Goal: Task Accomplishment & Management: Use online tool/utility

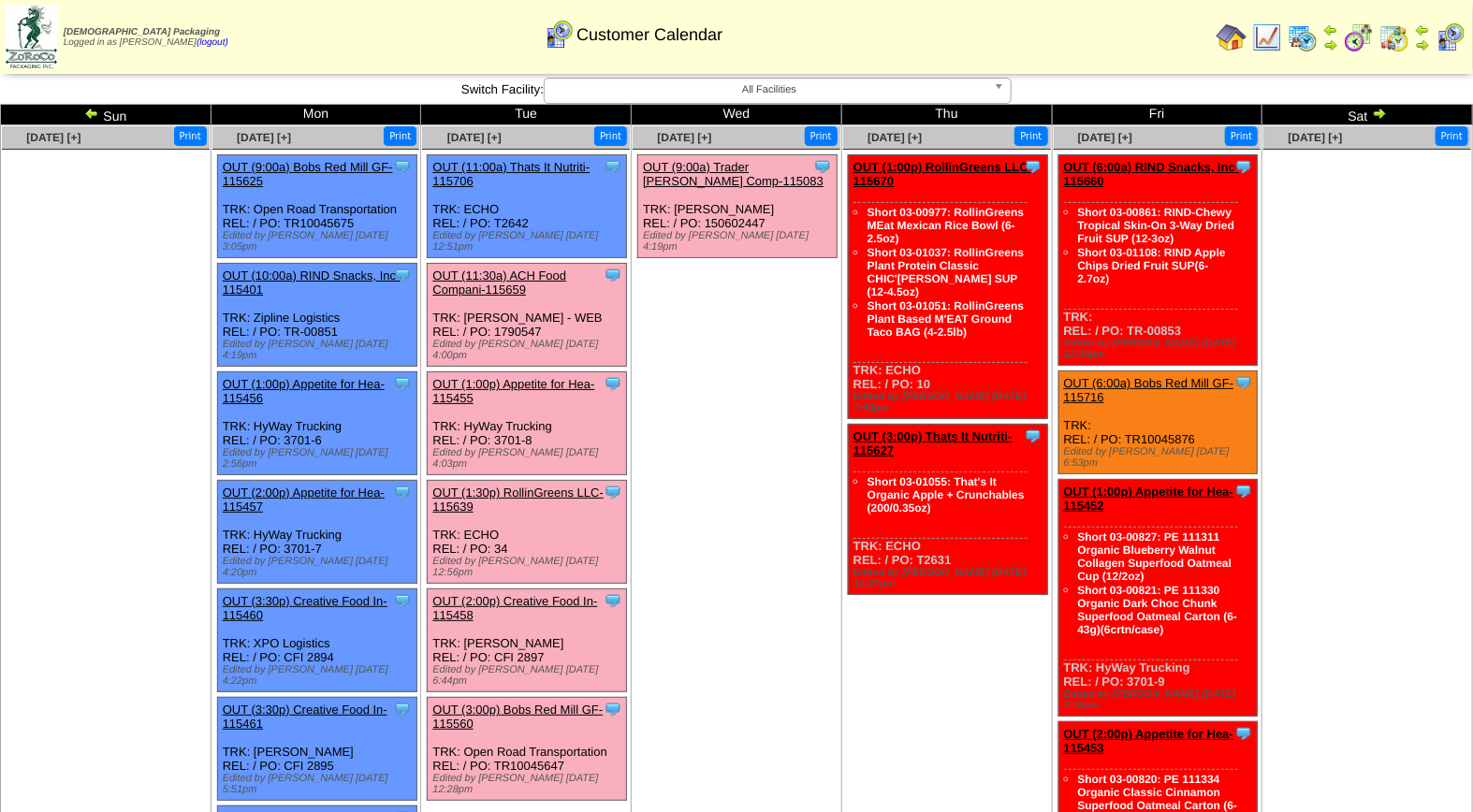
click at [487, 377] on link "OUT (1:00p) Appetite for Hea-115455" at bounding box center [512, 391] width 162 height 28
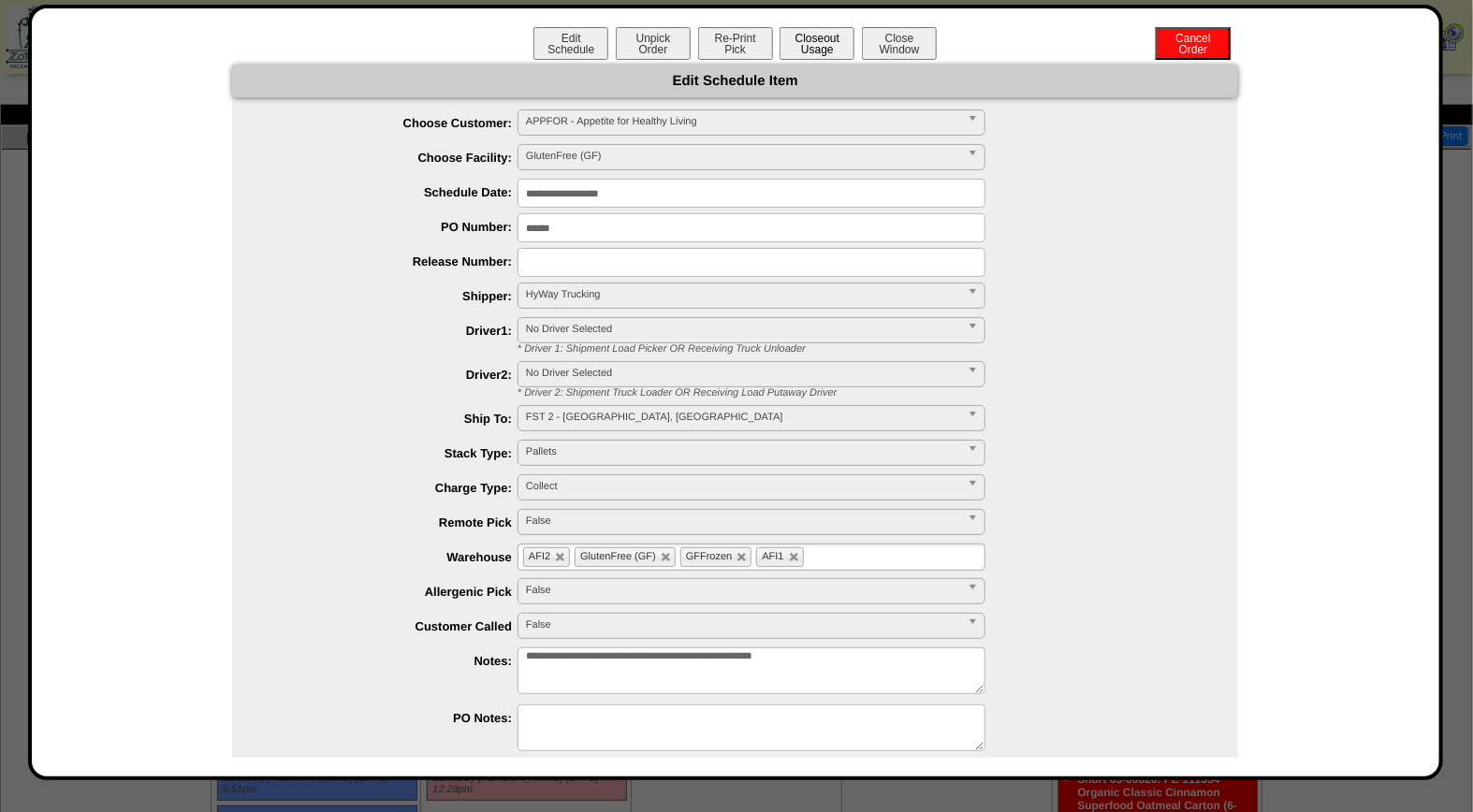
click at [792, 42] on button "Closeout Usage" at bounding box center [817, 43] width 75 height 32
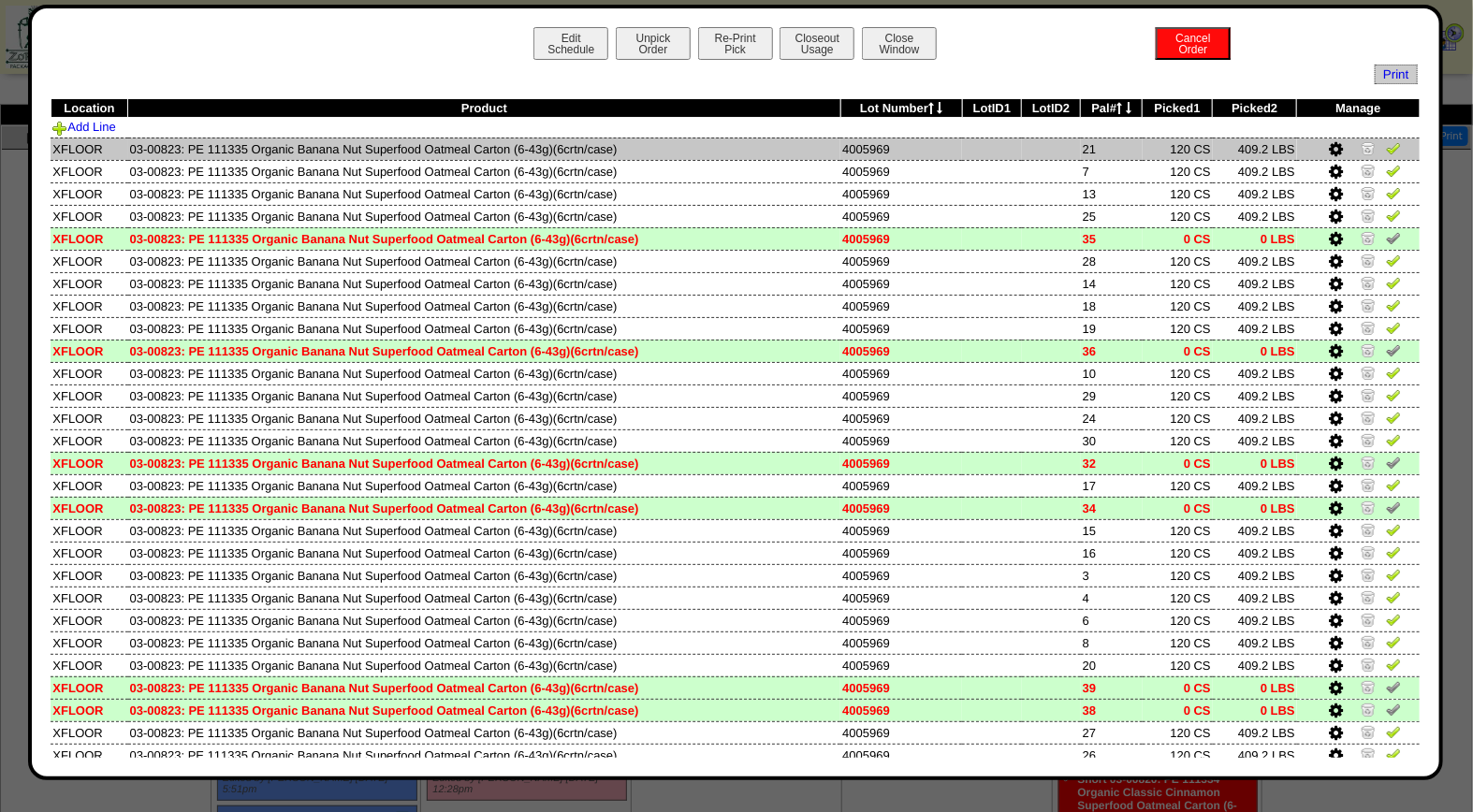
click at [1386, 146] on img at bounding box center [1394, 148] width 15 height 15
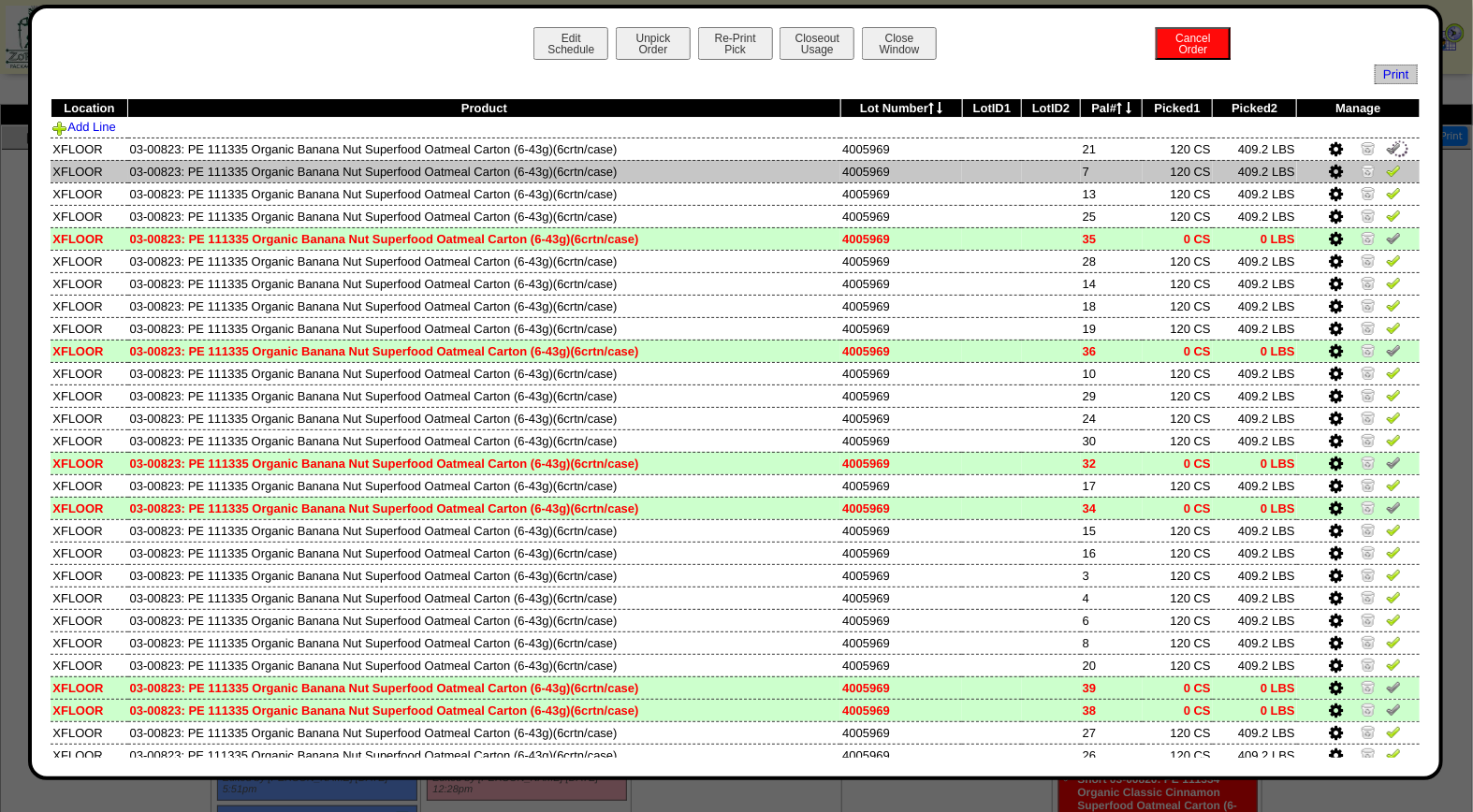
click at [1386, 169] on img at bounding box center [1394, 170] width 15 height 15
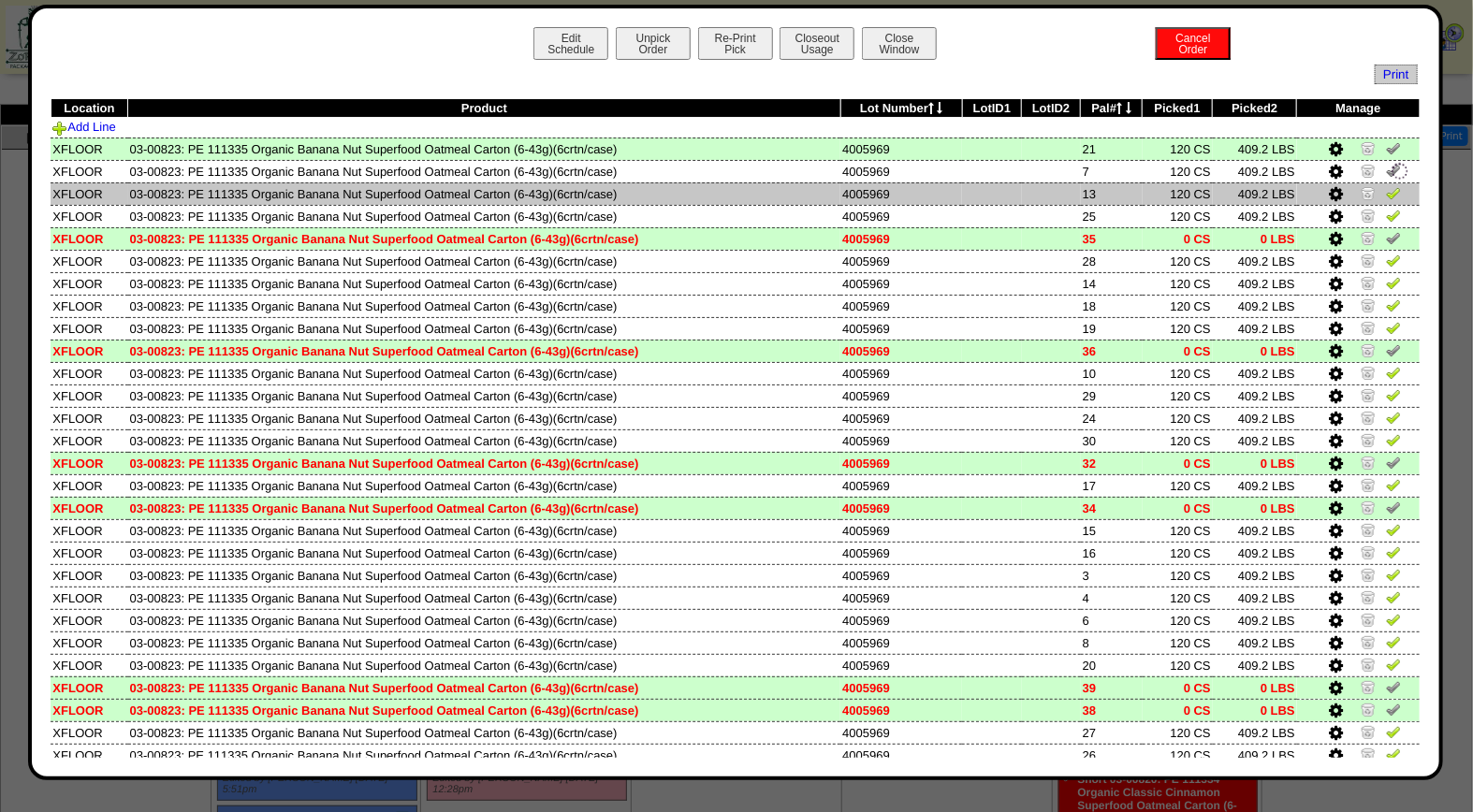
click at [1386, 188] on img at bounding box center [1394, 193] width 15 height 15
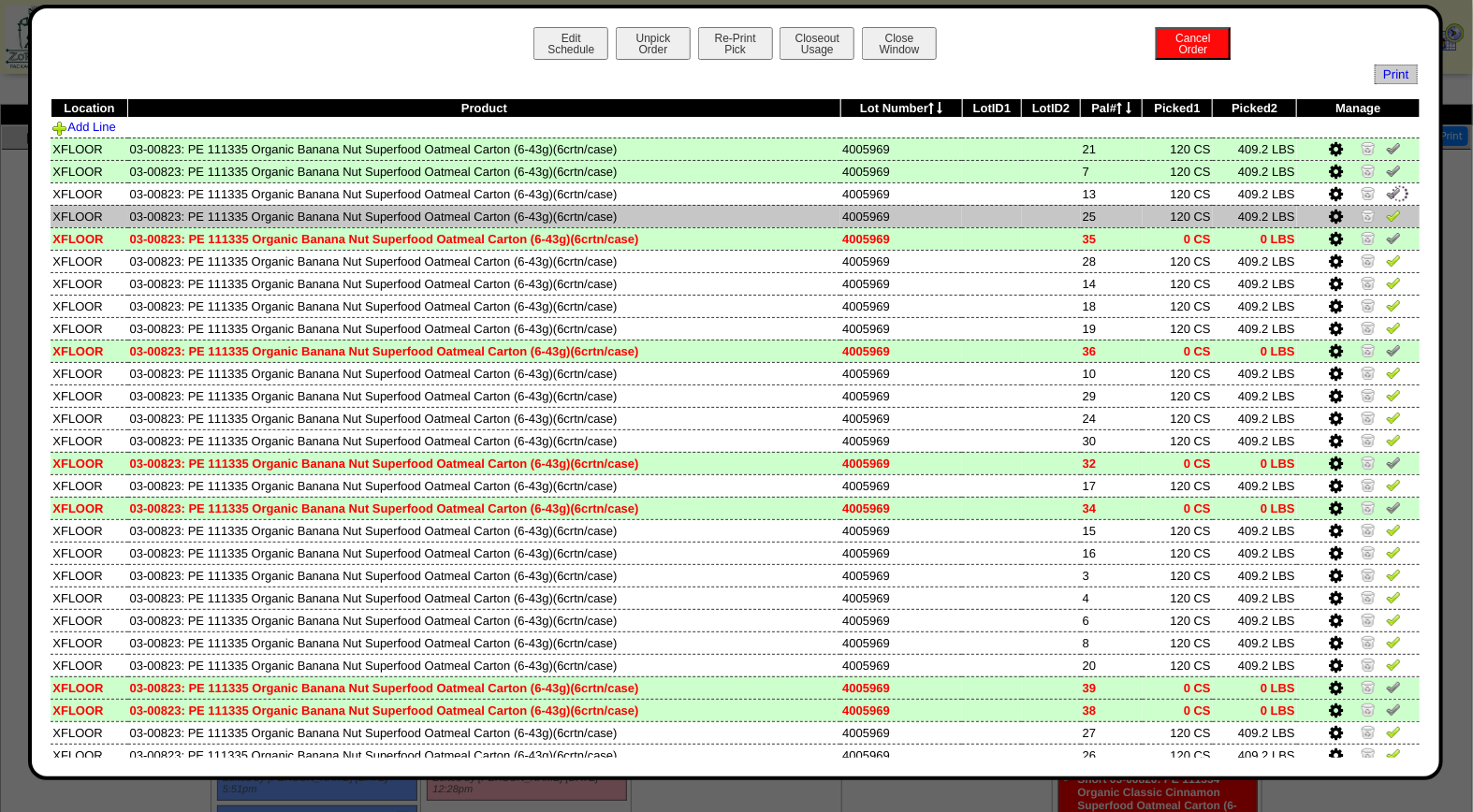
click at [1386, 216] on img at bounding box center [1394, 215] width 15 height 15
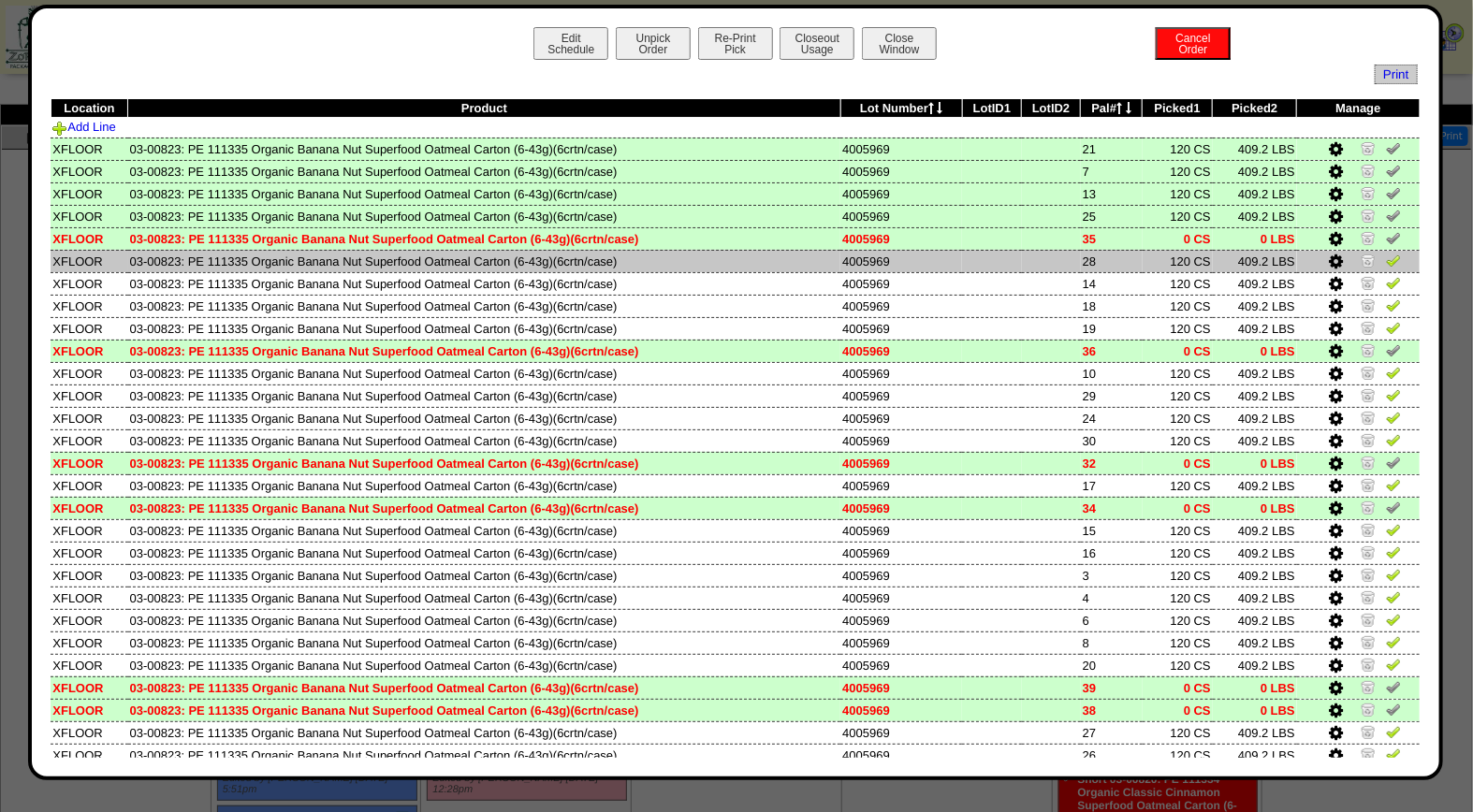
click at [1386, 263] on img at bounding box center [1394, 260] width 15 height 15
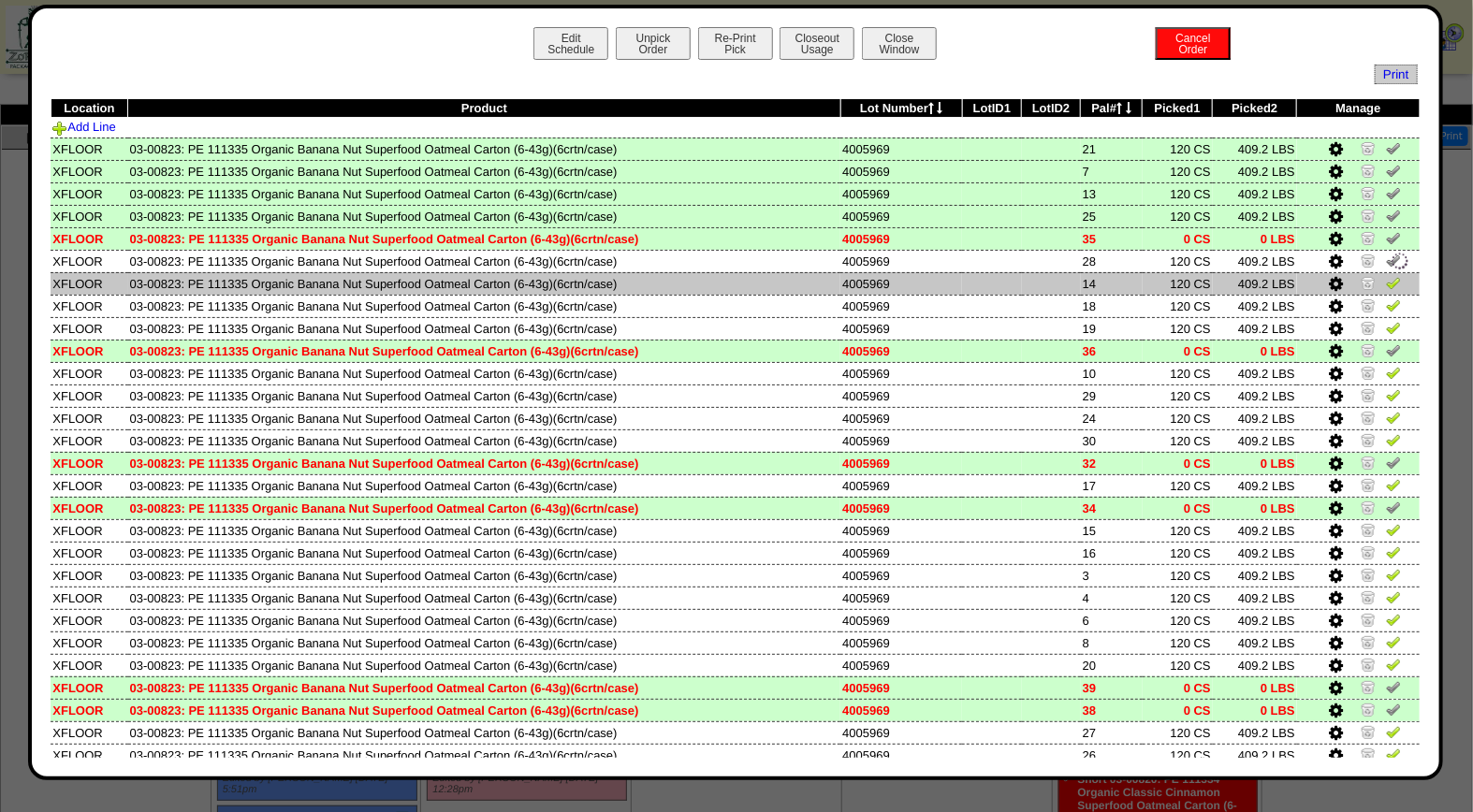
click at [1386, 282] on img at bounding box center [1394, 283] width 15 height 15
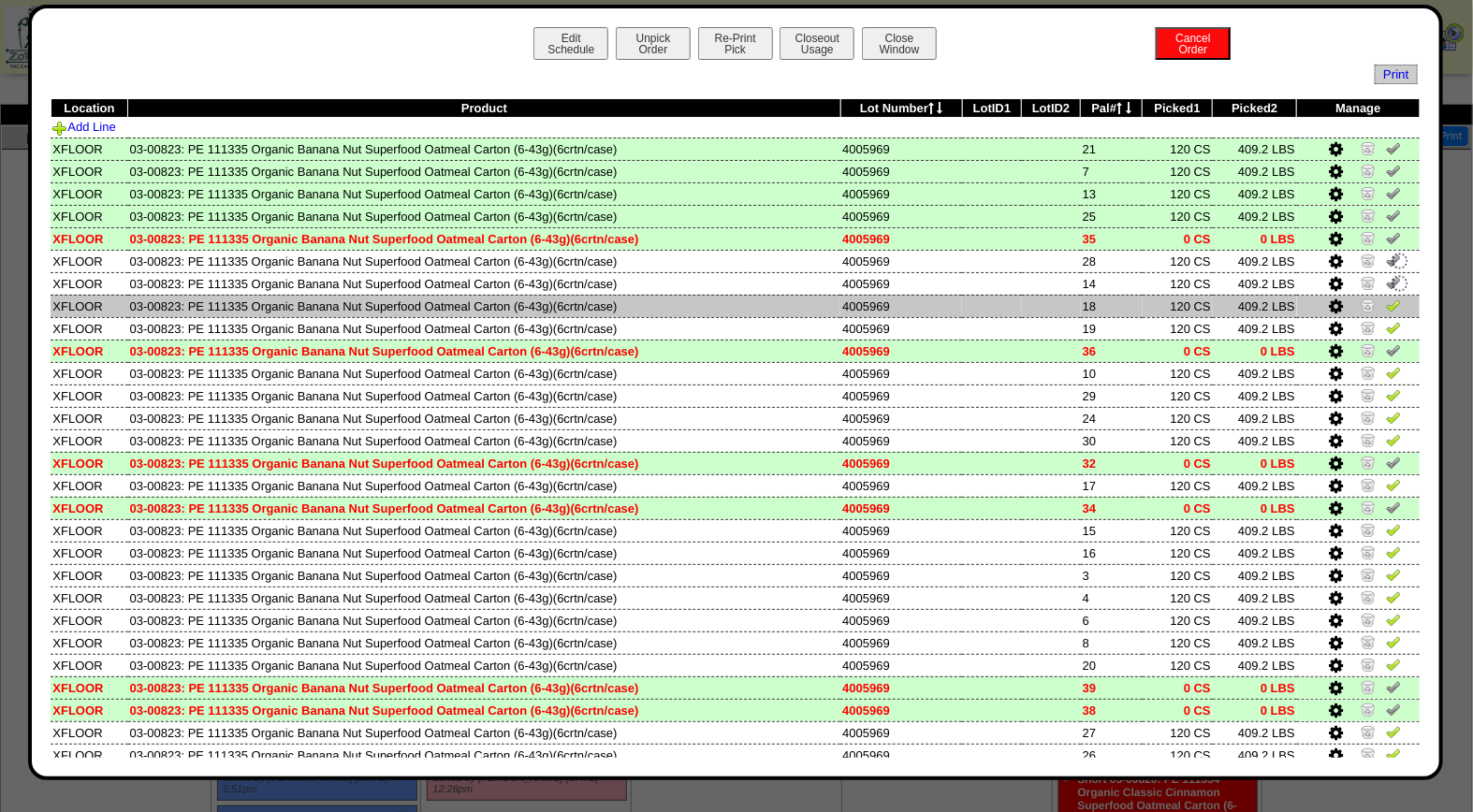
drag, startPoint x: 1380, startPoint y: 302, endPoint x: 1380, endPoint y: 318, distance: 16.0
click at [1386, 303] on img at bounding box center [1394, 305] width 15 height 15
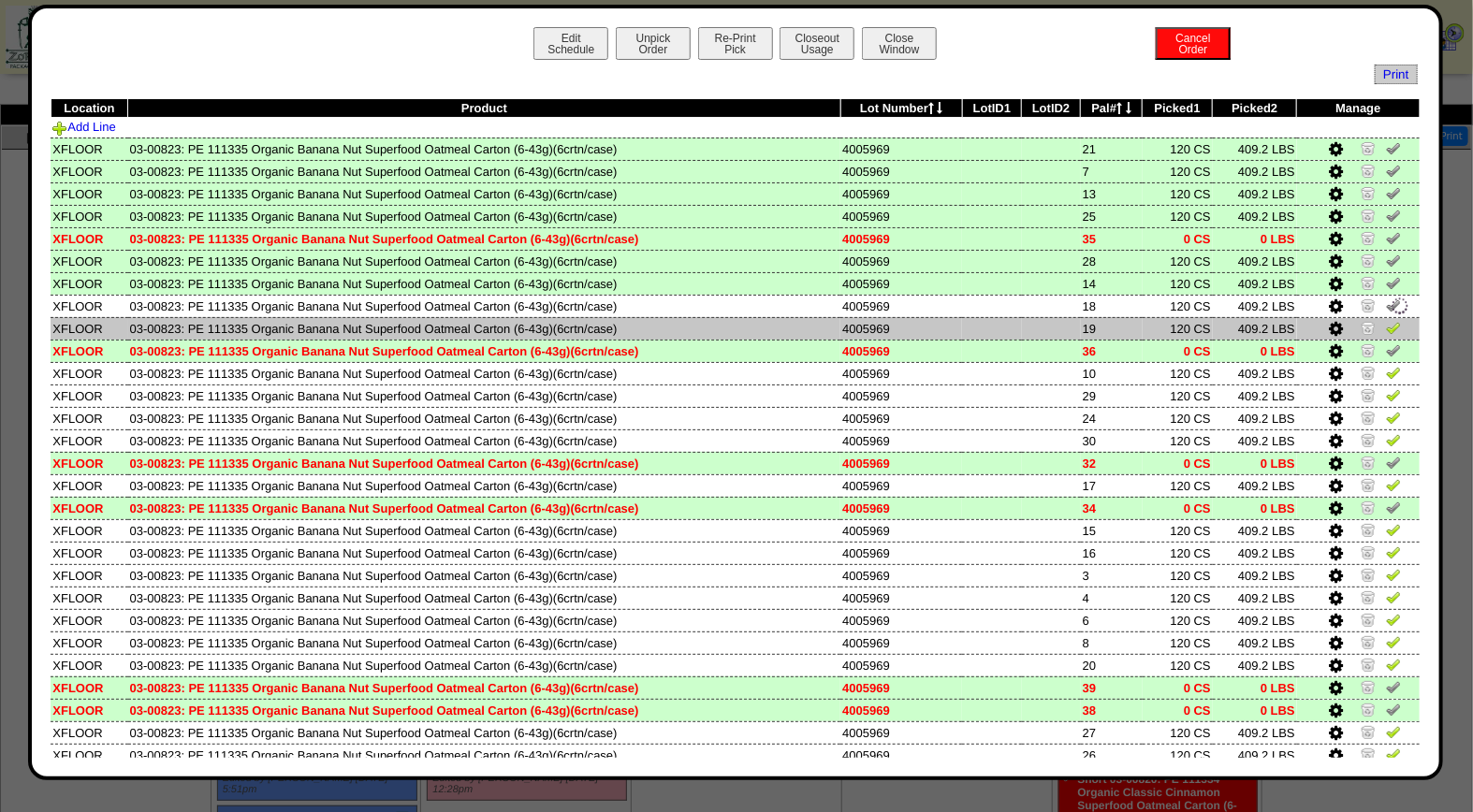
click at [1386, 320] on img at bounding box center [1394, 328] width 15 height 15
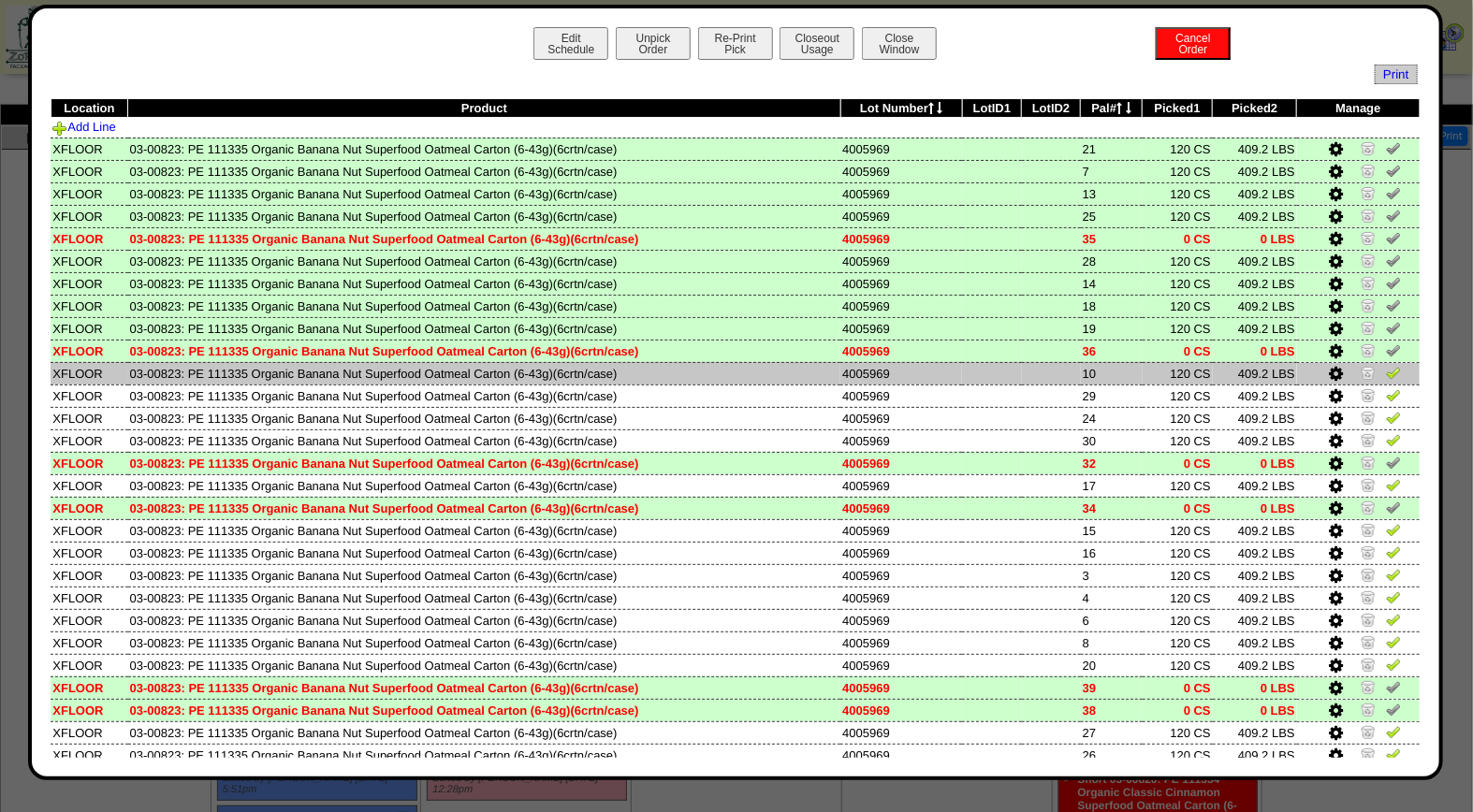
click at [1386, 369] on img at bounding box center [1394, 373] width 15 height 15
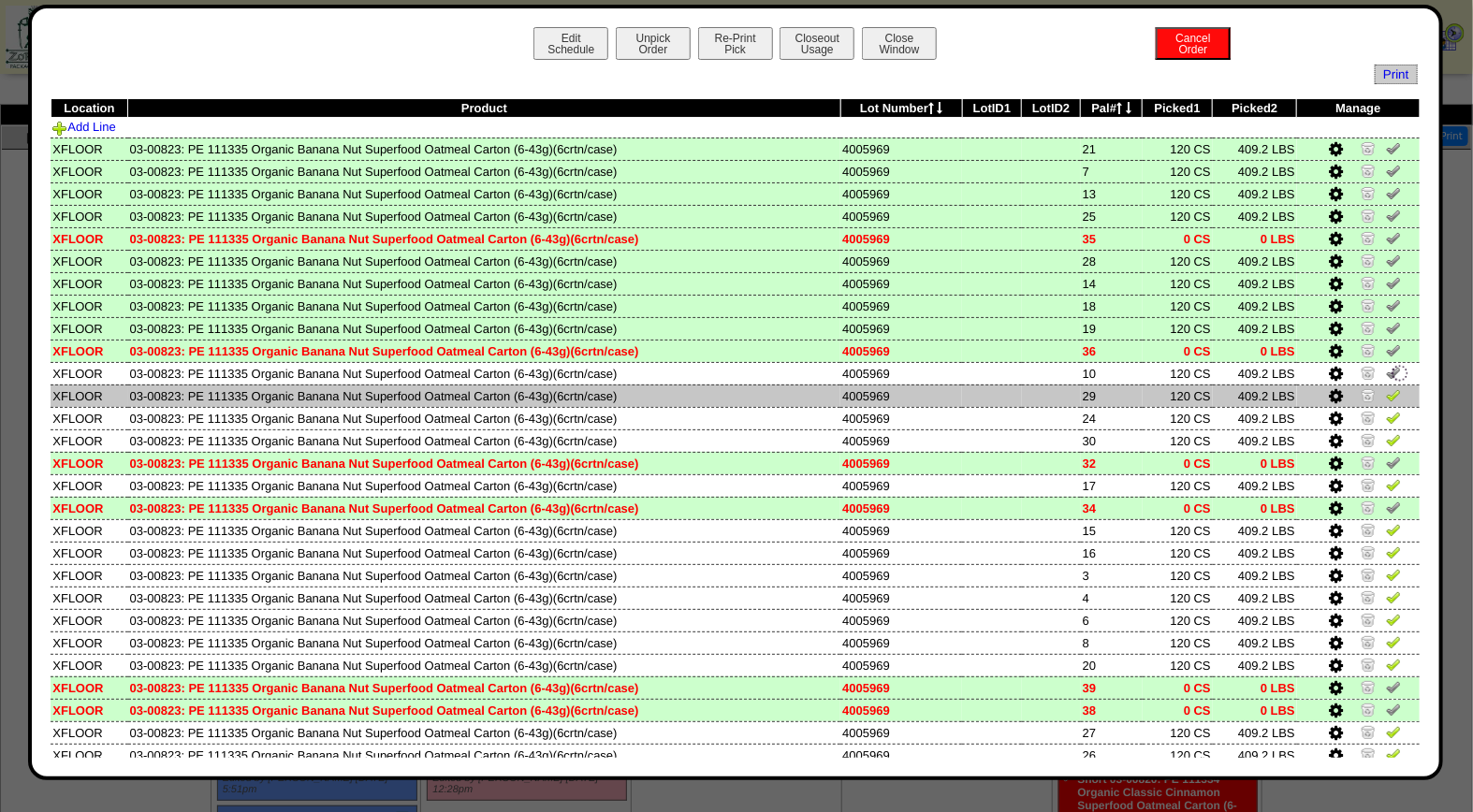
click at [1386, 388] on img at bounding box center [1394, 395] width 15 height 15
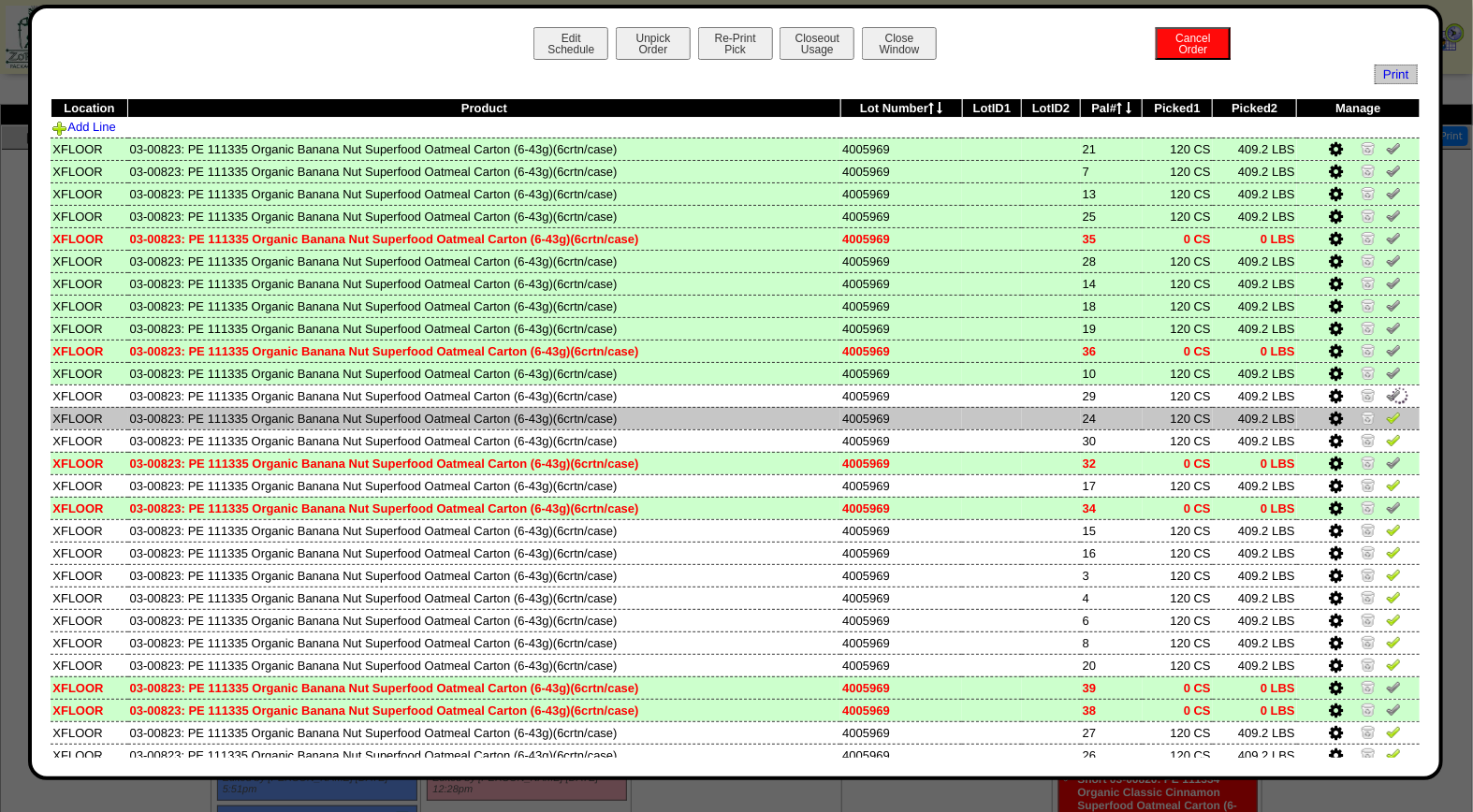
drag, startPoint x: 1382, startPoint y: 406, endPoint x: 1381, endPoint y: 417, distance: 11.0
click at [1386, 410] on img at bounding box center [1394, 417] width 15 height 15
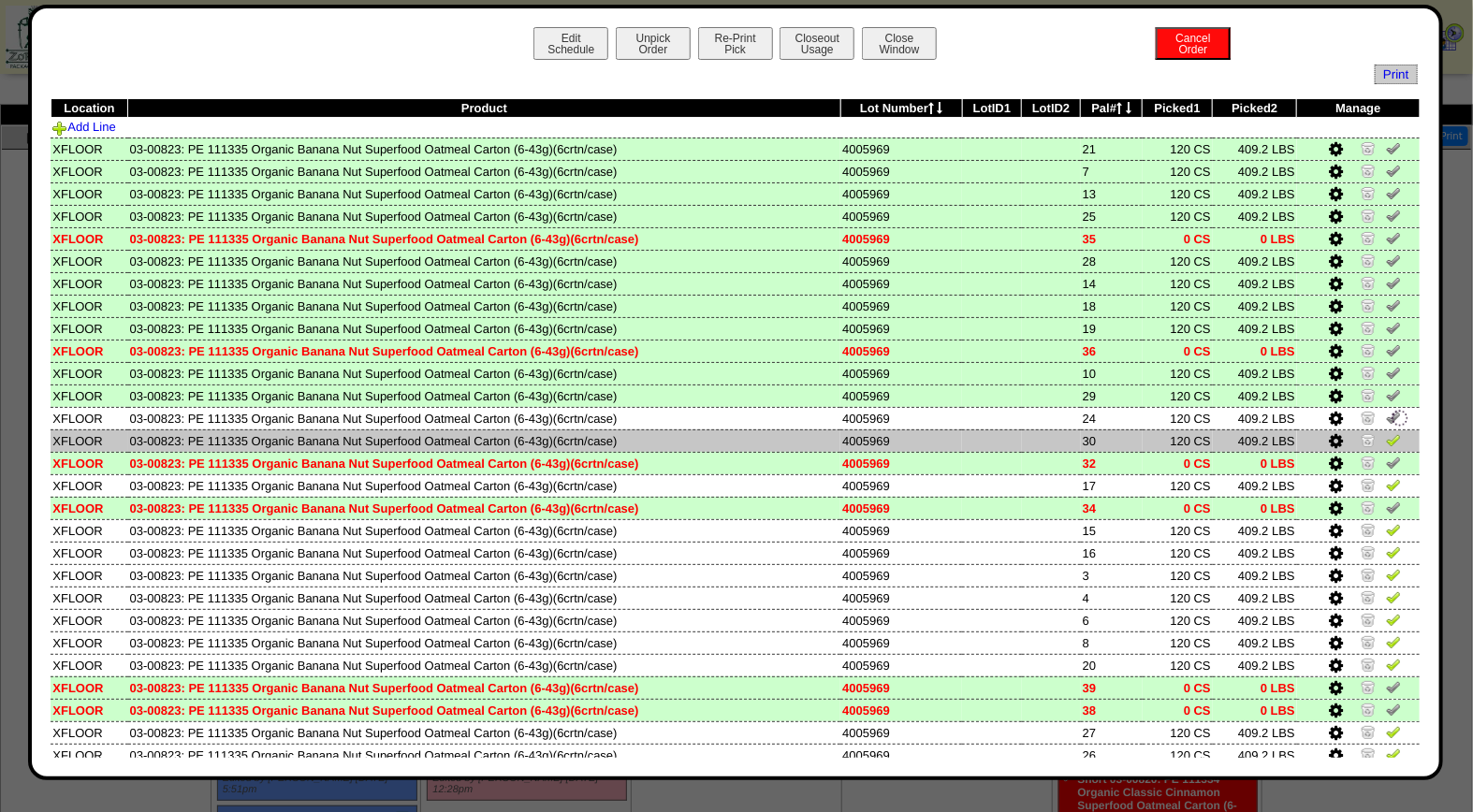
click at [1386, 432] on img at bounding box center [1394, 439] width 15 height 15
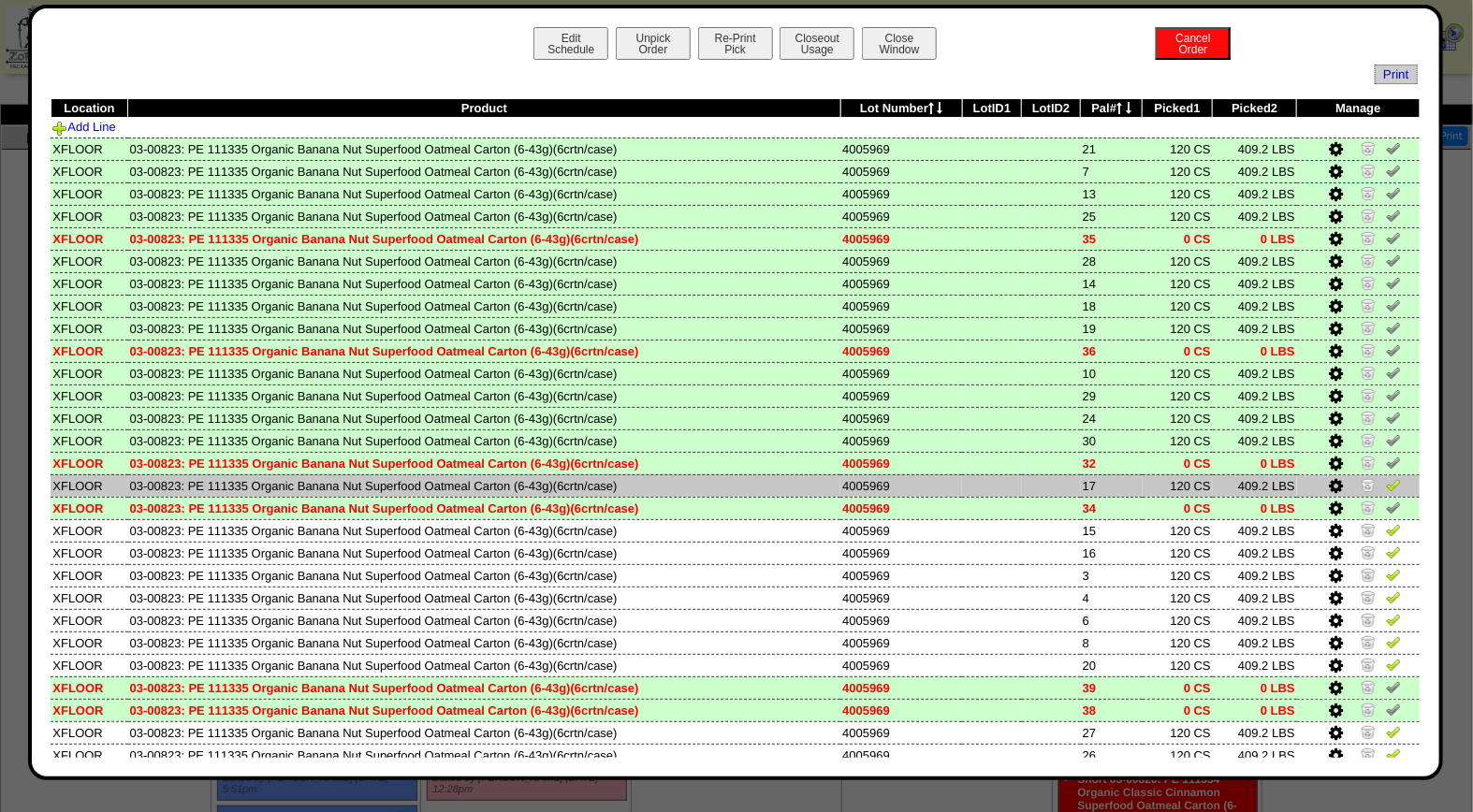
click at [1386, 481] on img at bounding box center [1394, 484] width 15 height 15
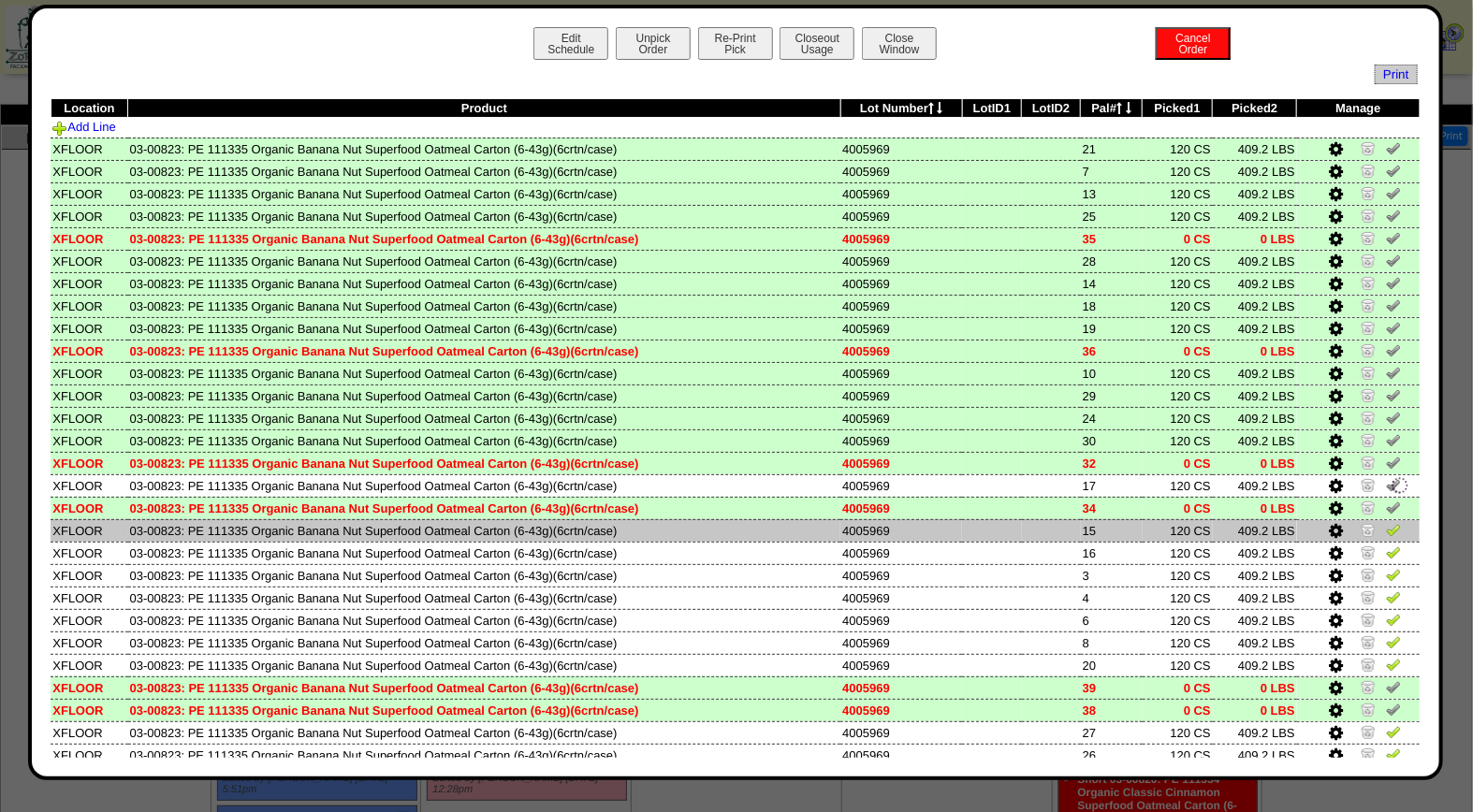
click at [1386, 522] on img at bounding box center [1394, 529] width 15 height 15
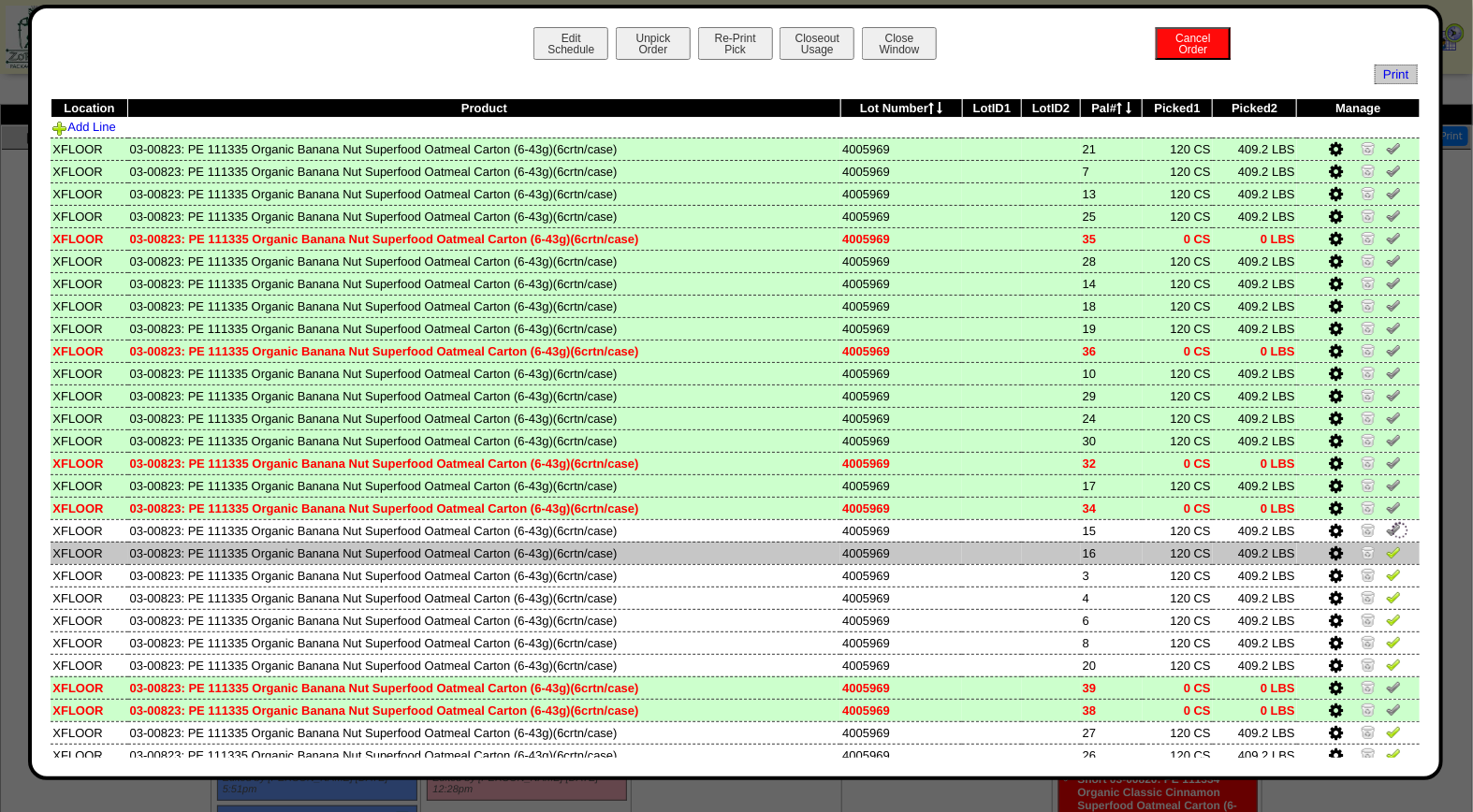
click at [1386, 550] on img at bounding box center [1394, 552] width 15 height 15
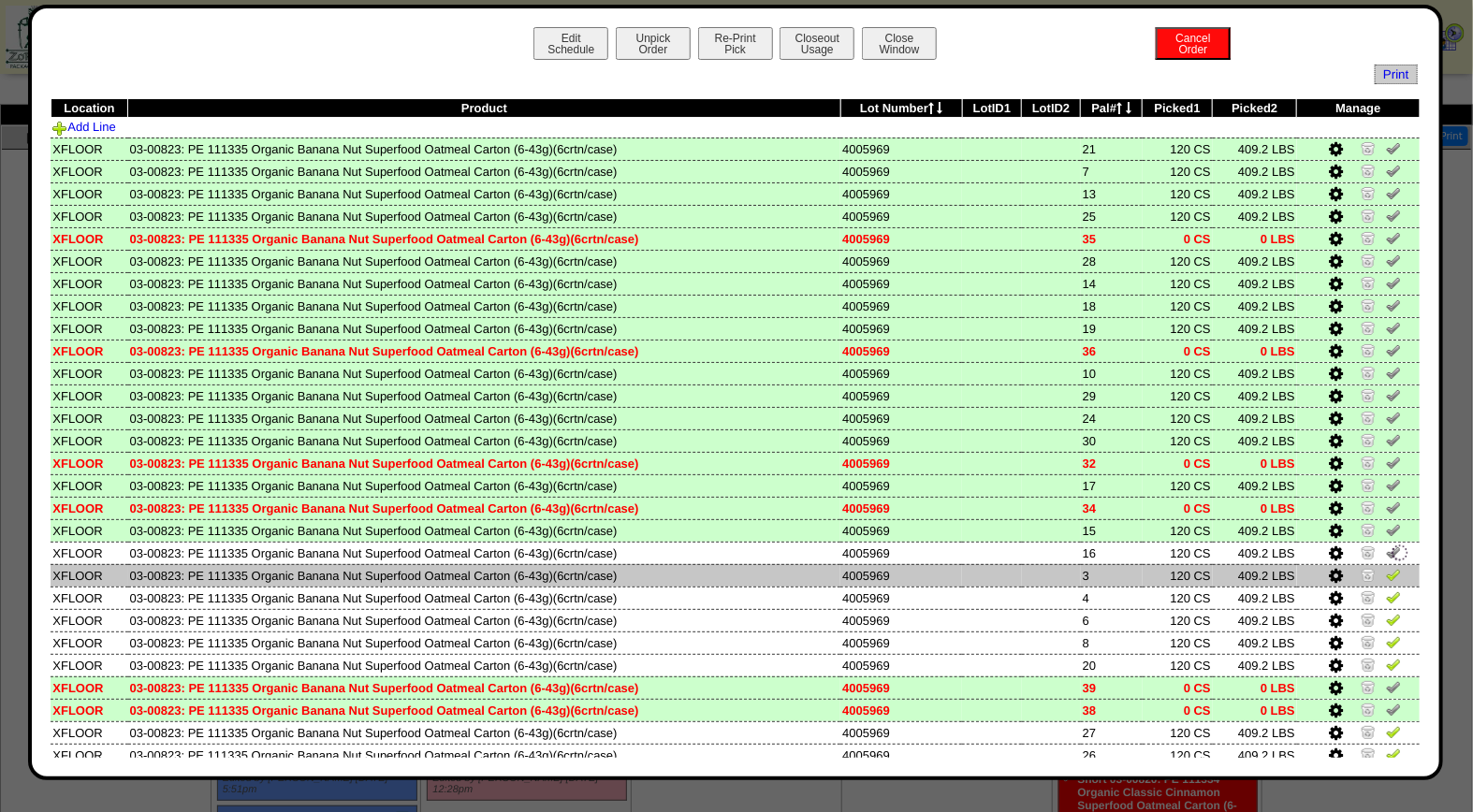
click at [1386, 572] on img at bounding box center [1394, 574] width 15 height 15
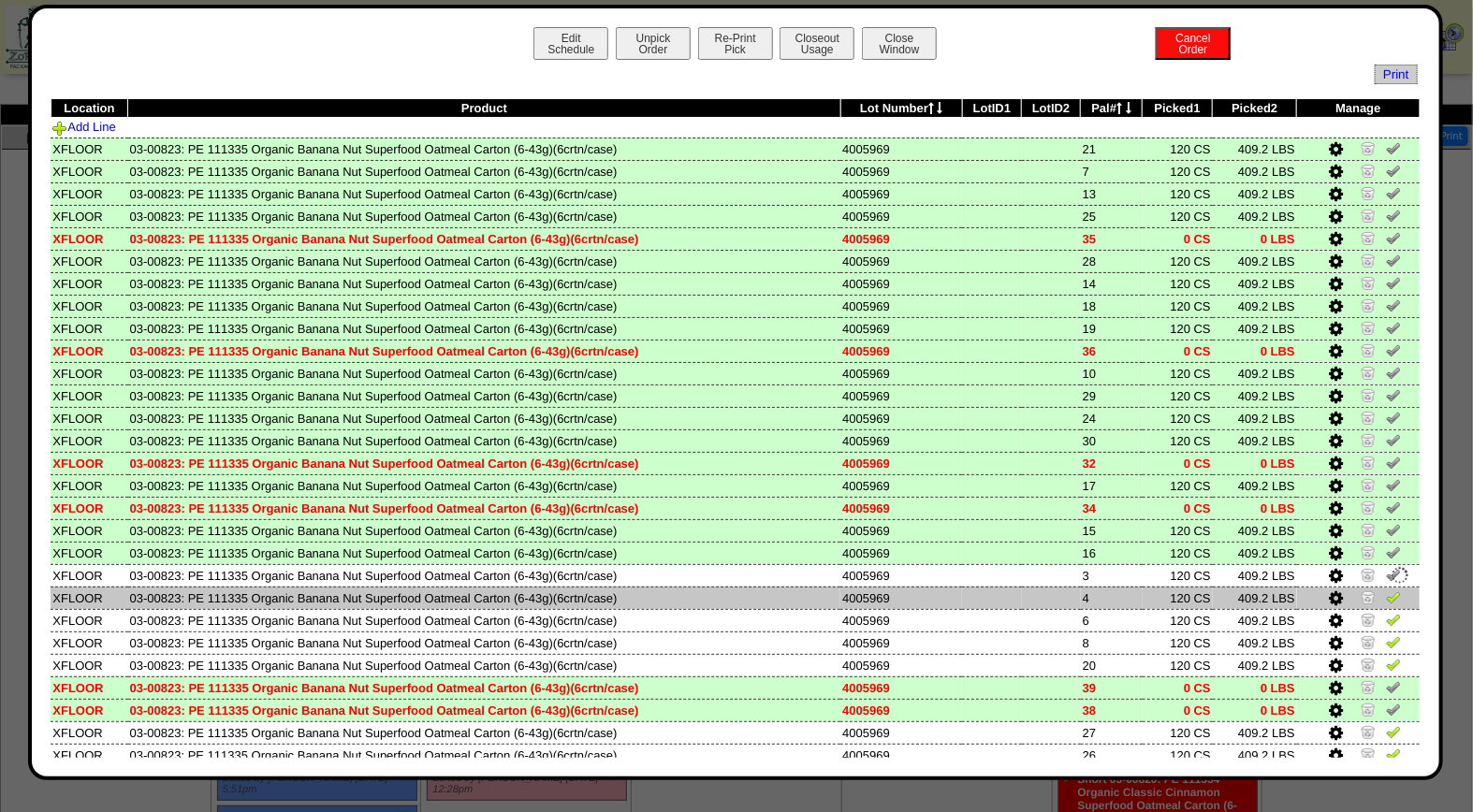
click at [1386, 589] on img at bounding box center [1394, 597] width 15 height 15
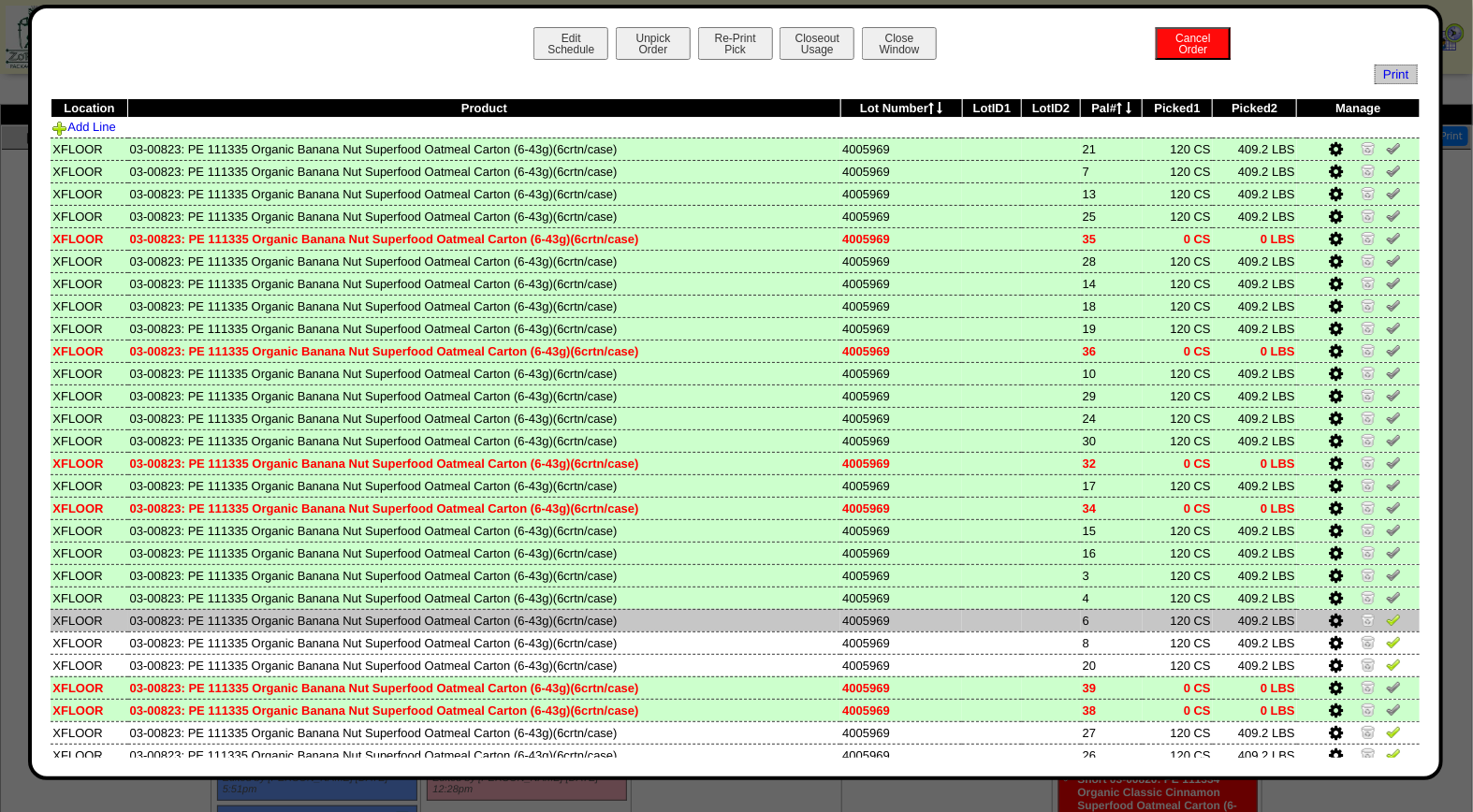
click at [1386, 611] on img at bounding box center [1394, 619] width 15 height 15
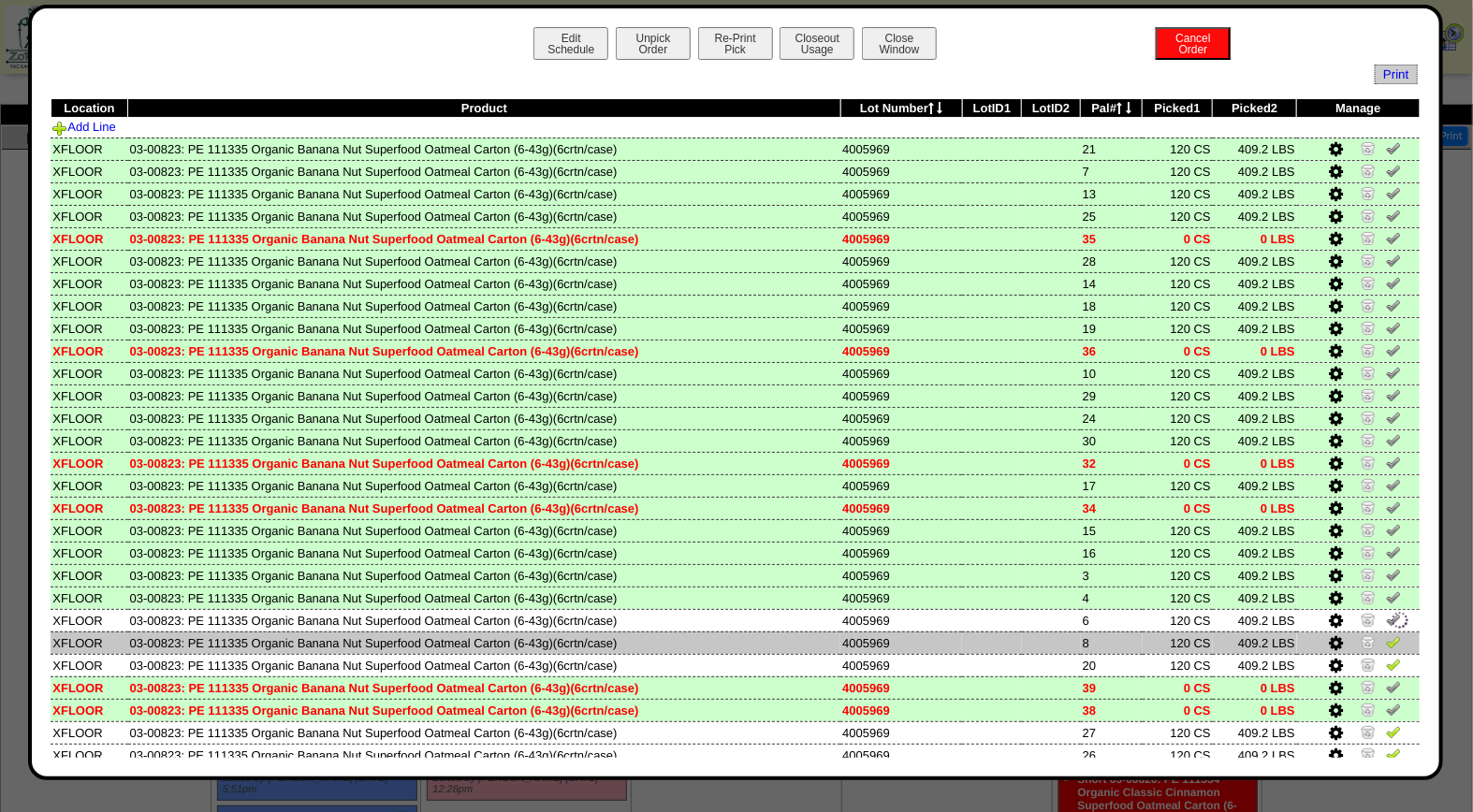
click at [1386, 634] on img at bounding box center [1394, 642] width 15 height 15
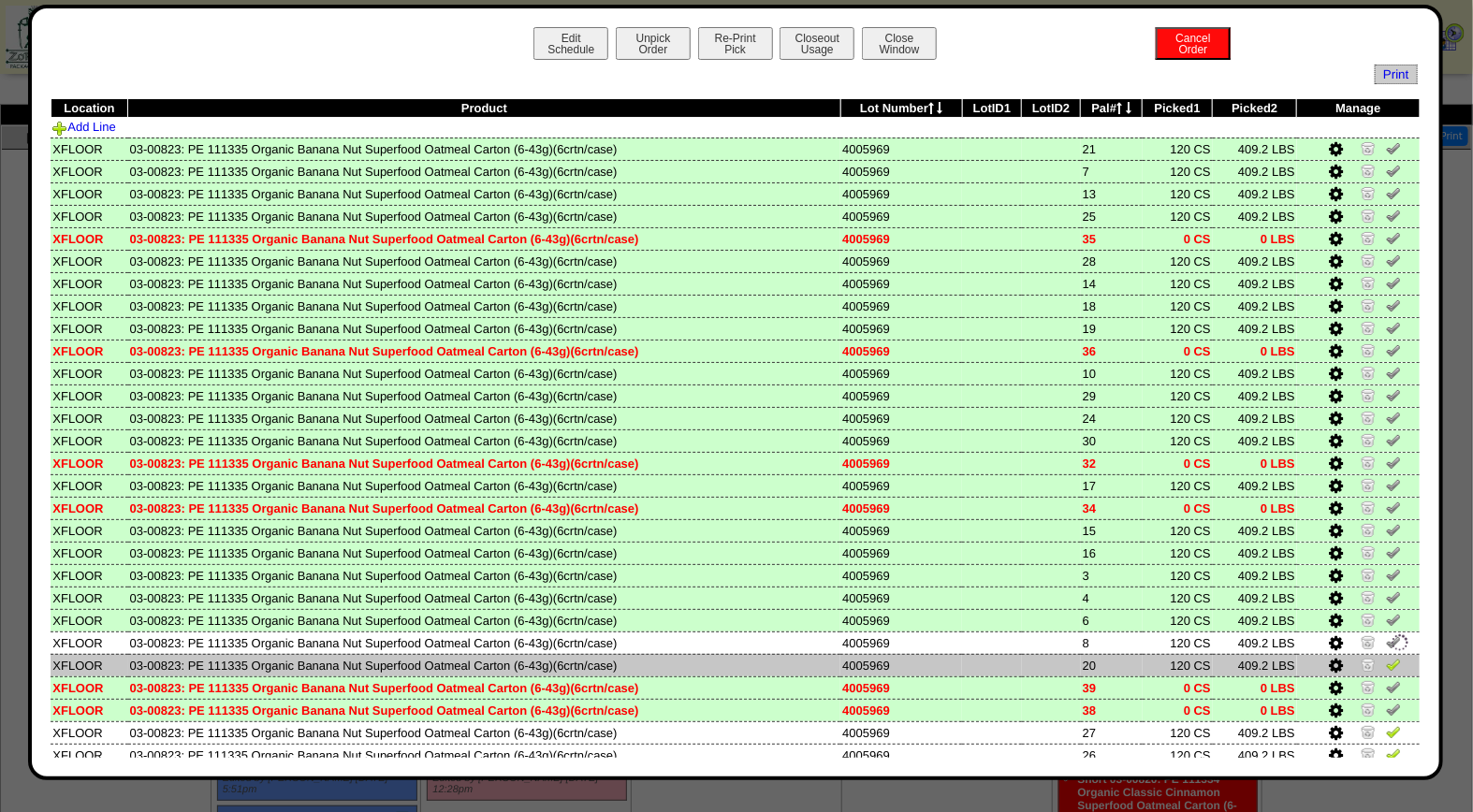
click at [1386, 656] on img at bounding box center [1394, 664] width 15 height 15
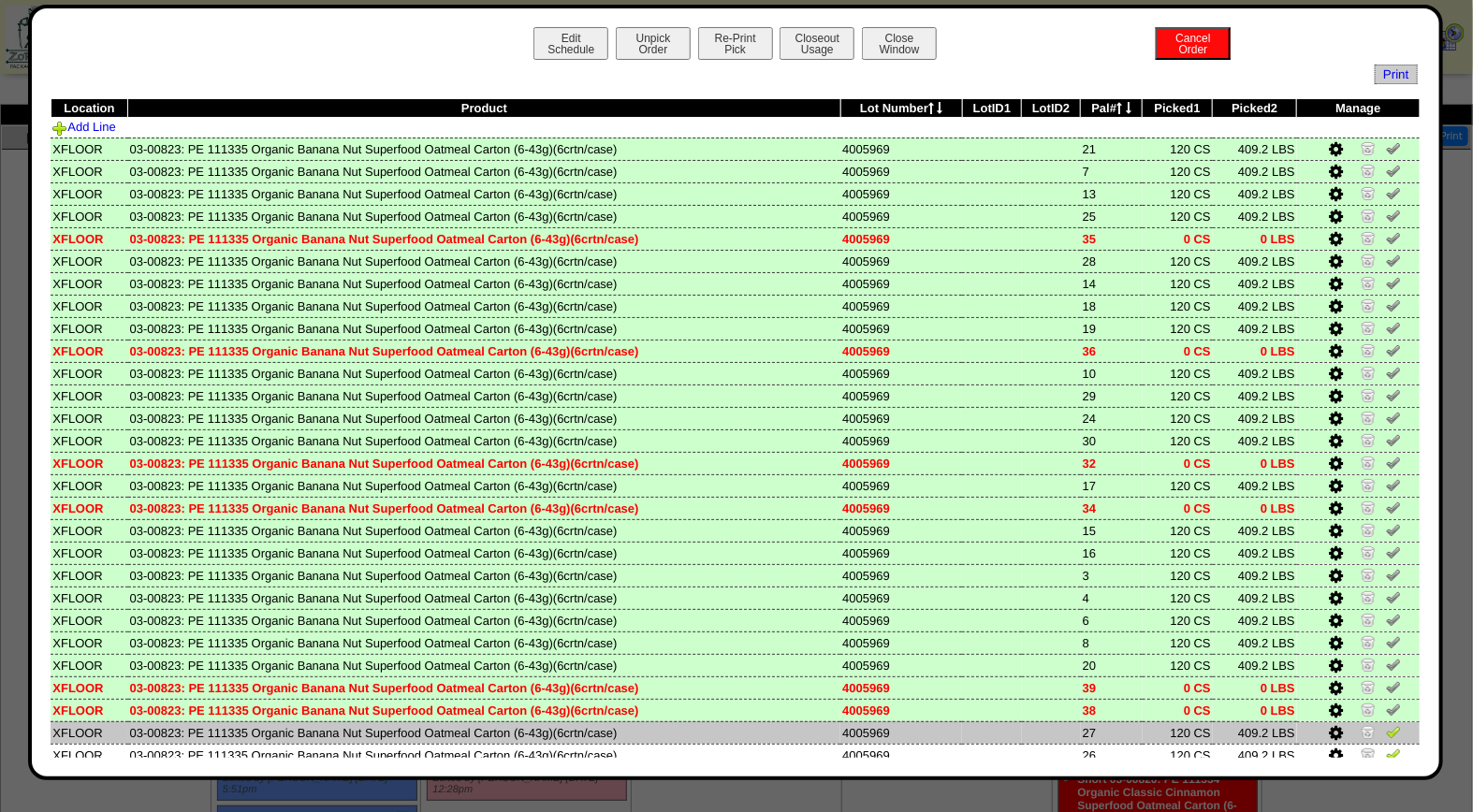
click at [1386, 725] on img at bounding box center [1394, 732] width 15 height 15
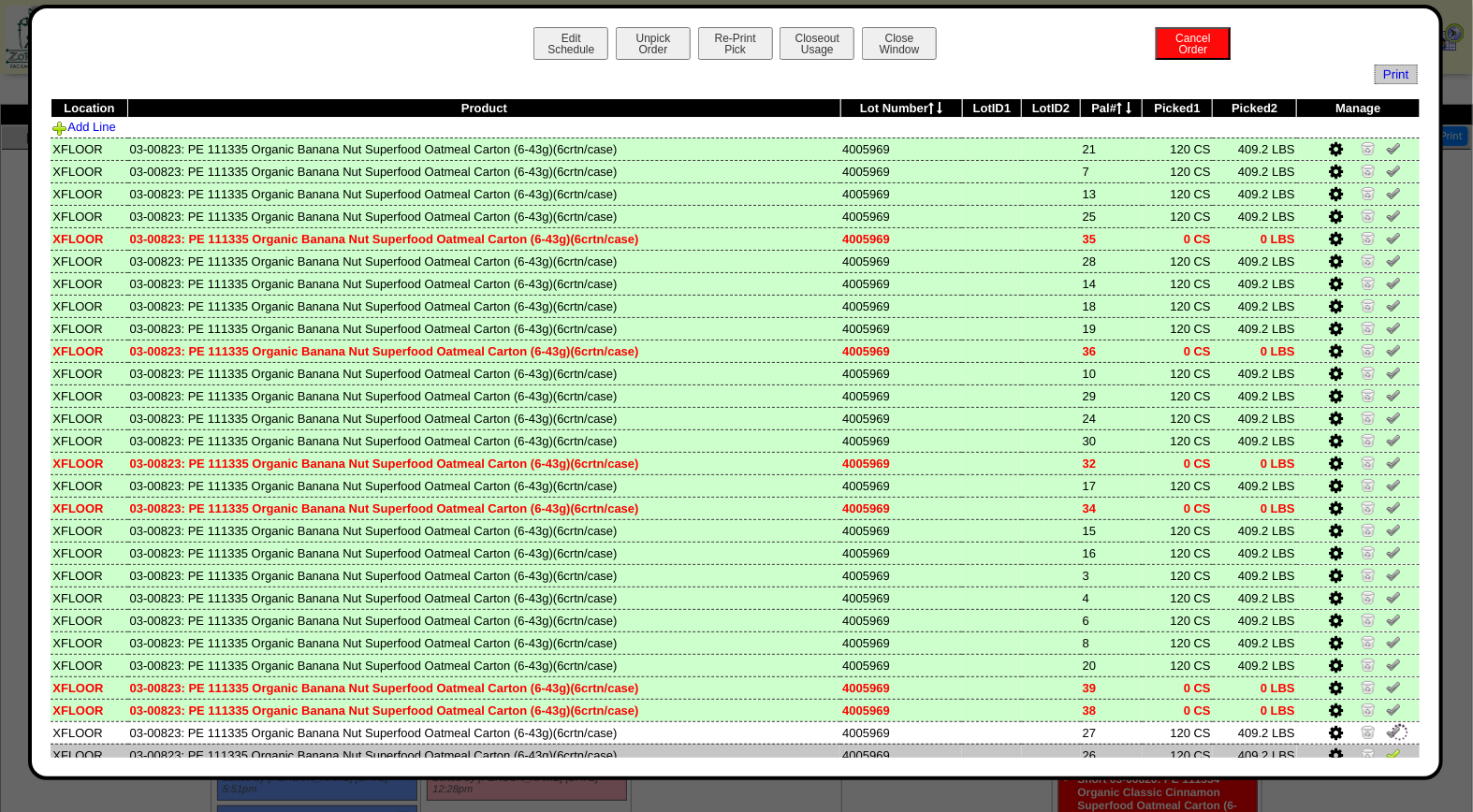
click at [1386, 746] on img at bounding box center [1394, 754] width 15 height 15
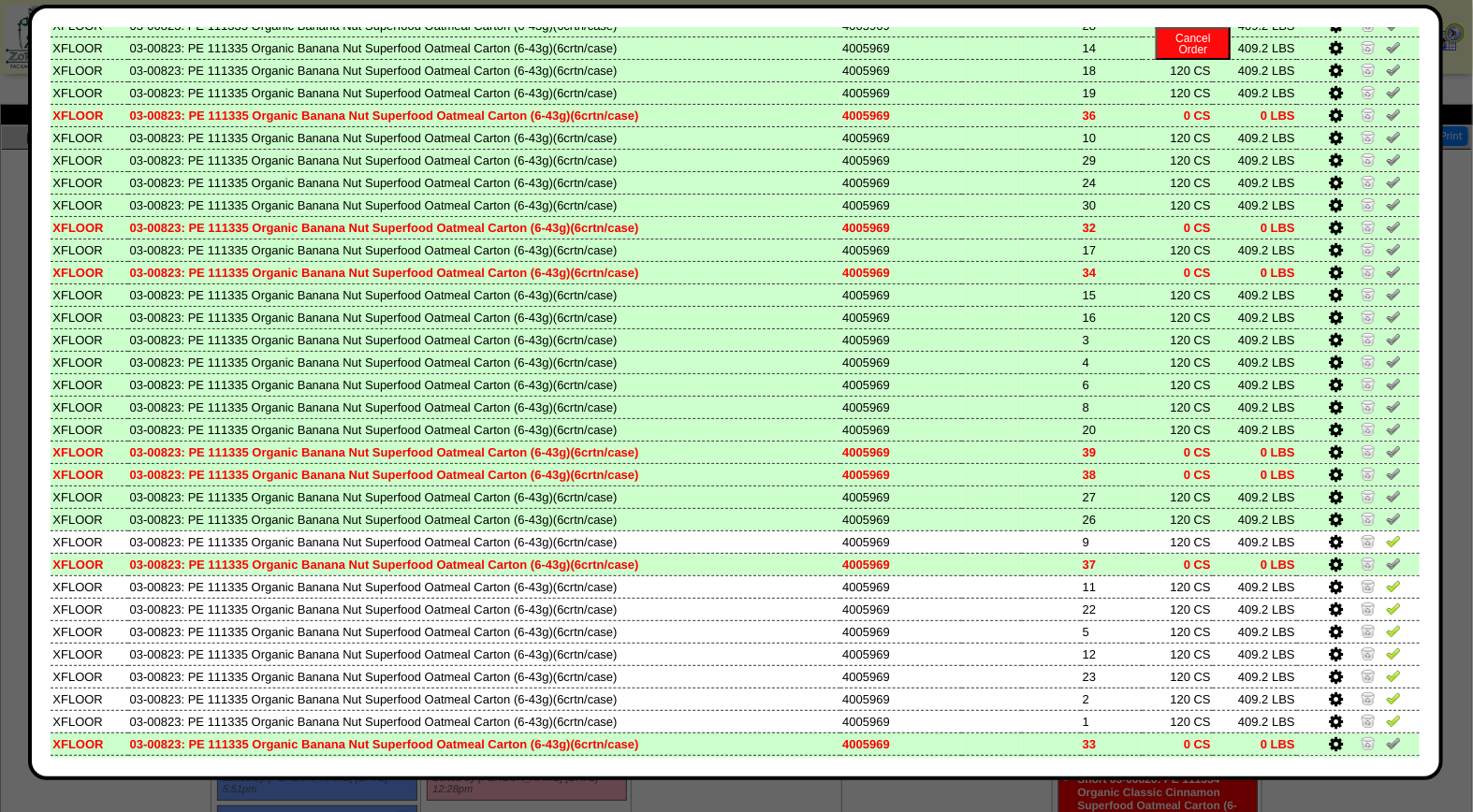
scroll to position [288, 0]
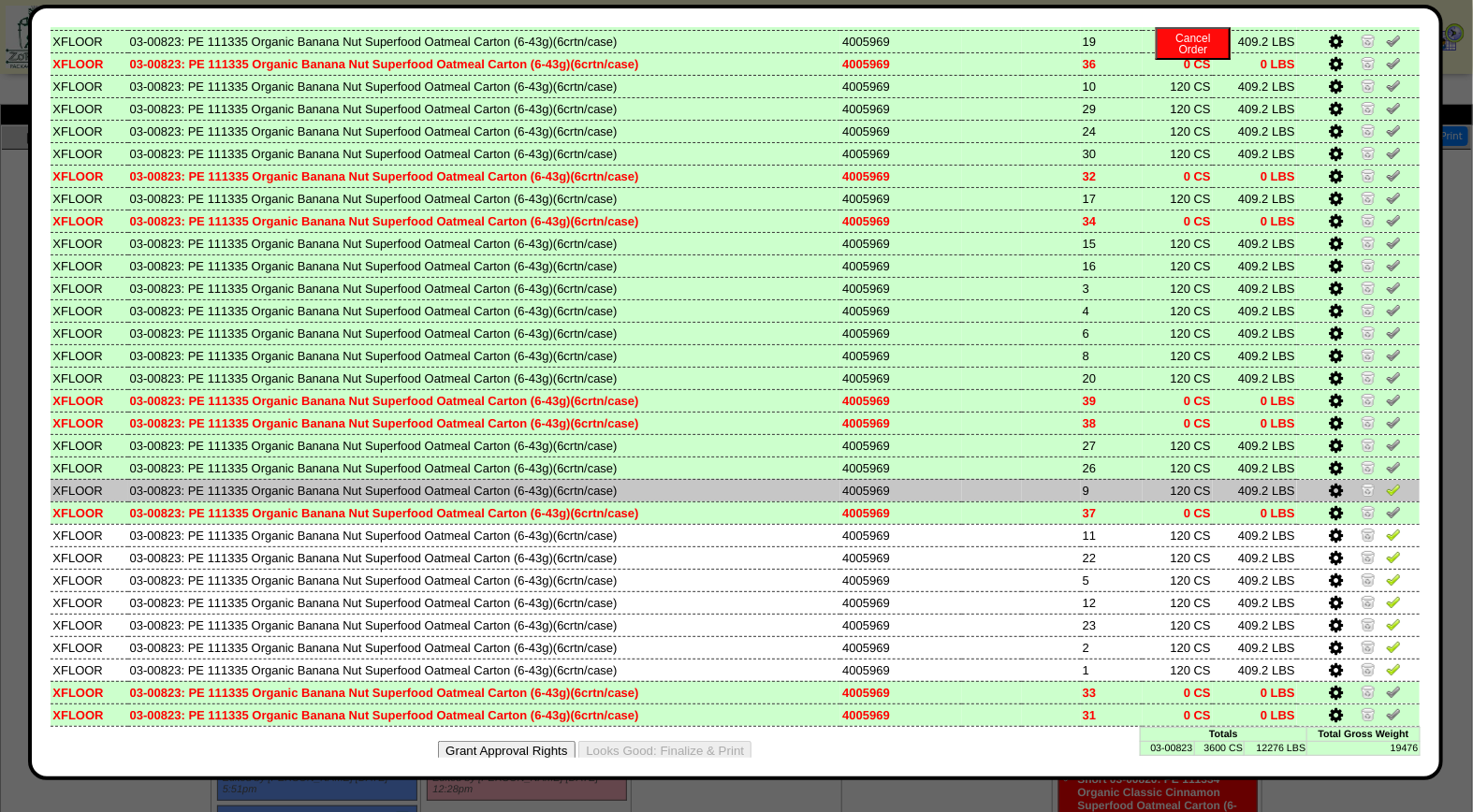
click at [1386, 485] on link at bounding box center [1394, 492] width 15 height 14
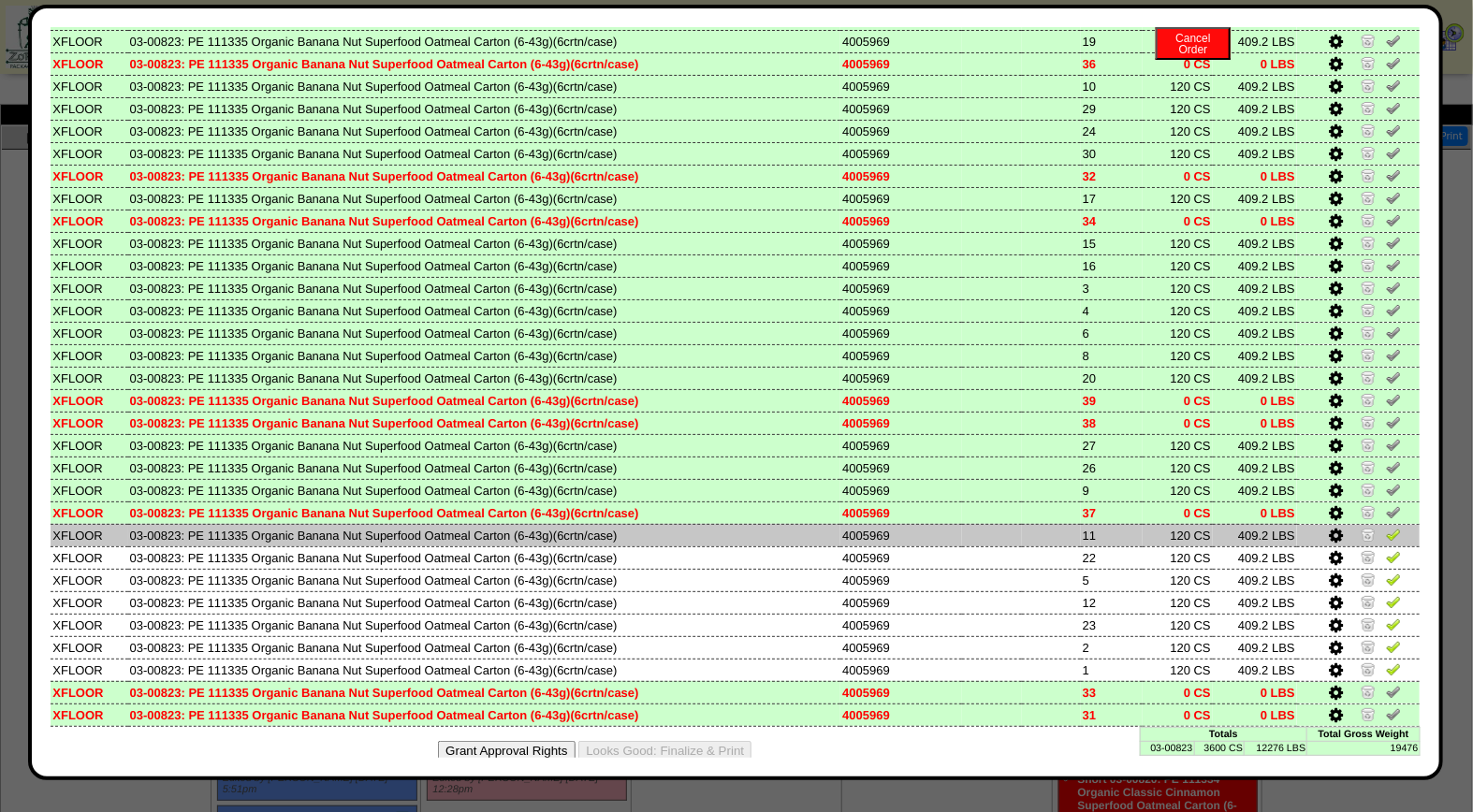
click at [1386, 526] on img at bounding box center [1394, 534] width 15 height 15
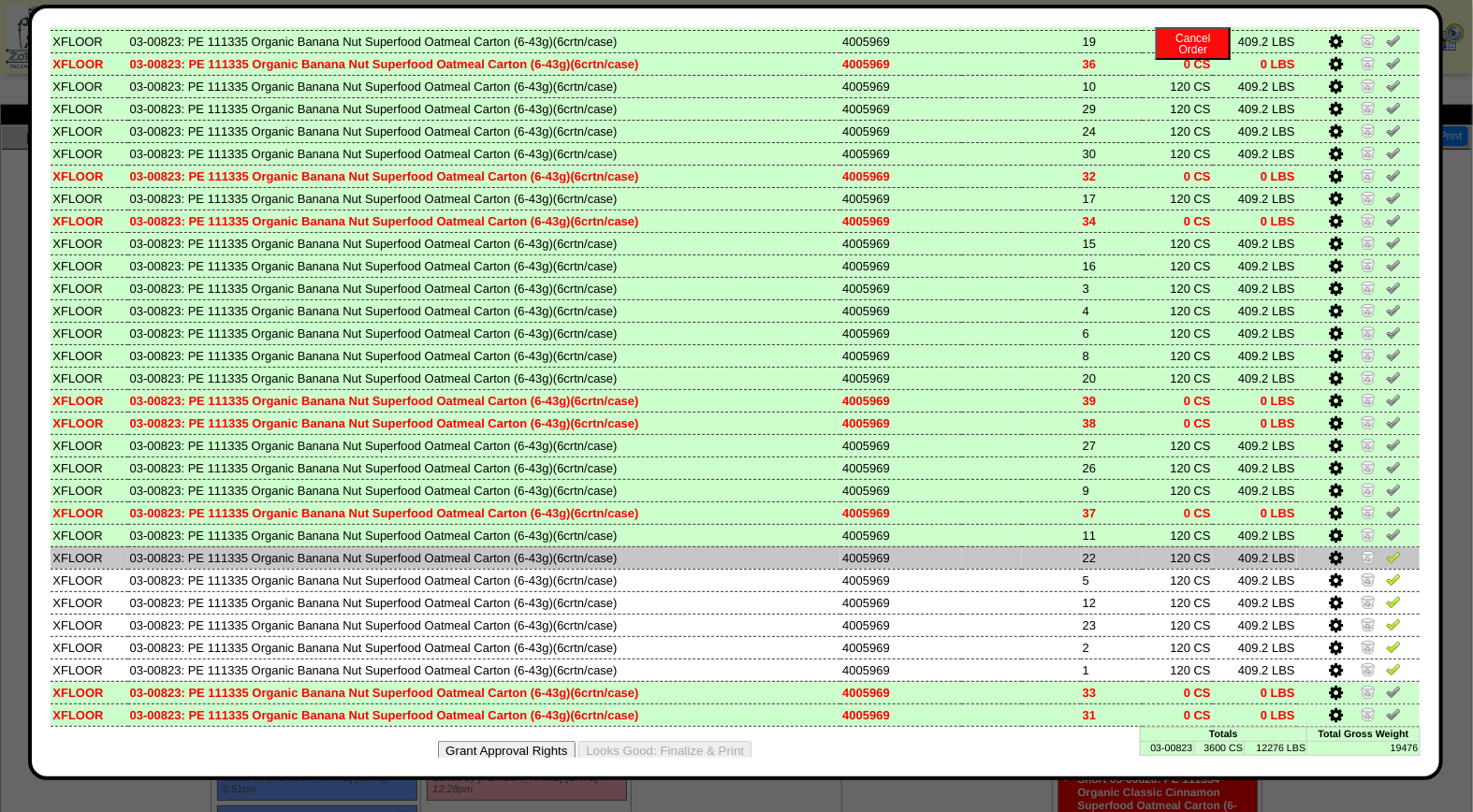
click at [1386, 549] on img at bounding box center [1394, 557] width 15 height 15
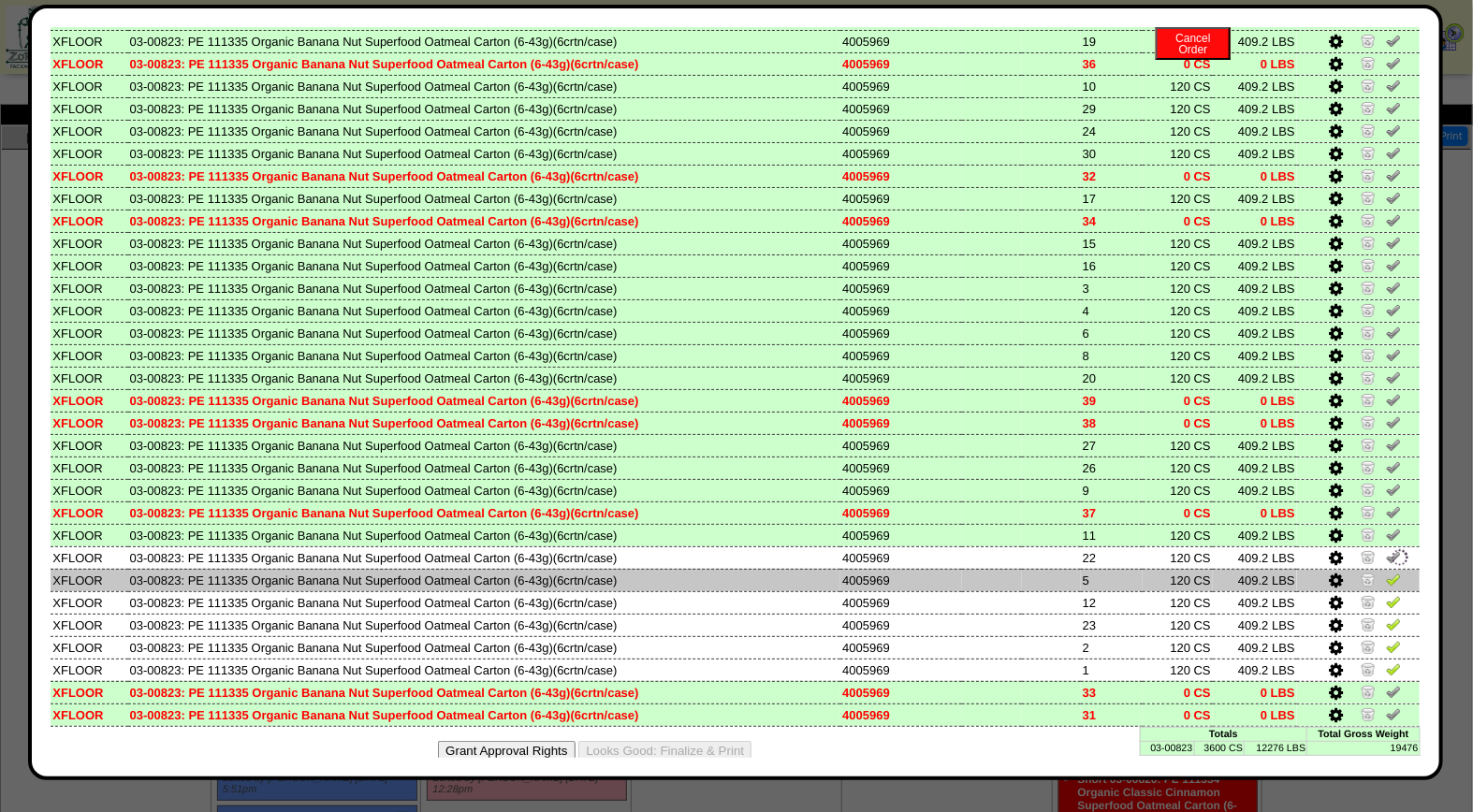
click at [1386, 571] on img at bounding box center [1394, 579] width 15 height 15
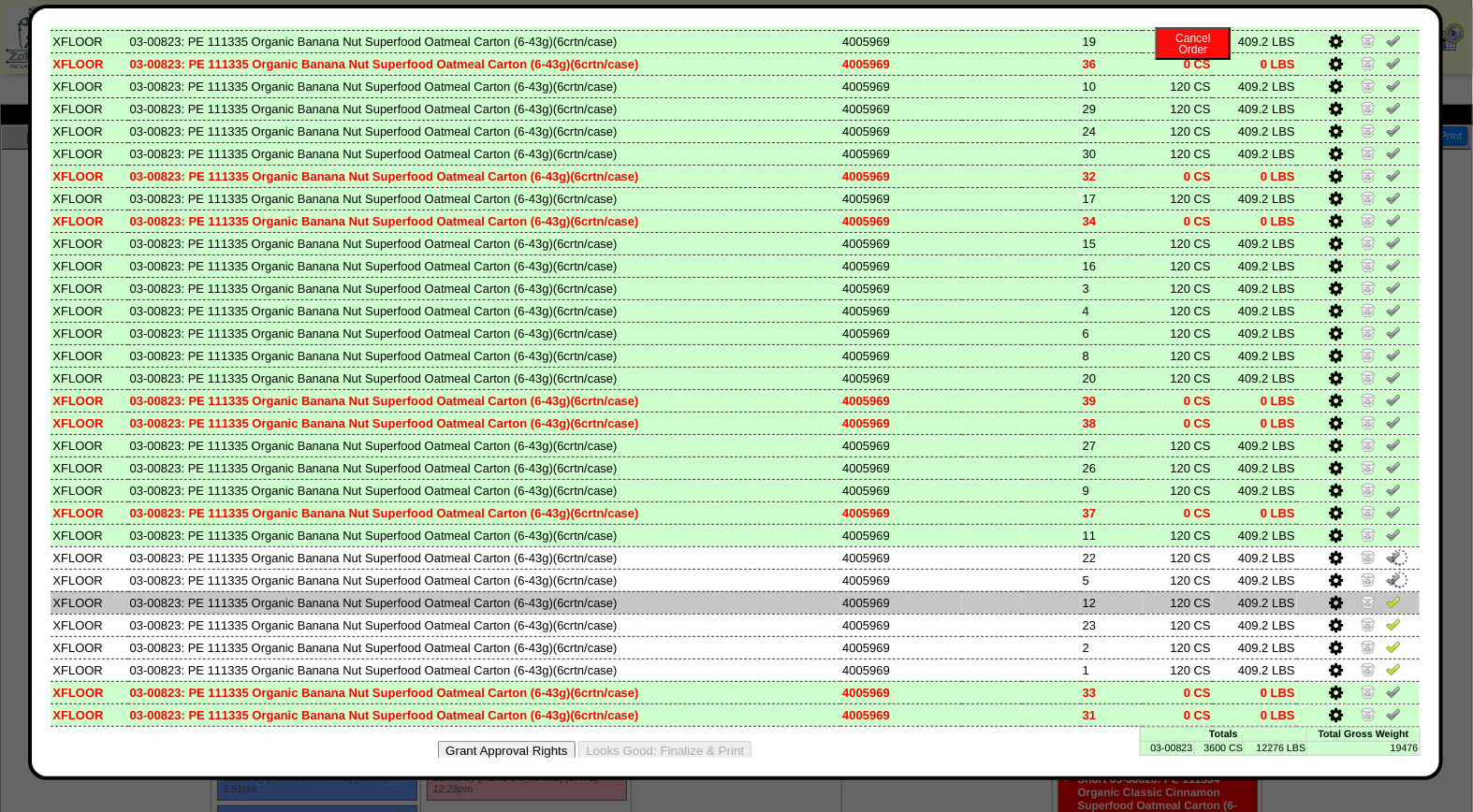
click at [1386, 594] on img at bounding box center [1394, 602] width 15 height 15
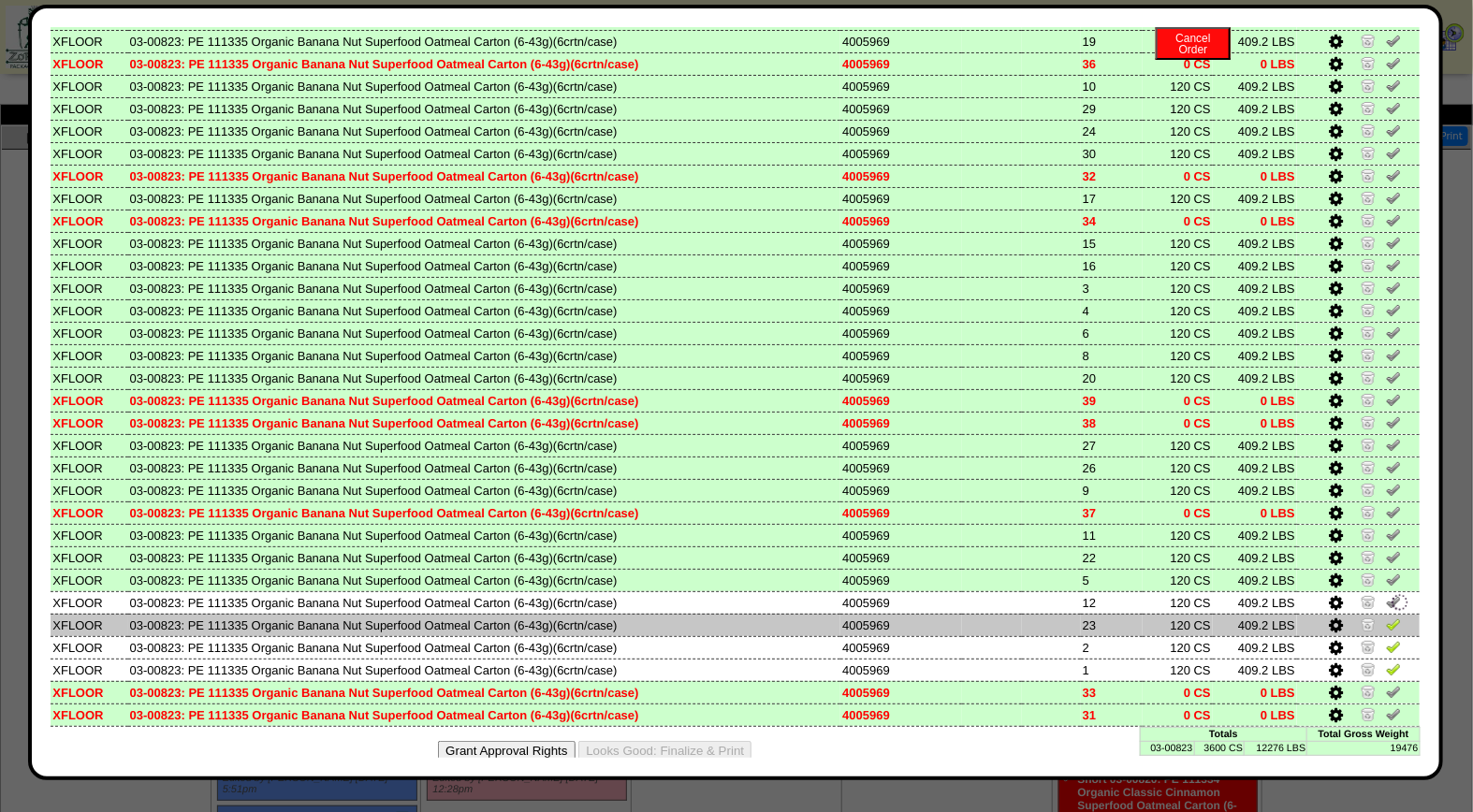
click at [1386, 616] on img at bounding box center [1394, 624] width 15 height 15
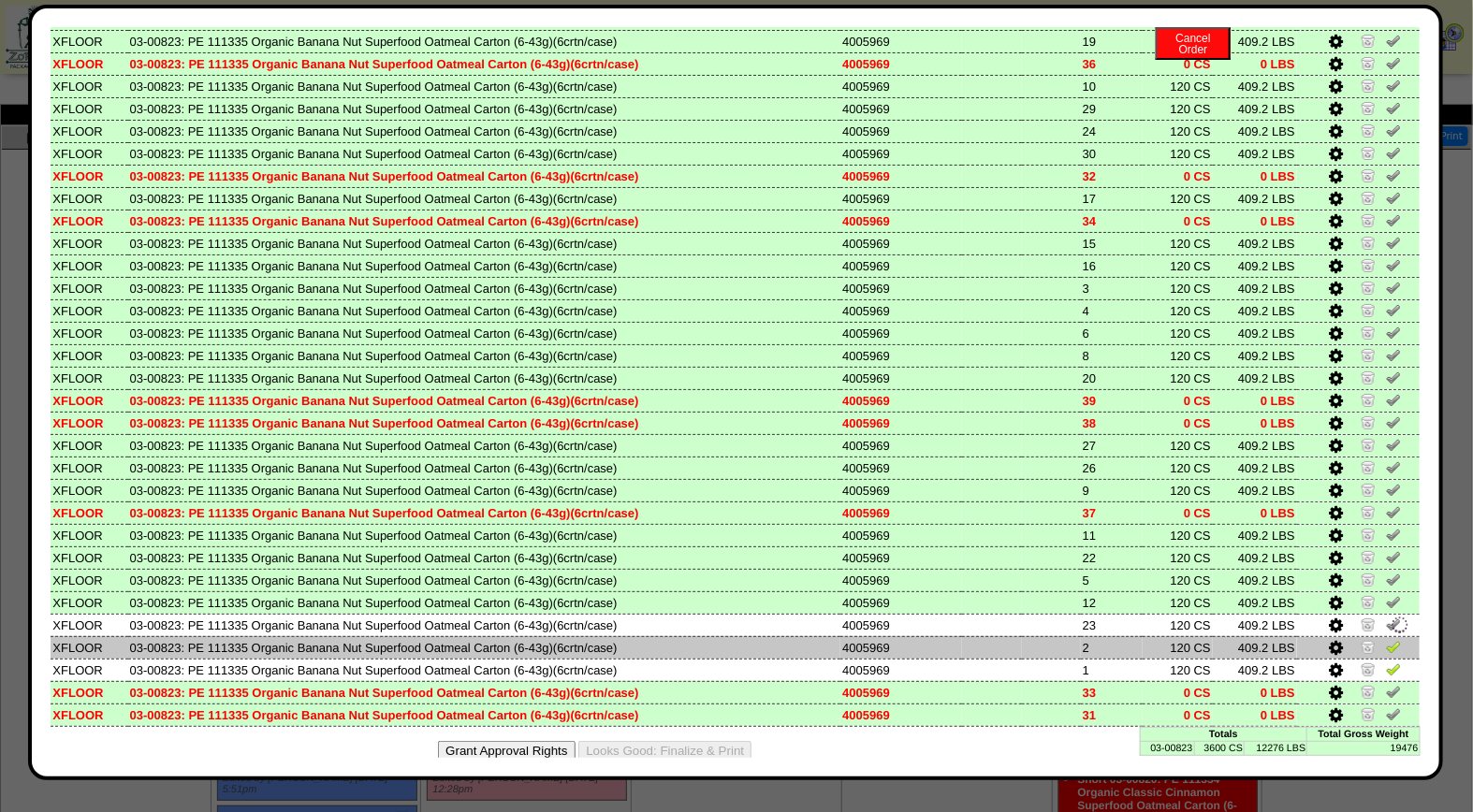
click at [1386, 639] on img at bounding box center [1394, 647] width 15 height 15
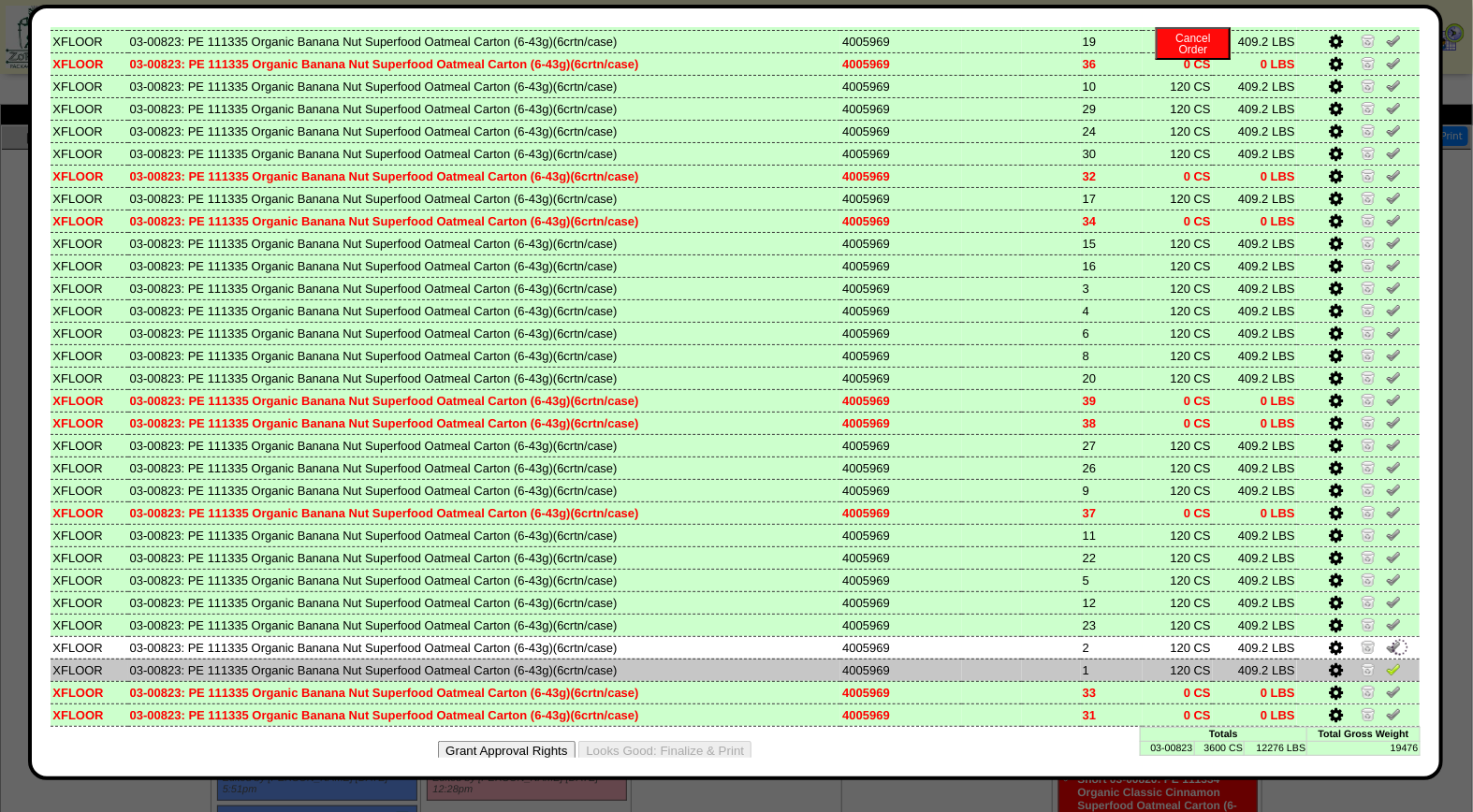
click at [1386, 661] on img at bounding box center [1394, 669] width 15 height 15
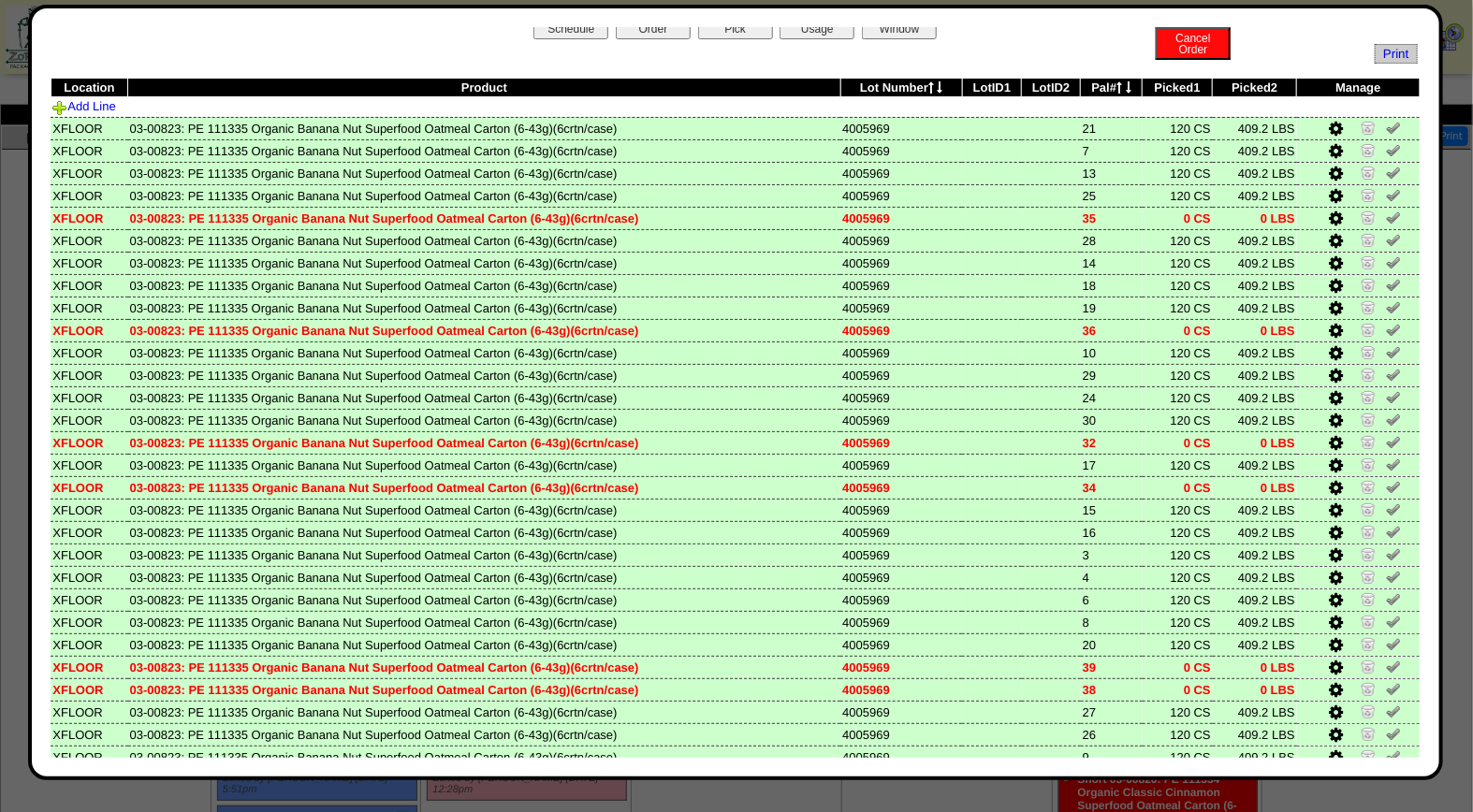
scroll to position [0, 0]
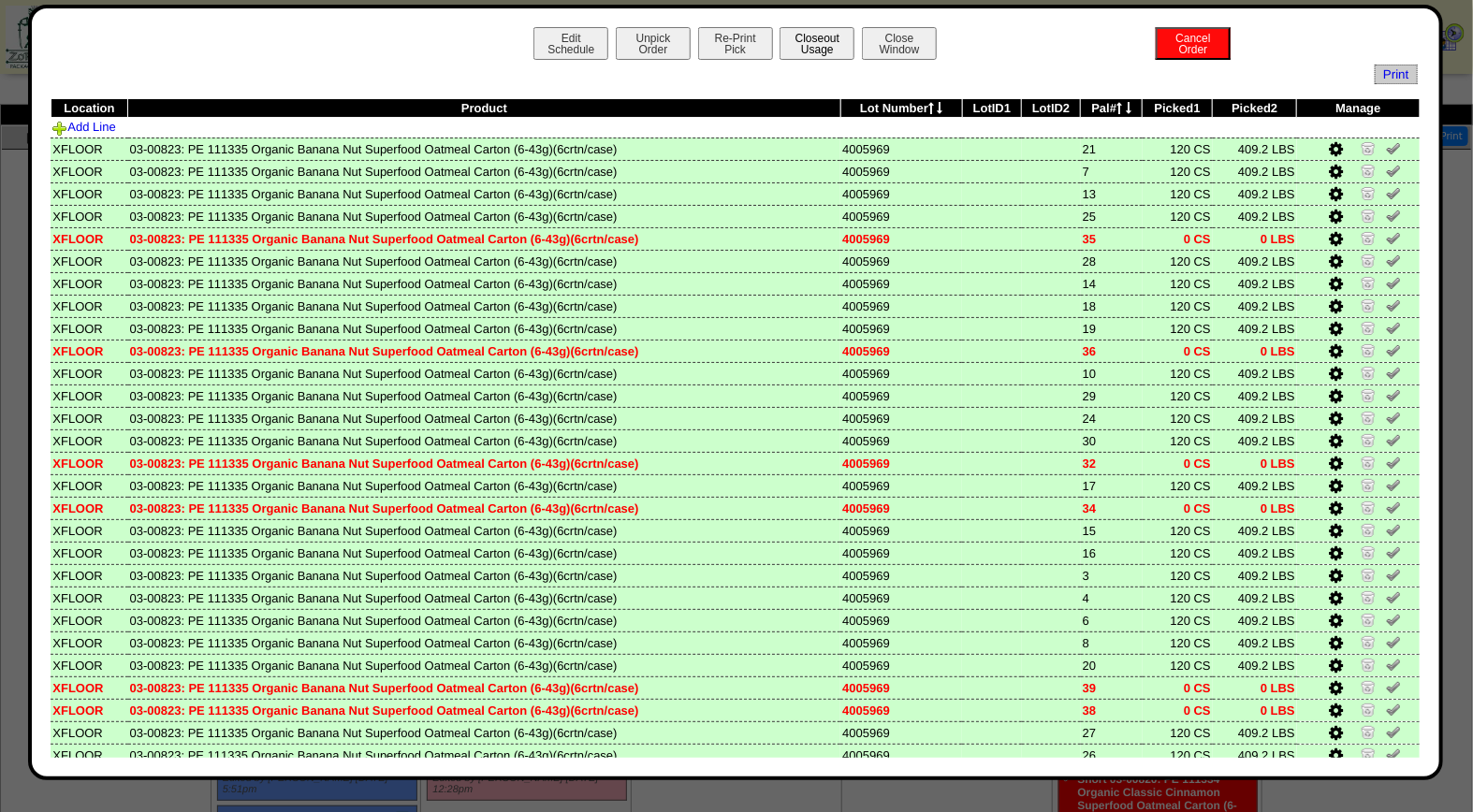
click at [783, 38] on button "Closeout Usage" at bounding box center [817, 43] width 75 height 32
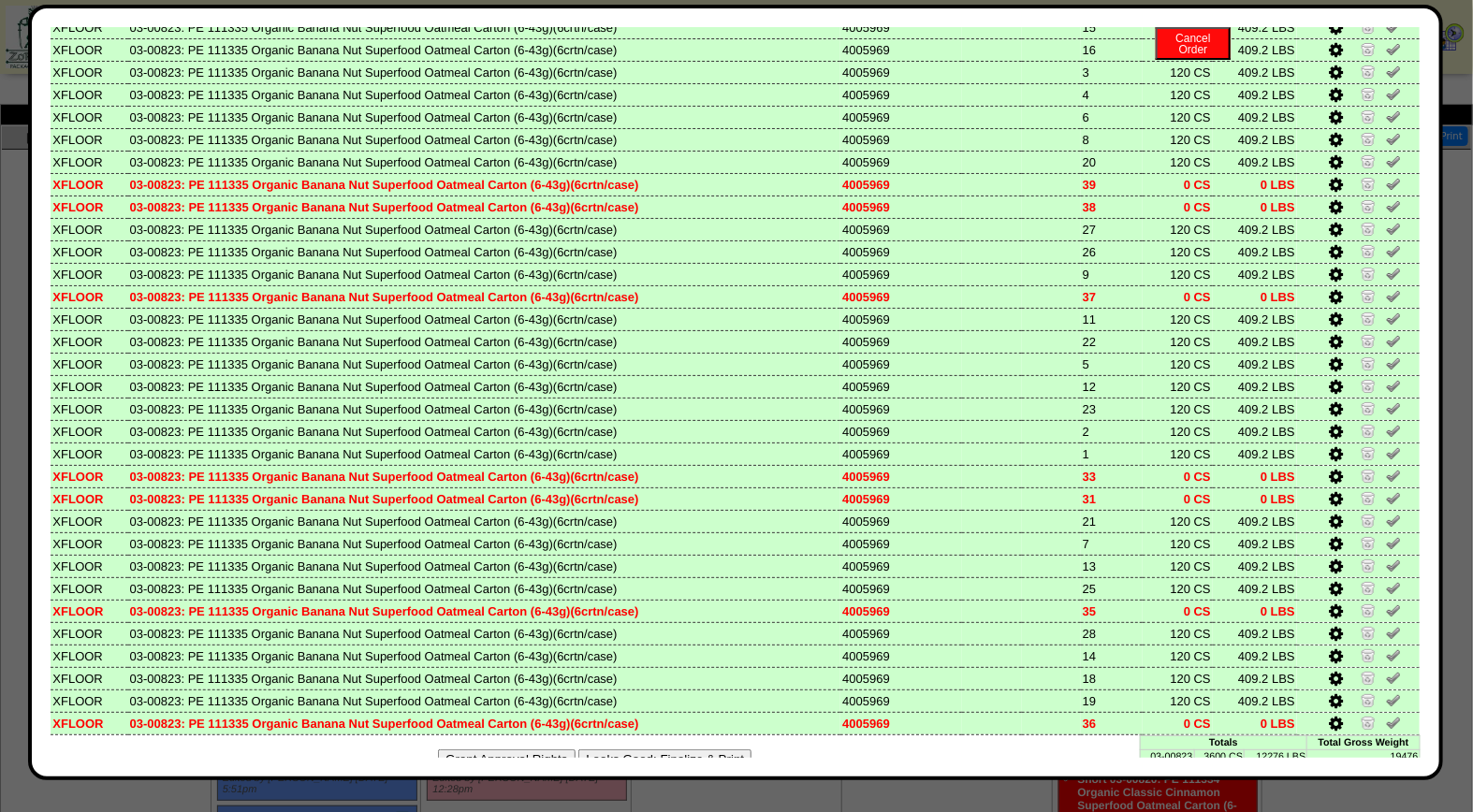
scroll to position [288, 0]
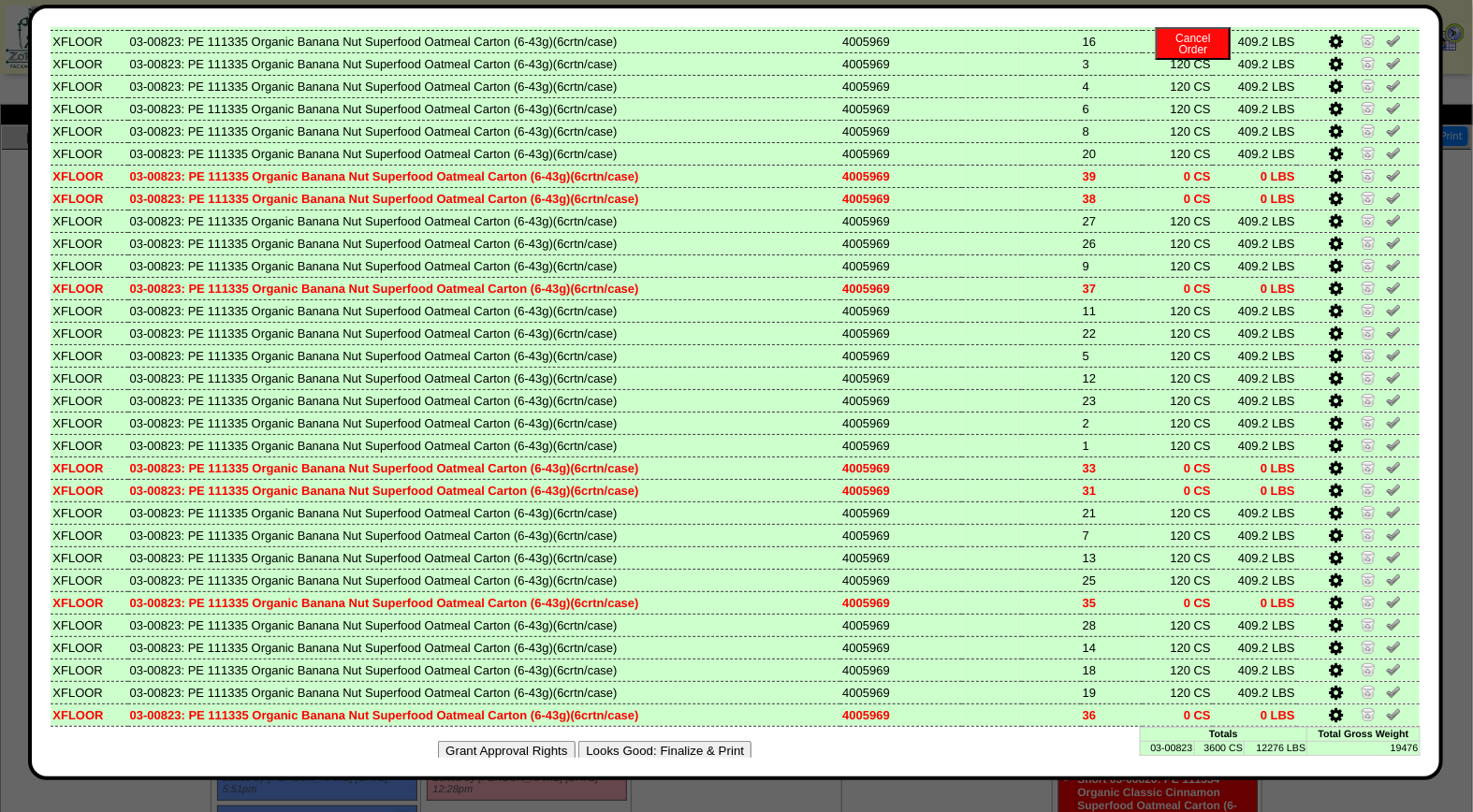
click at [656, 740] on button "Looks Good: Finalize & Print" at bounding box center [664, 750] width 173 height 20
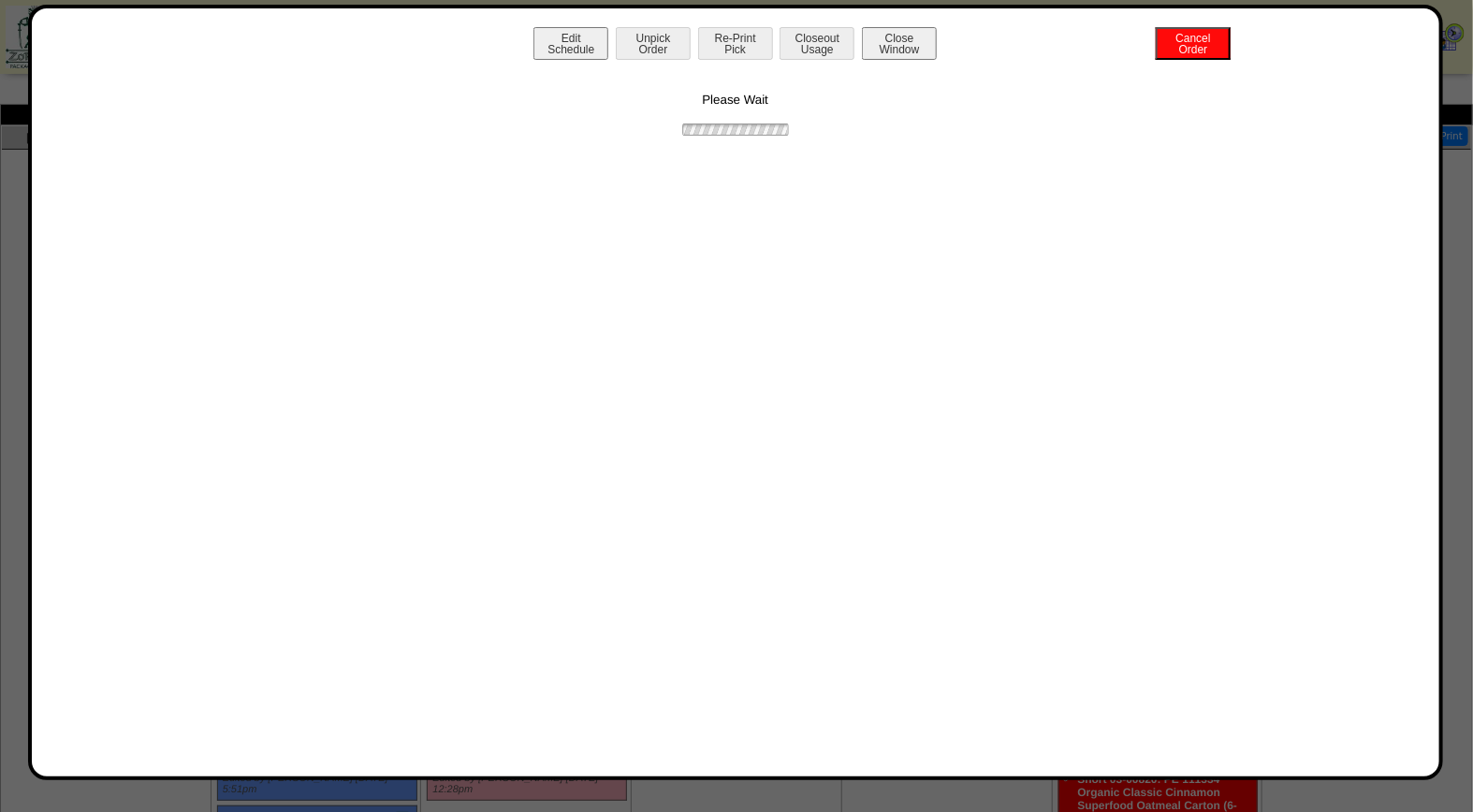
scroll to position [0, 0]
click at [743, 43] on button "Print BOL" at bounding box center [735, 43] width 75 height 32
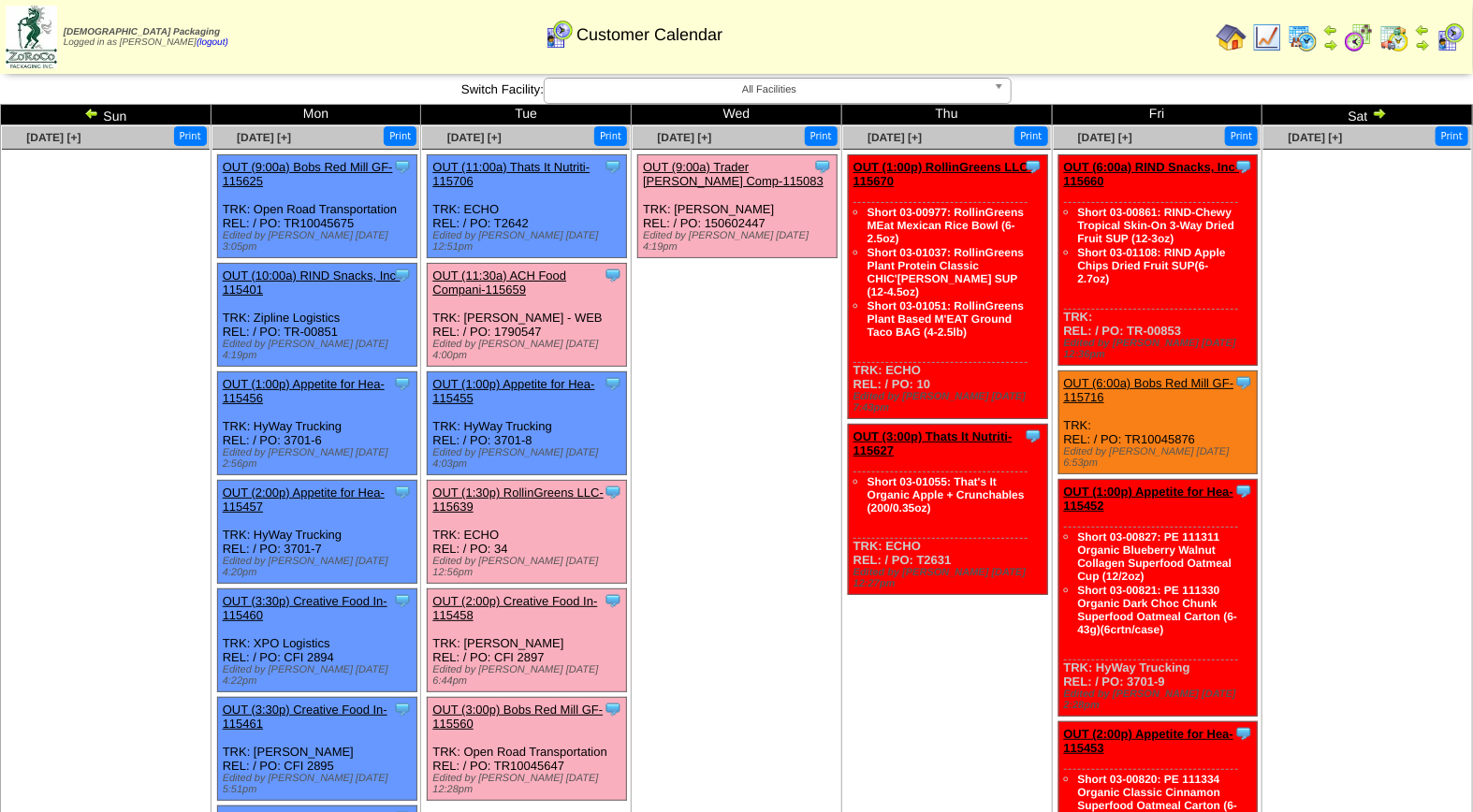
click at [509, 271] on link "OUT (11:30a) ACH Food Compani-115659" at bounding box center [499, 282] width 134 height 28
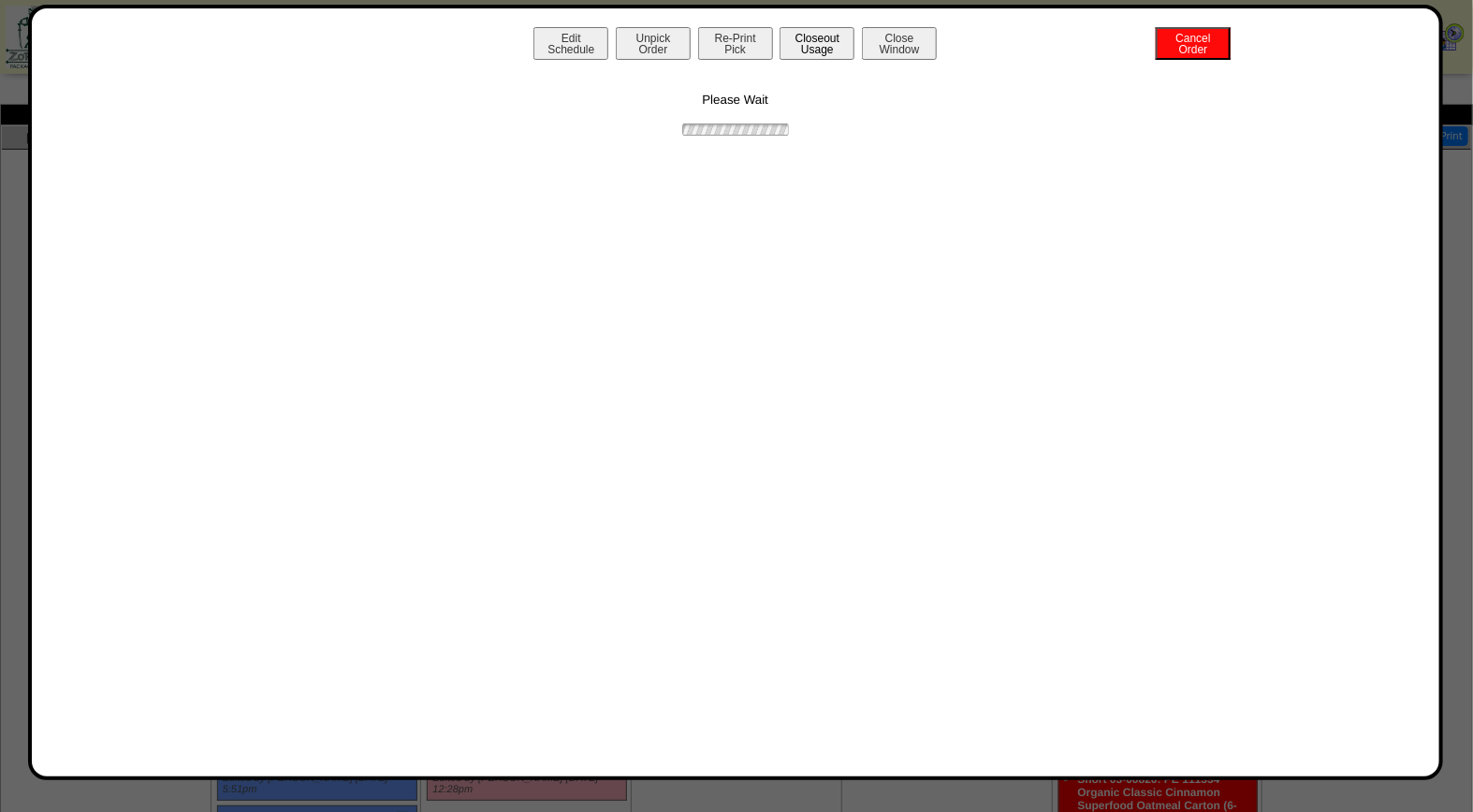
click at [827, 44] on button "Closeout Usage" at bounding box center [817, 43] width 75 height 32
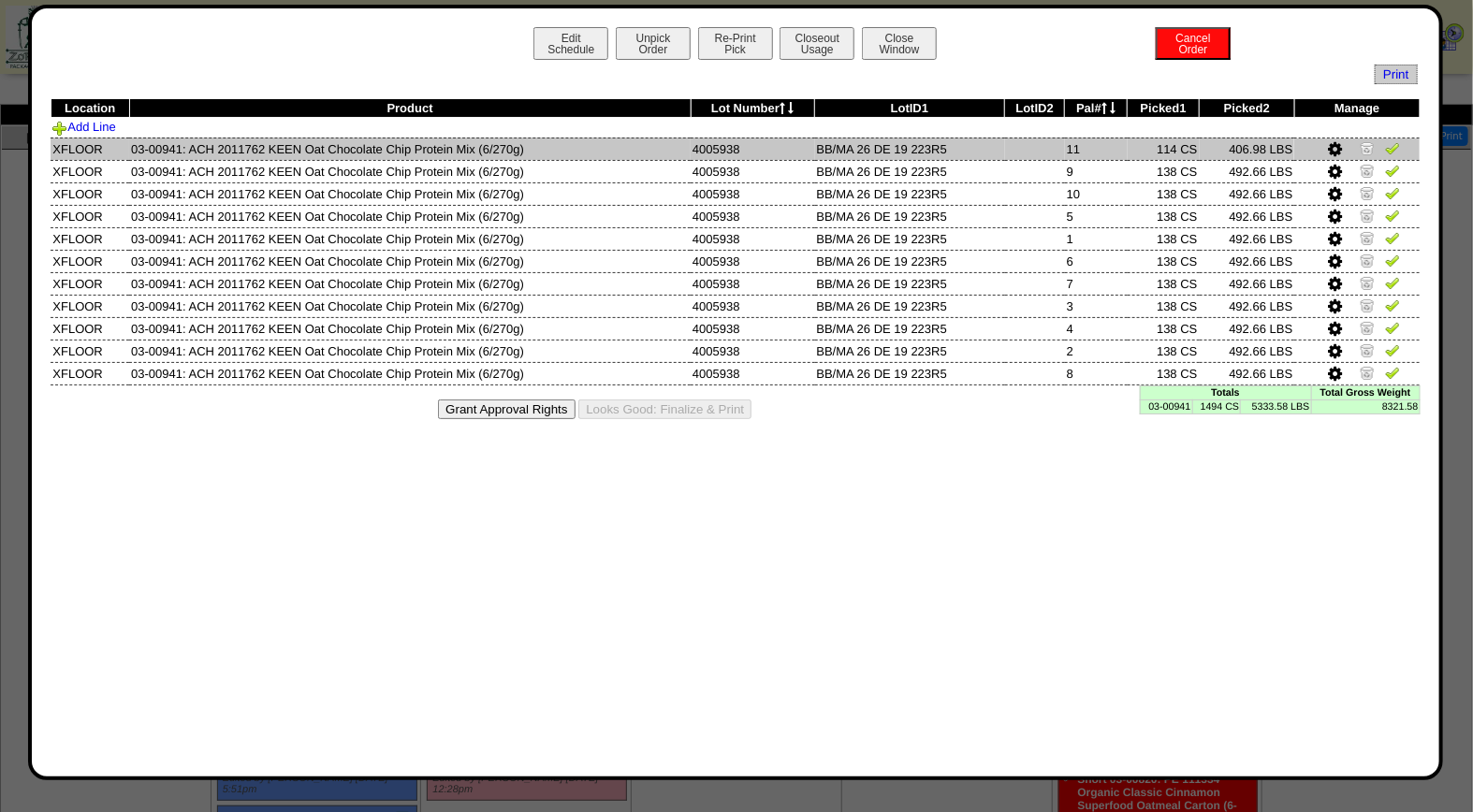
click at [1396, 148] on img at bounding box center [1393, 148] width 15 height 15
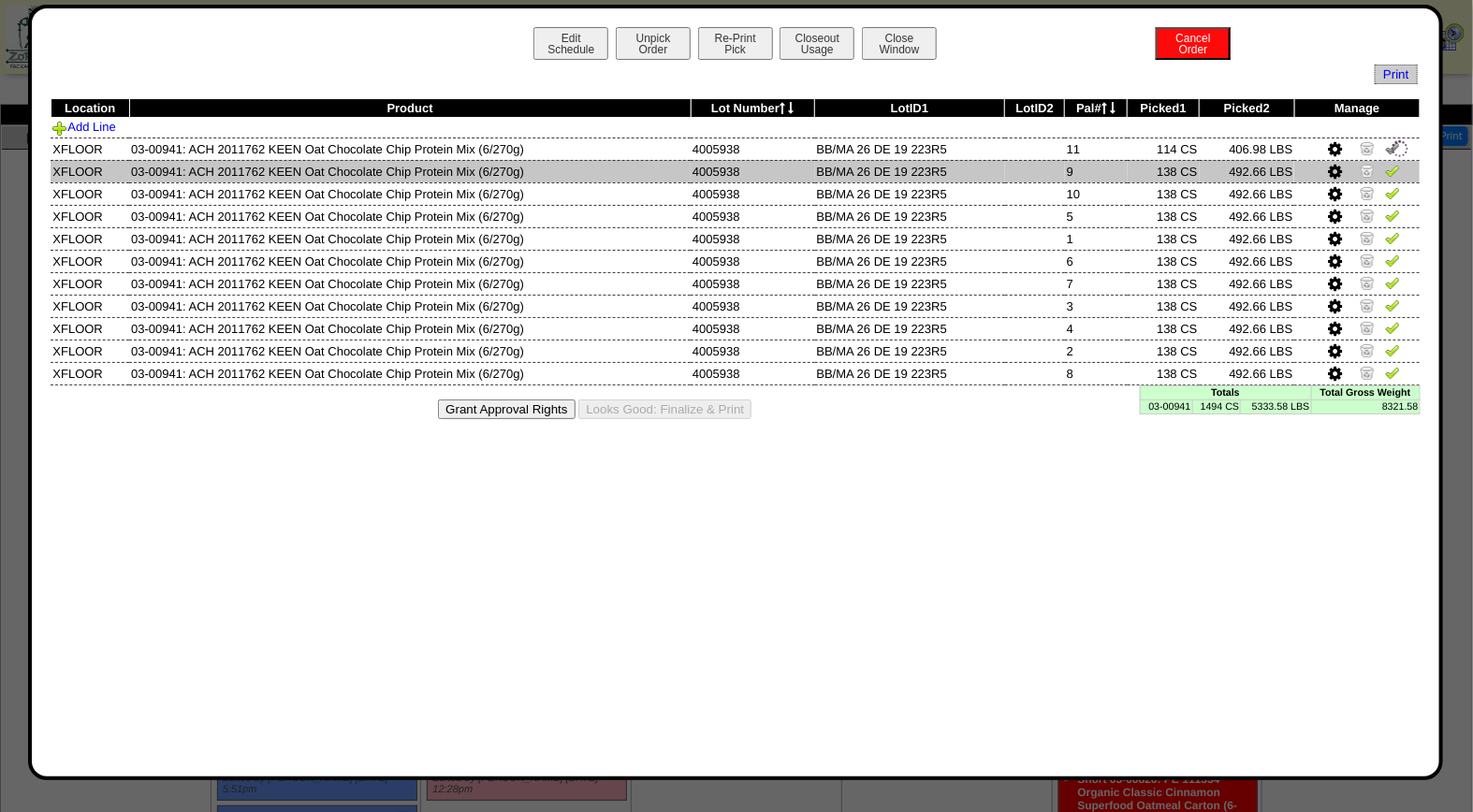
click at [1396, 168] on img at bounding box center [1393, 170] width 15 height 15
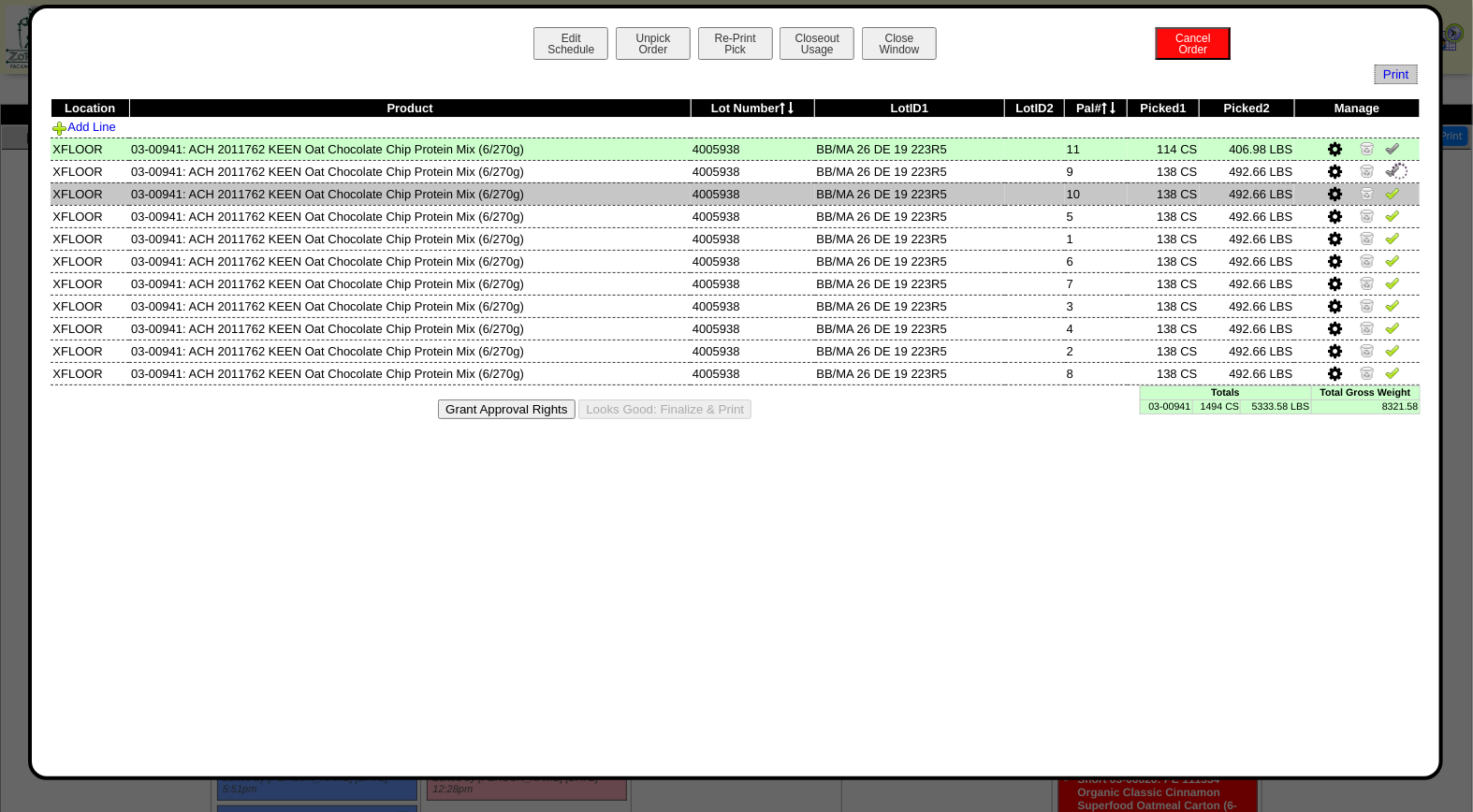
click at [1393, 193] on img at bounding box center [1393, 193] width 15 height 15
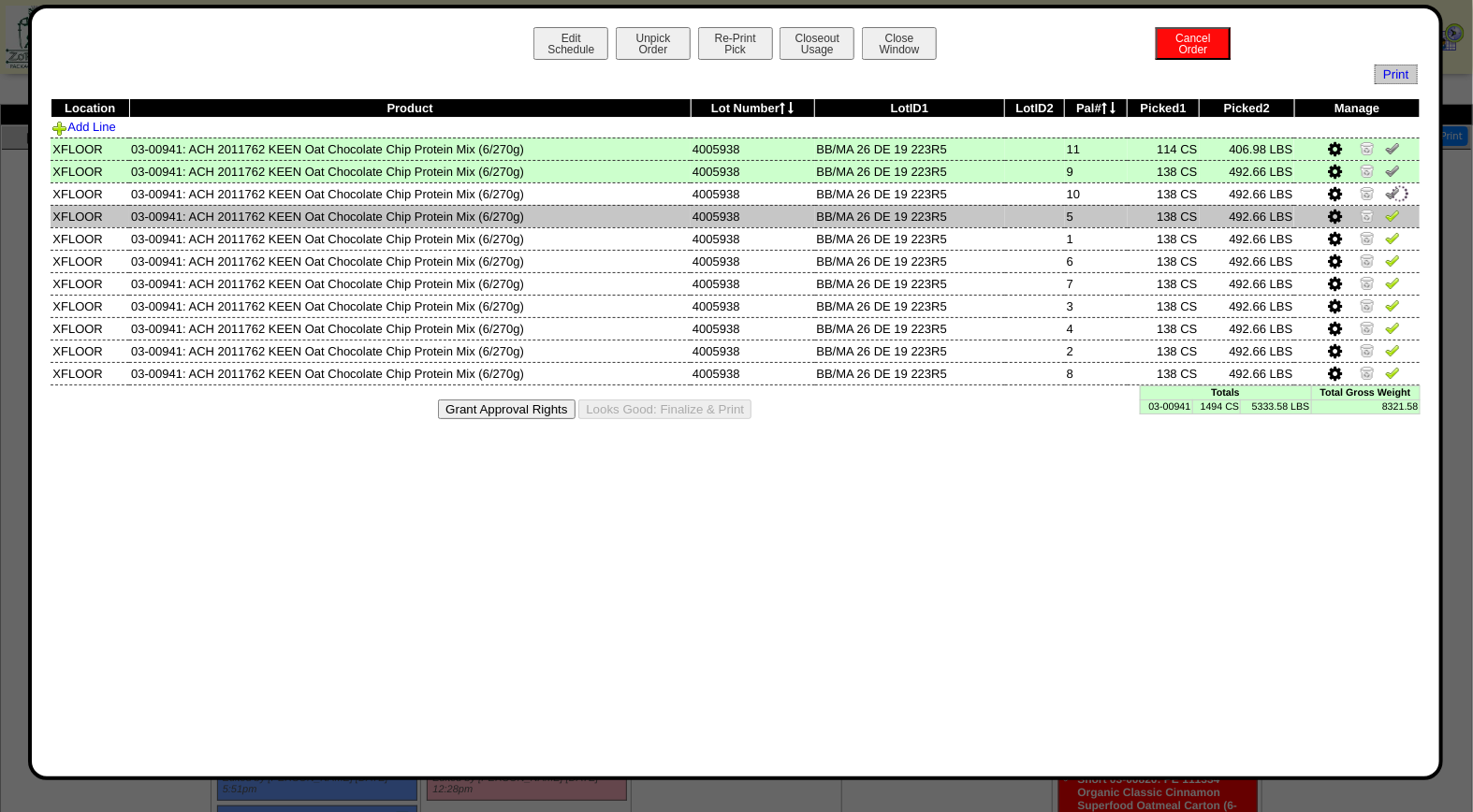
click at [1397, 211] on img at bounding box center [1393, 215] width 15 height 15
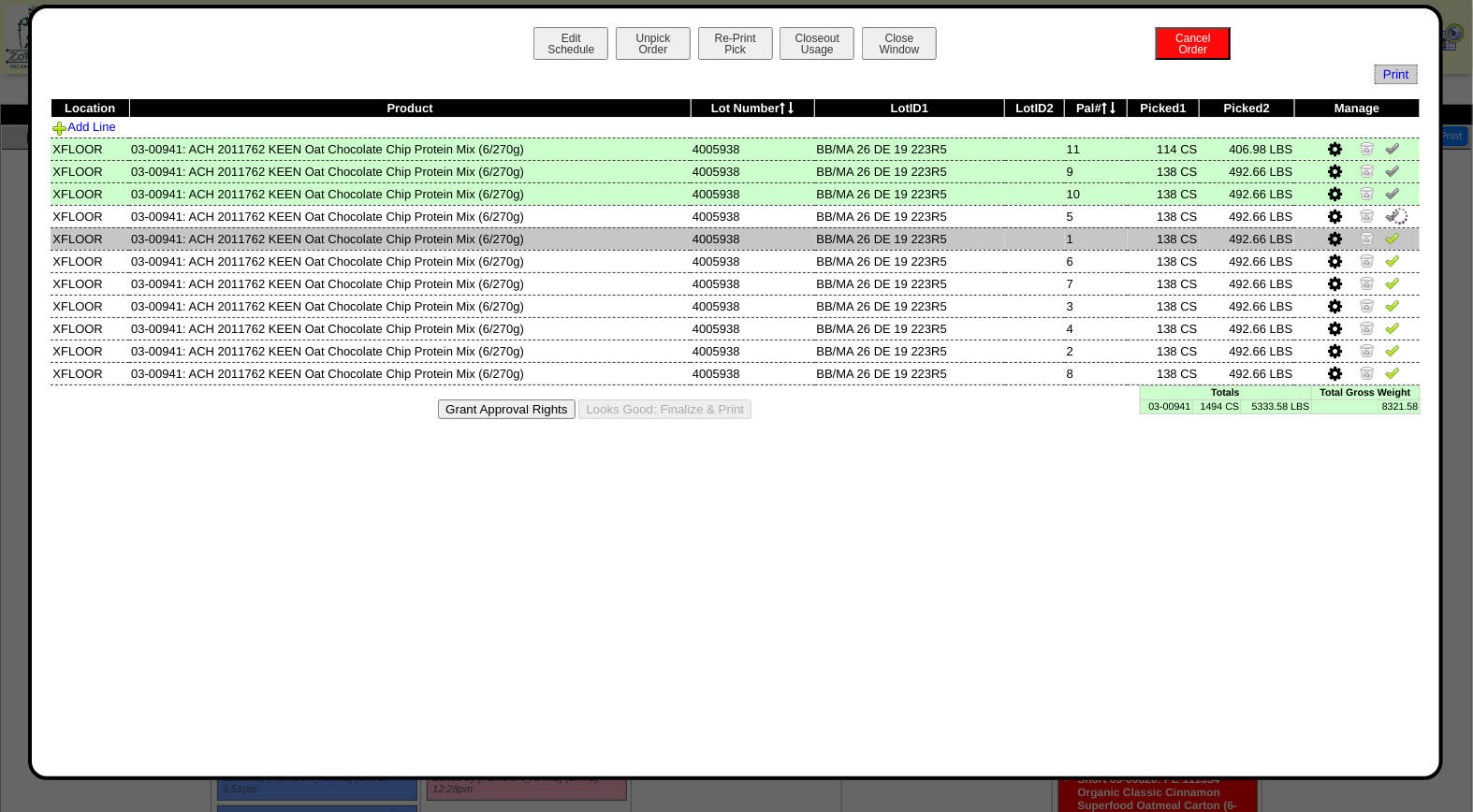
click at [1396, 245] on link at bounding box center [1393, 241] width 15 height 14
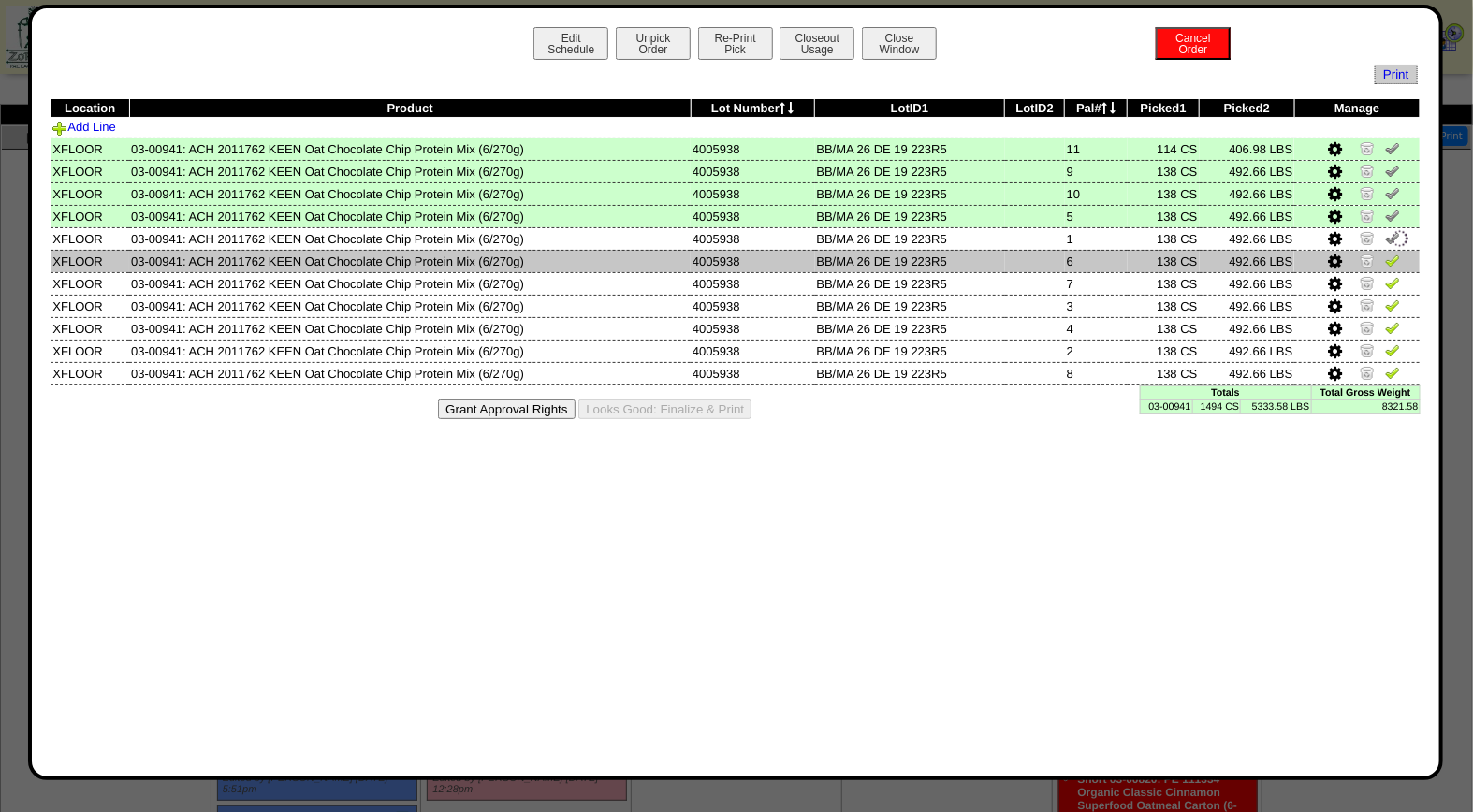
click at [1395, 259] on img at bounding box center [1393, 260] width 15 height 15
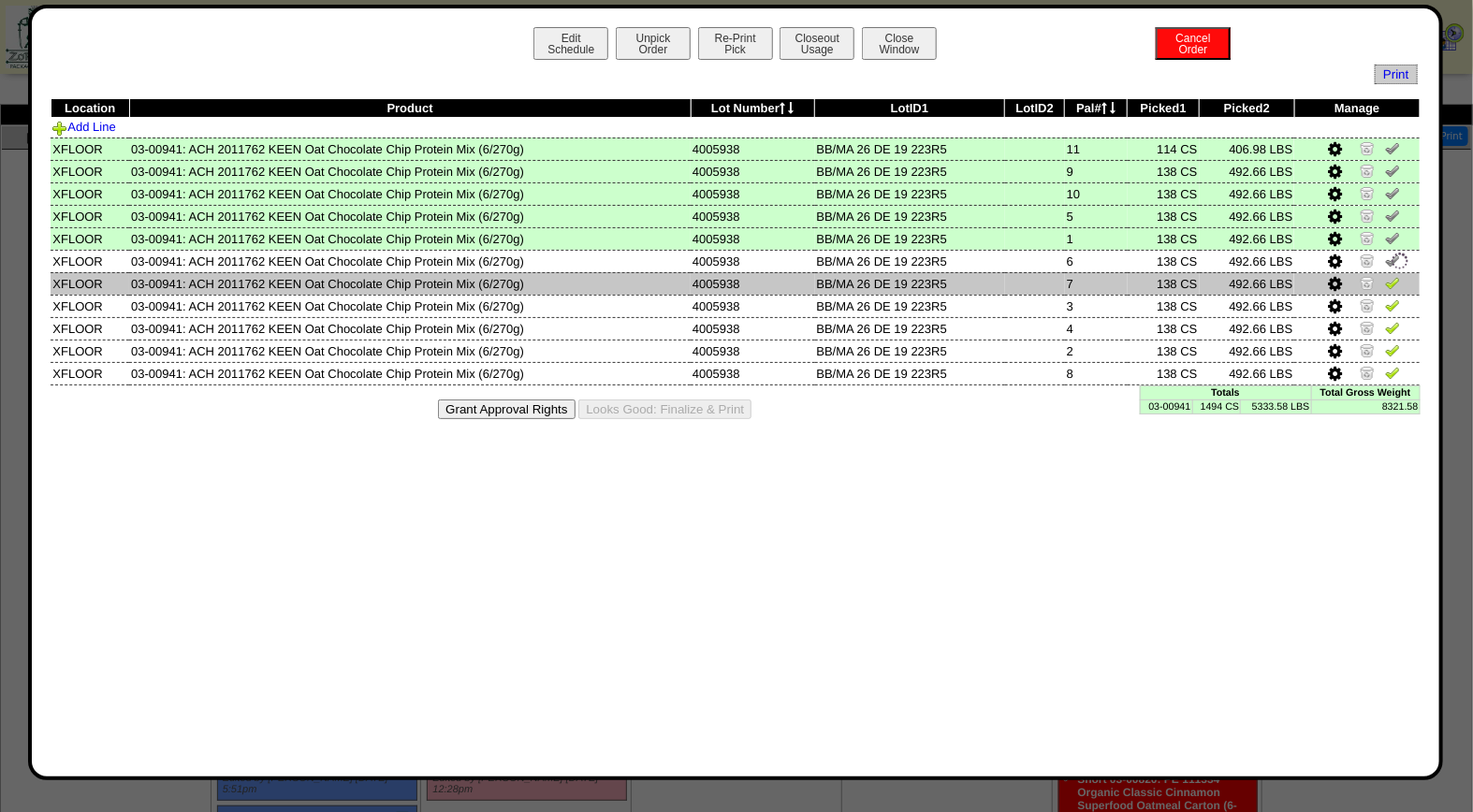
click at [1391, 281] on img at bounding box center [1393, 283] width 15 height 15
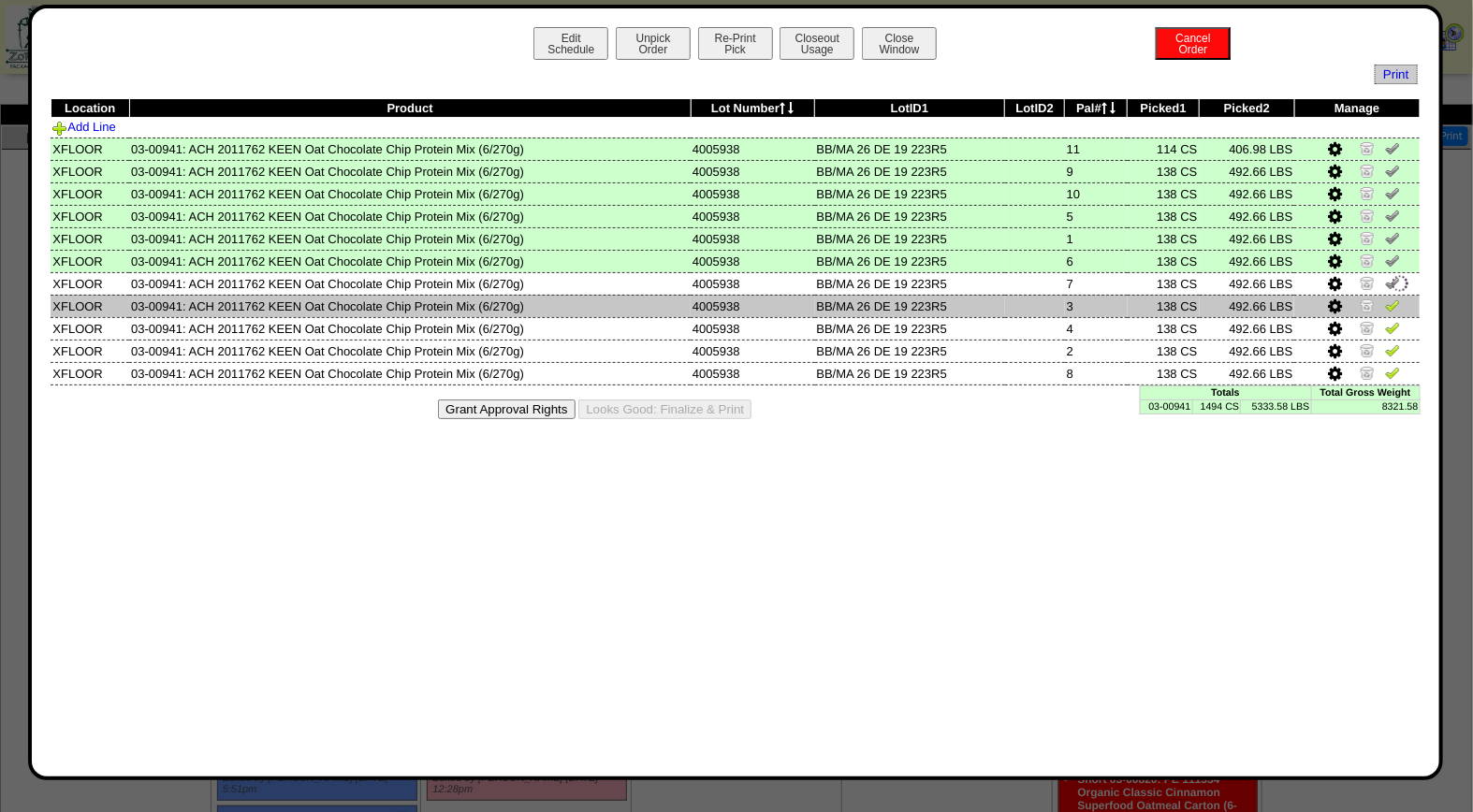
click at [1393, 301] on img at bounding box center [1393, 305] width 15 height 15
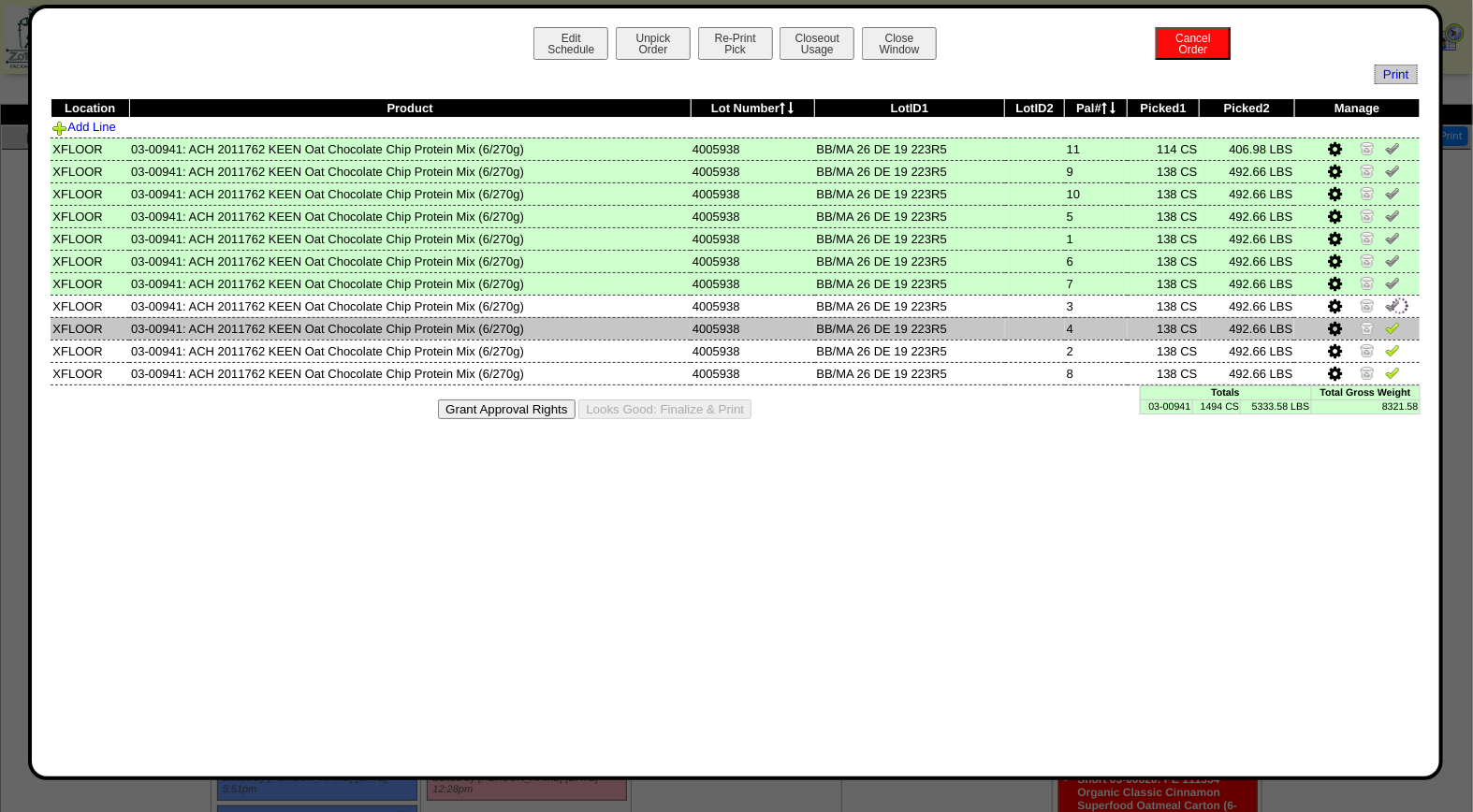
click at [1396, 323] on img at bounding box center [1393, 328] width 15 height 15
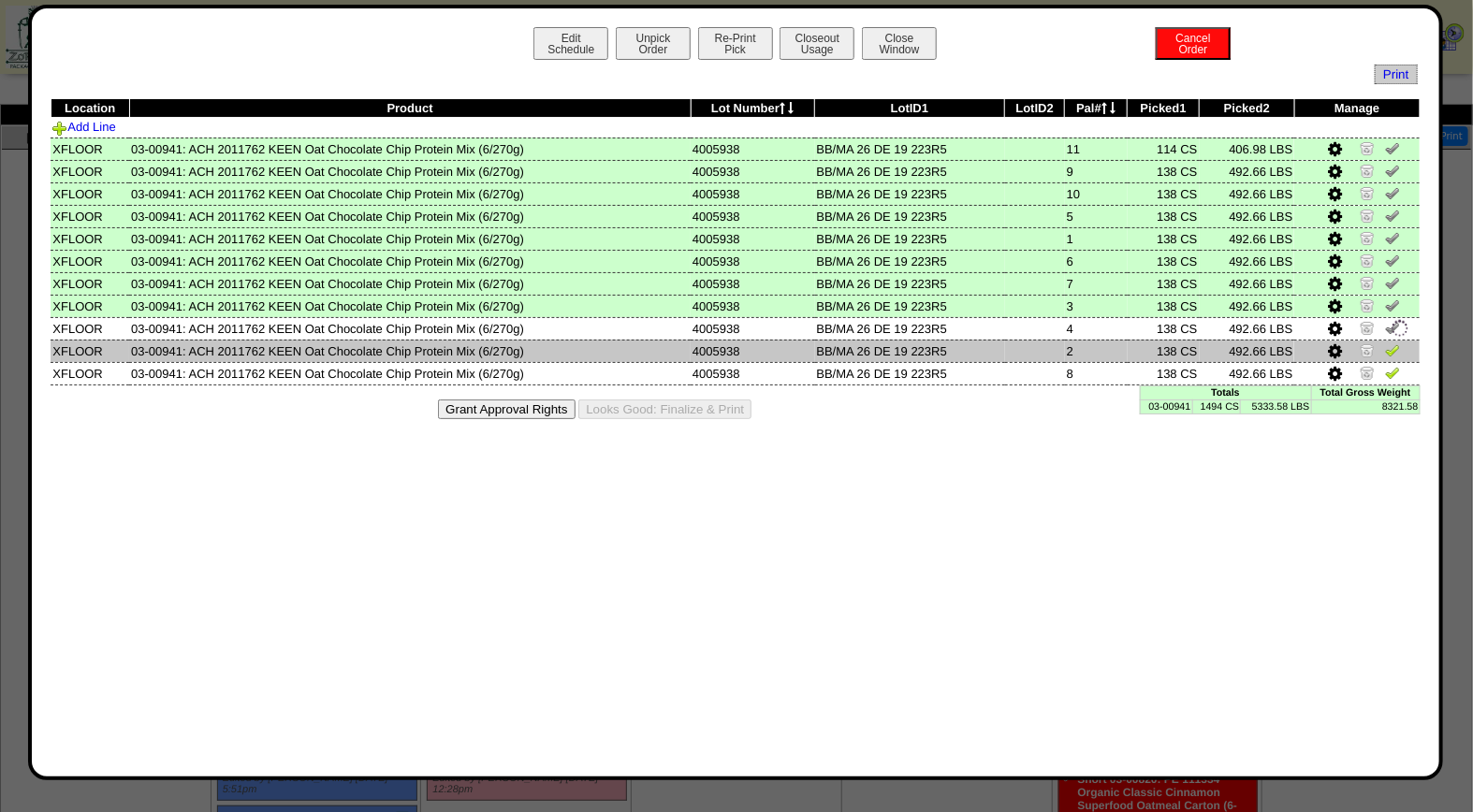
click at [1391, 351] on img at bounding box center [1393, 350] width 15 height 15
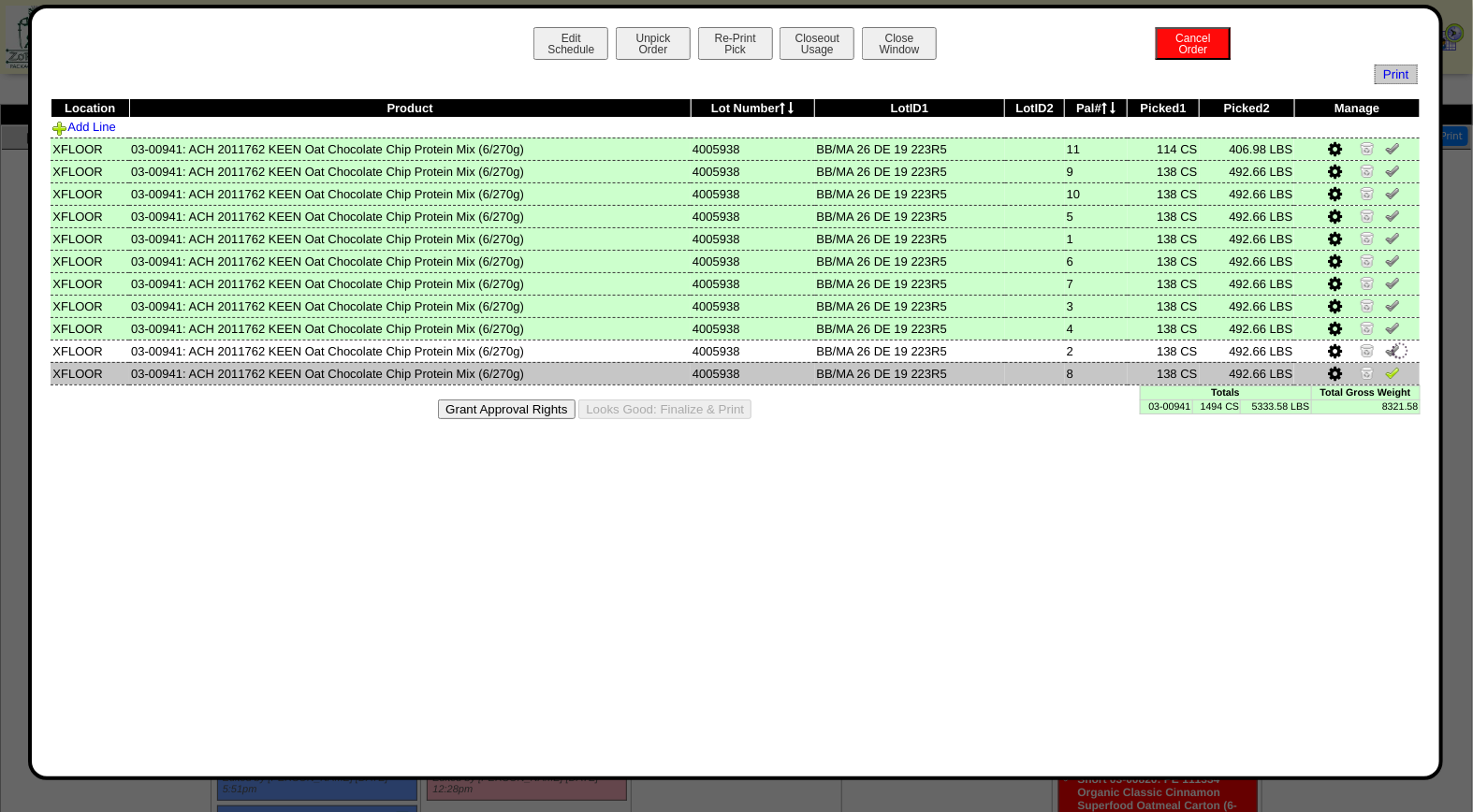
click at [1392, 372] on img at bounding box center [1393, 373] width 15 height 15
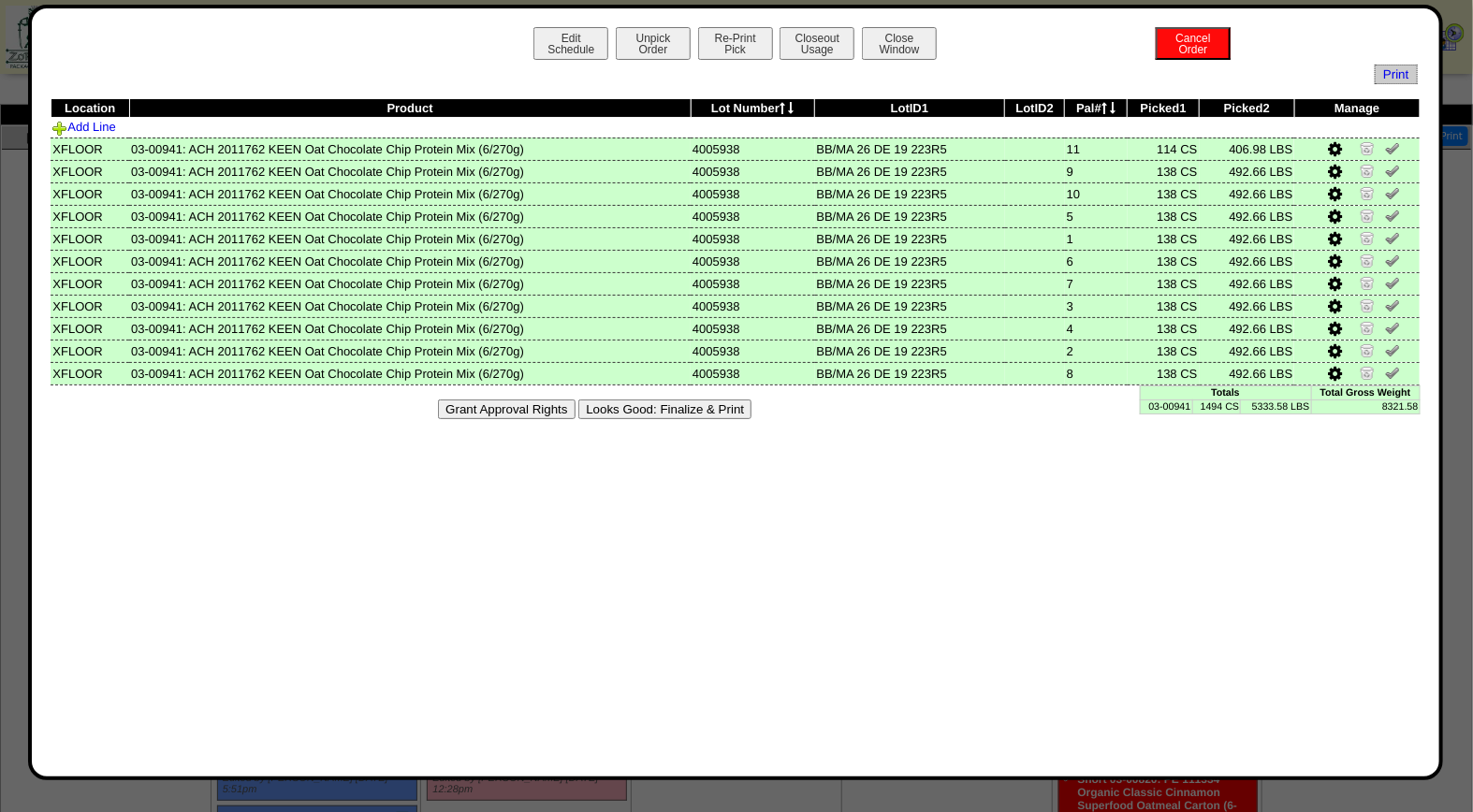
click at [664, 403] on button "Looks Good: Finalize & Print" at bounding box center [664, 409] width 173 height 20
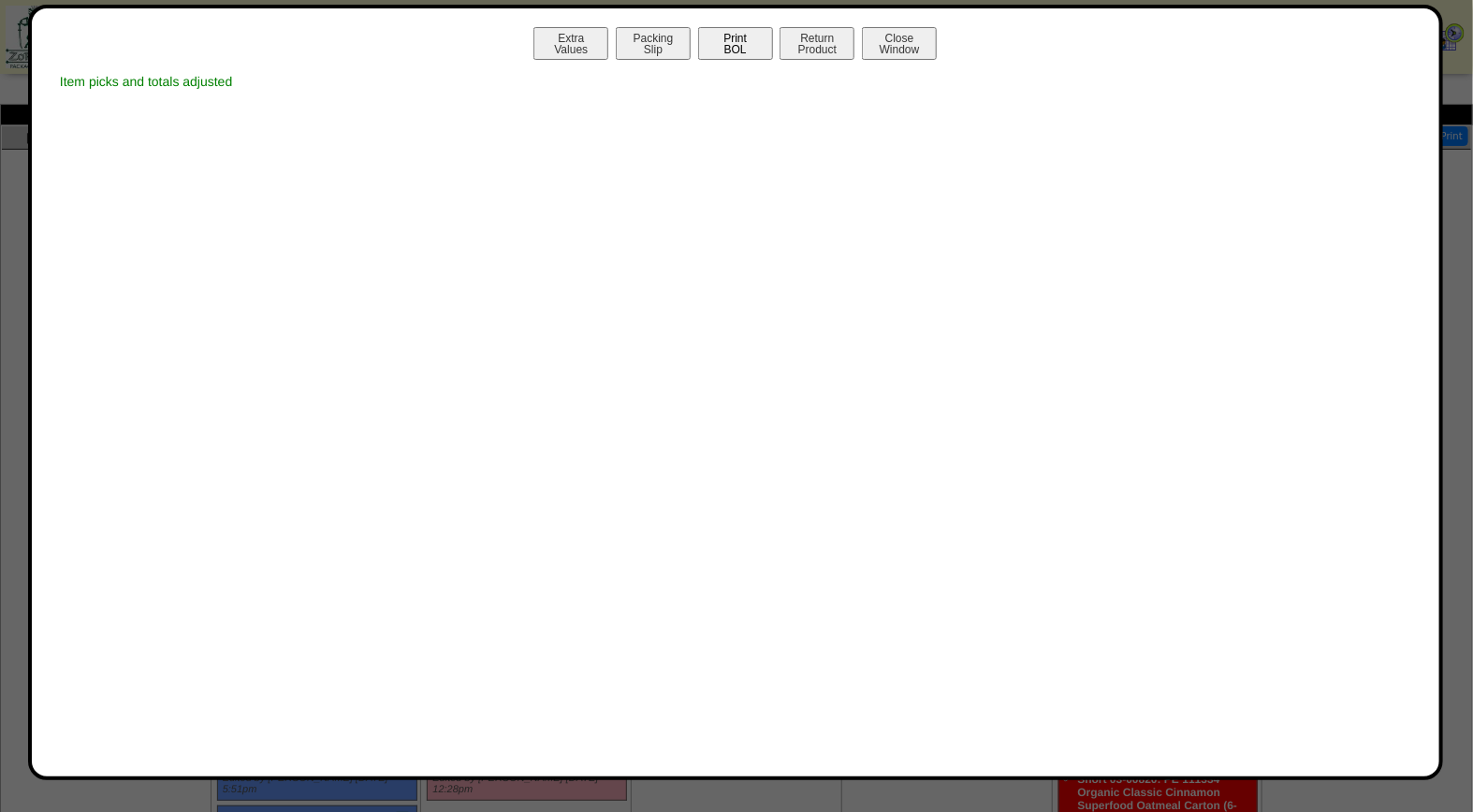
click at [747, 34] on button "Print BOL" at bounding box center [735, 43] width 75 height 32
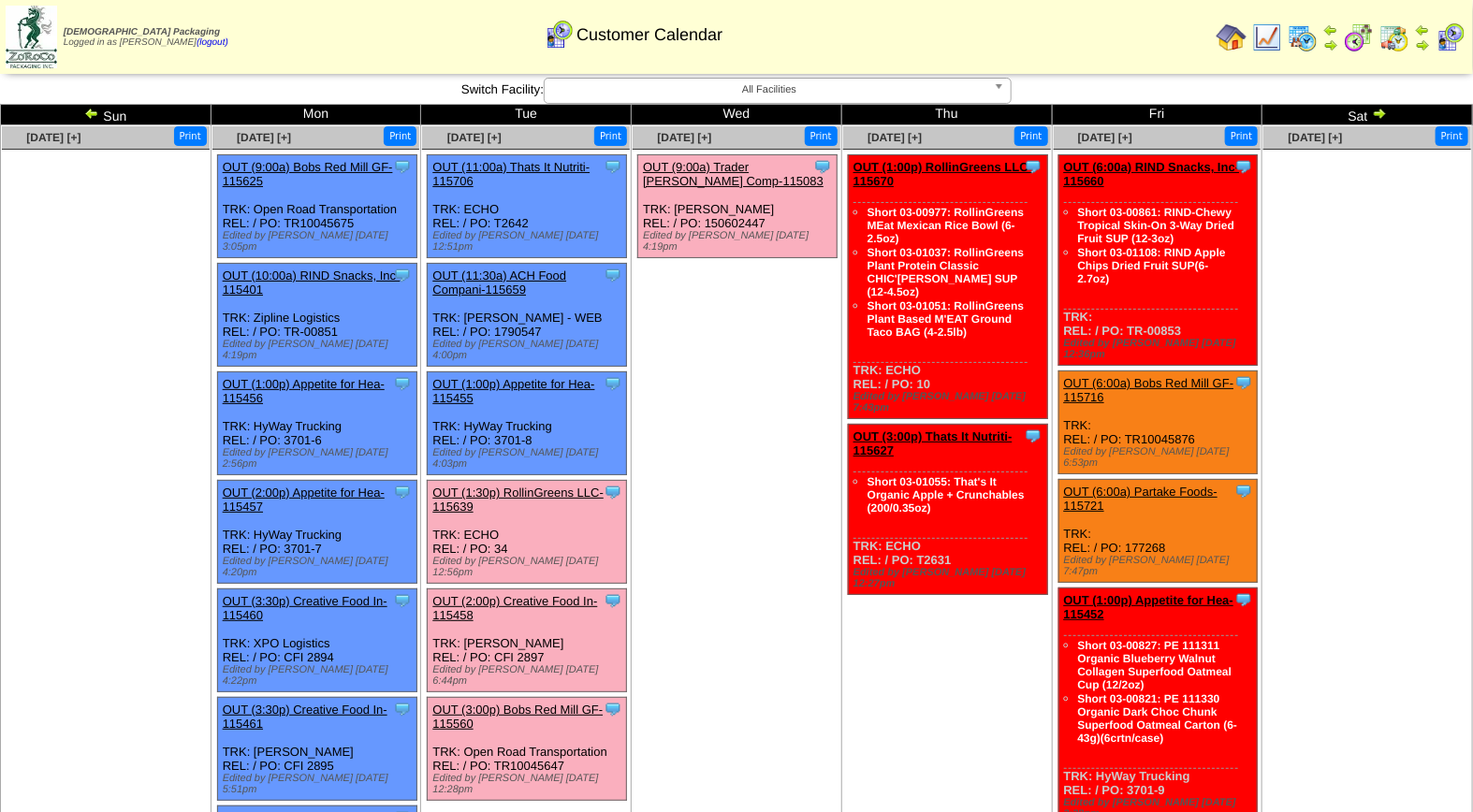
click at [543, 594] on link "OUT (2:00p) Creative Food In-115458" at bounding box center [514, 608] width 164 height 28
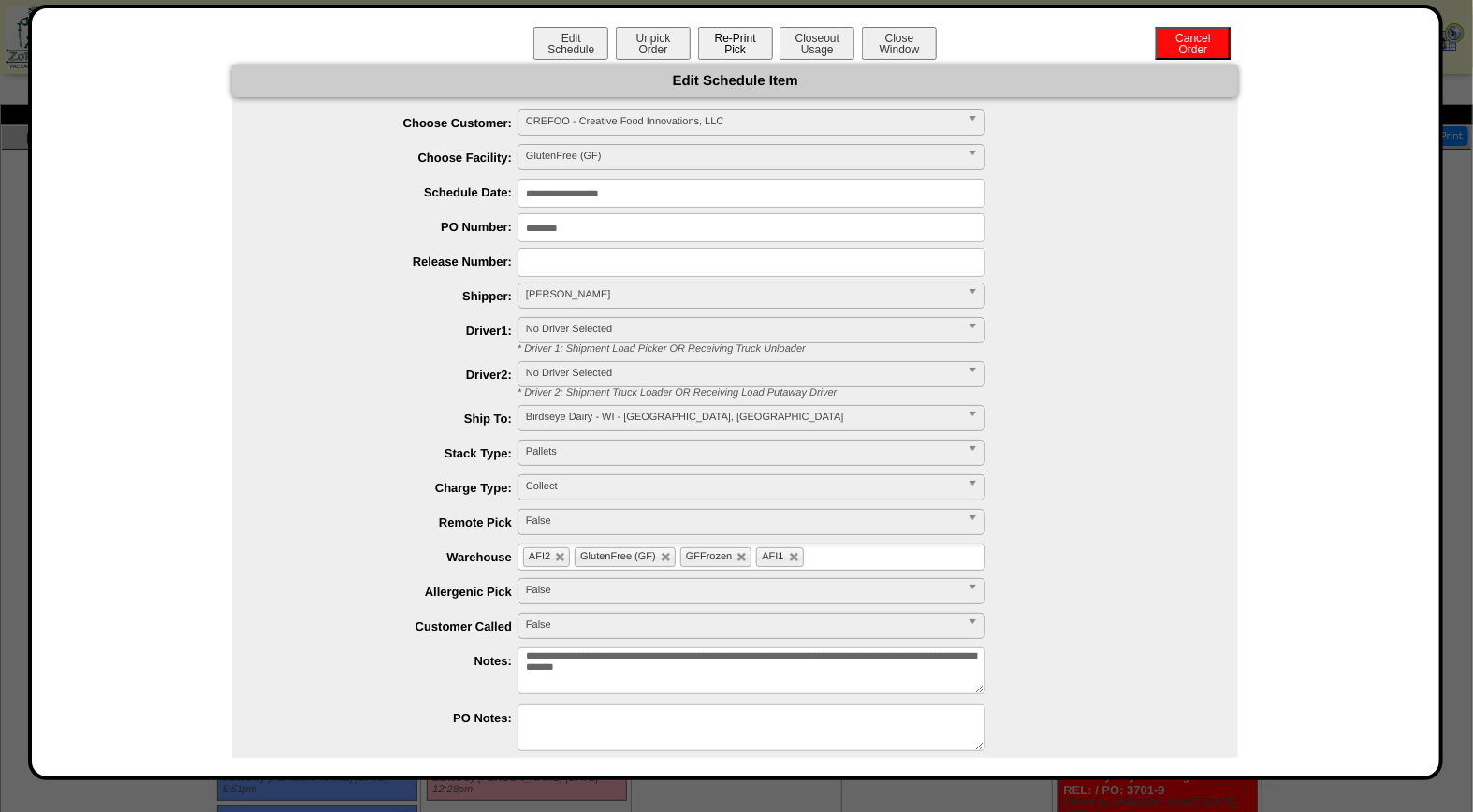
click at [732, 48] on button "Re-Print Pick" at bounding box center [735, 43] width 75 height 32
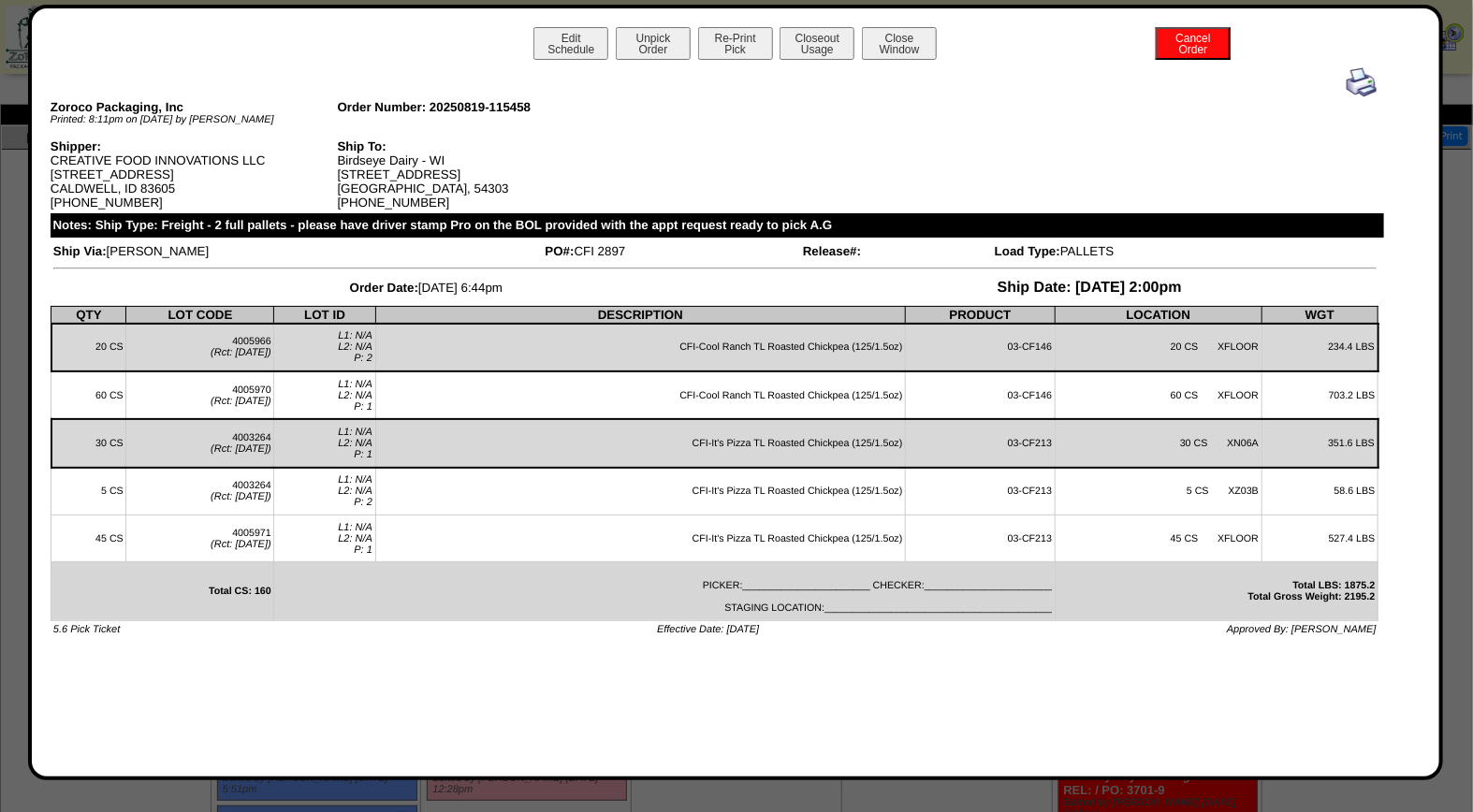
click at [1357, 84] on img at bounding box center [1361, 81] width 30 height 30
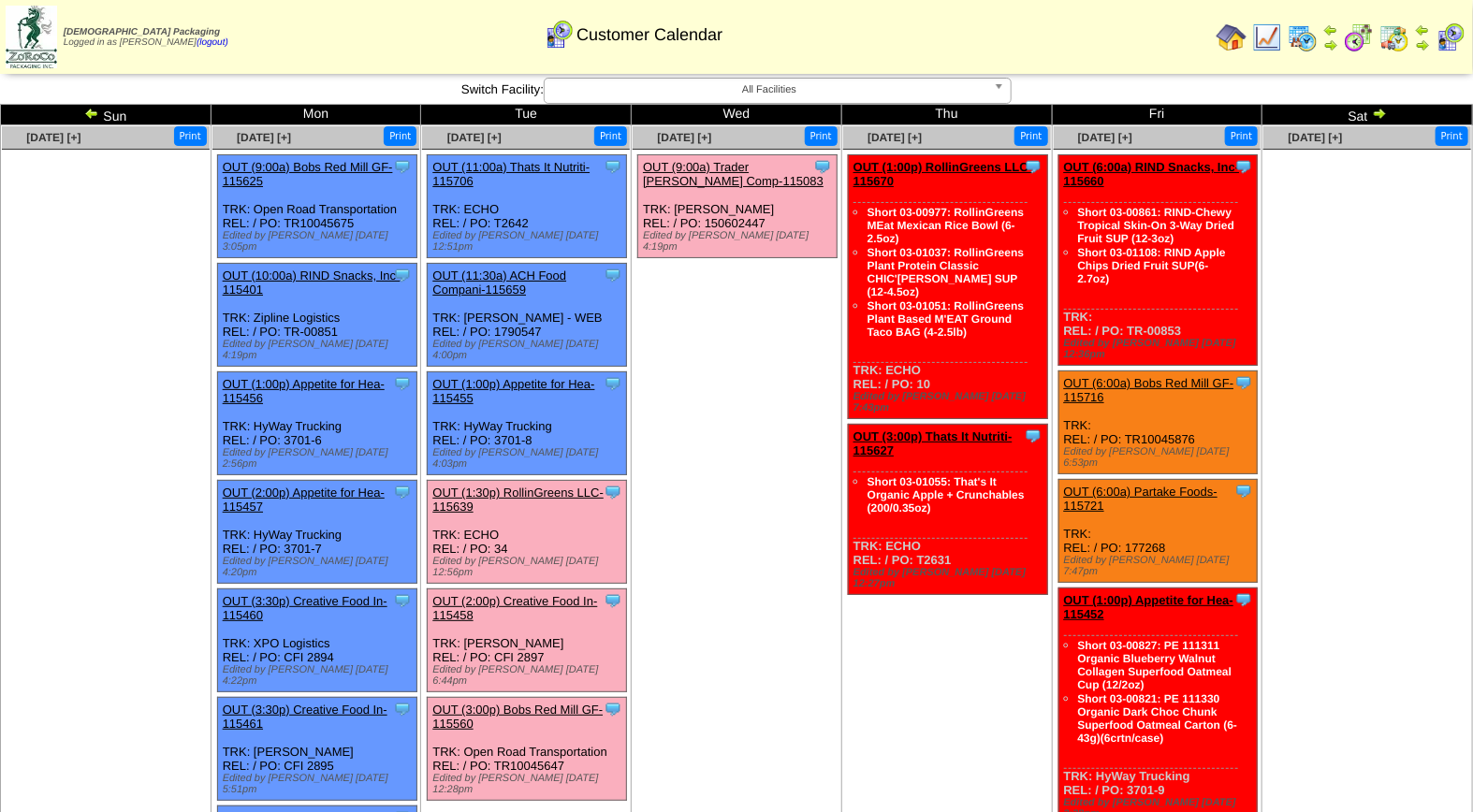
click at [538, 485] on link "OUT (1:30p) RollinGreens LLC-115639" at bounding box center [517, 499] width 171 height 28
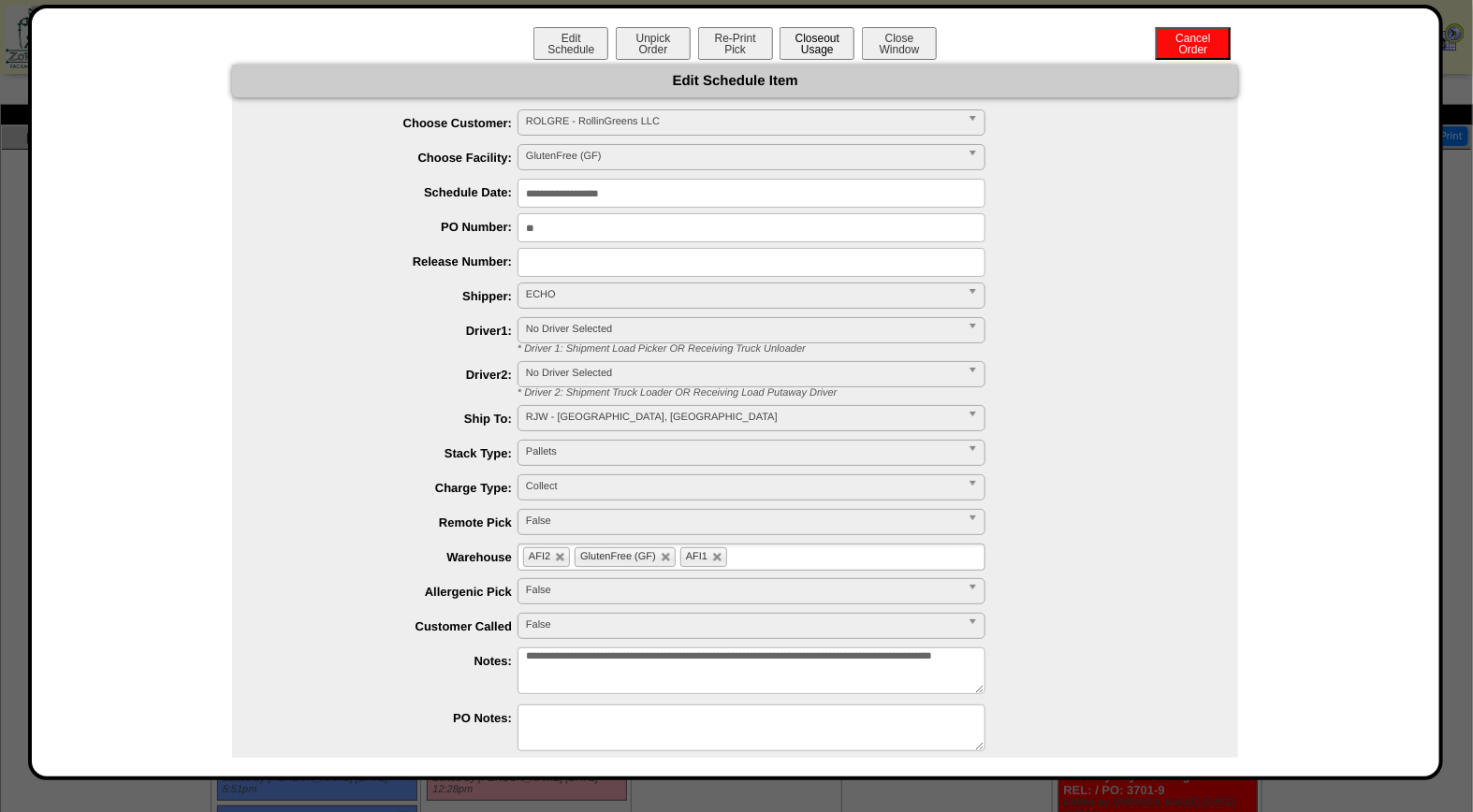
click at [818, 48] on button "Closeout Usage" at bounding box center [817, 43] width 75 height 32
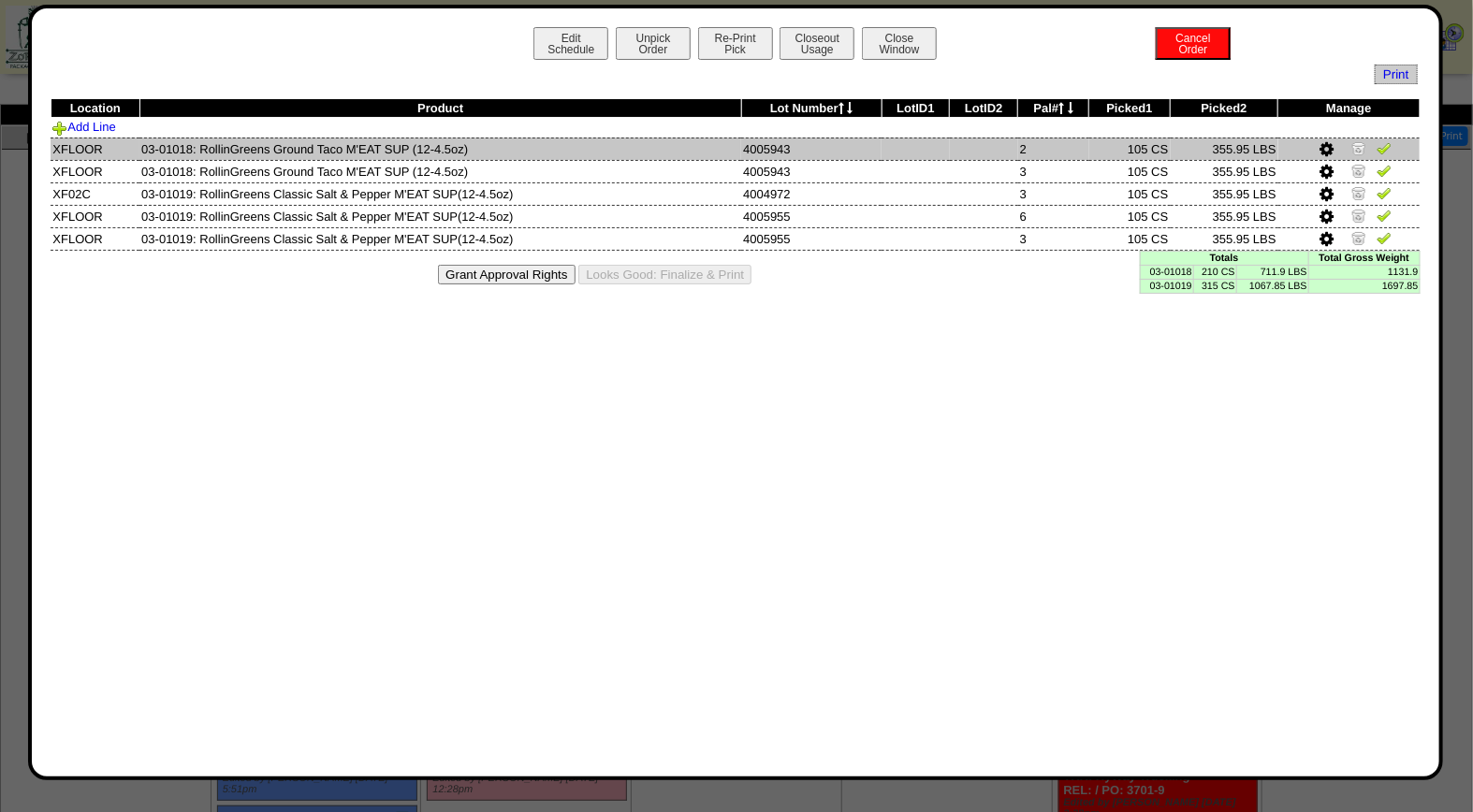
click at [1381, 152] on img at bounding box center [1384, 148] width 15 height 15
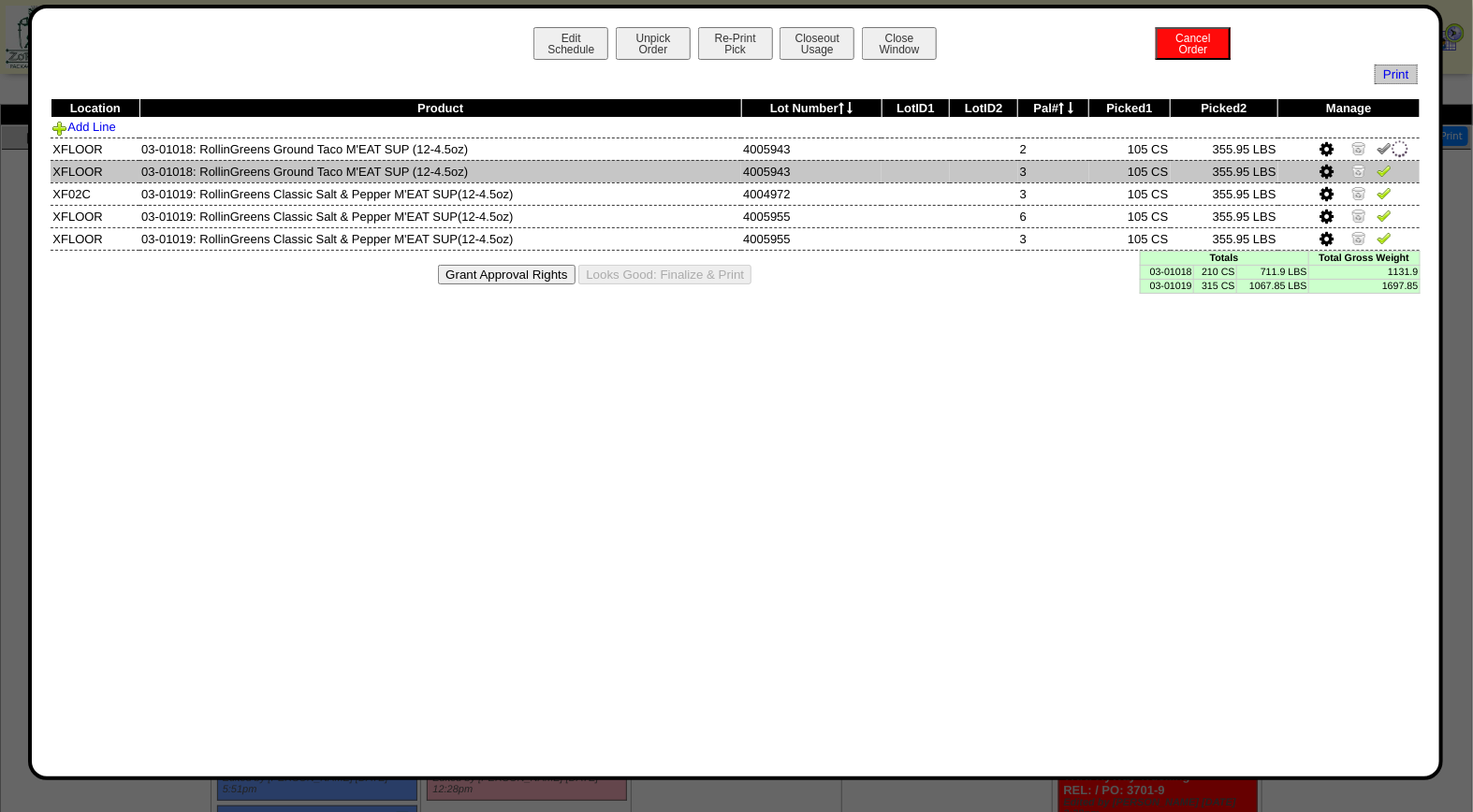
click at [1387, 166] on img at bounding box center [1384, 170] width 15 height 15
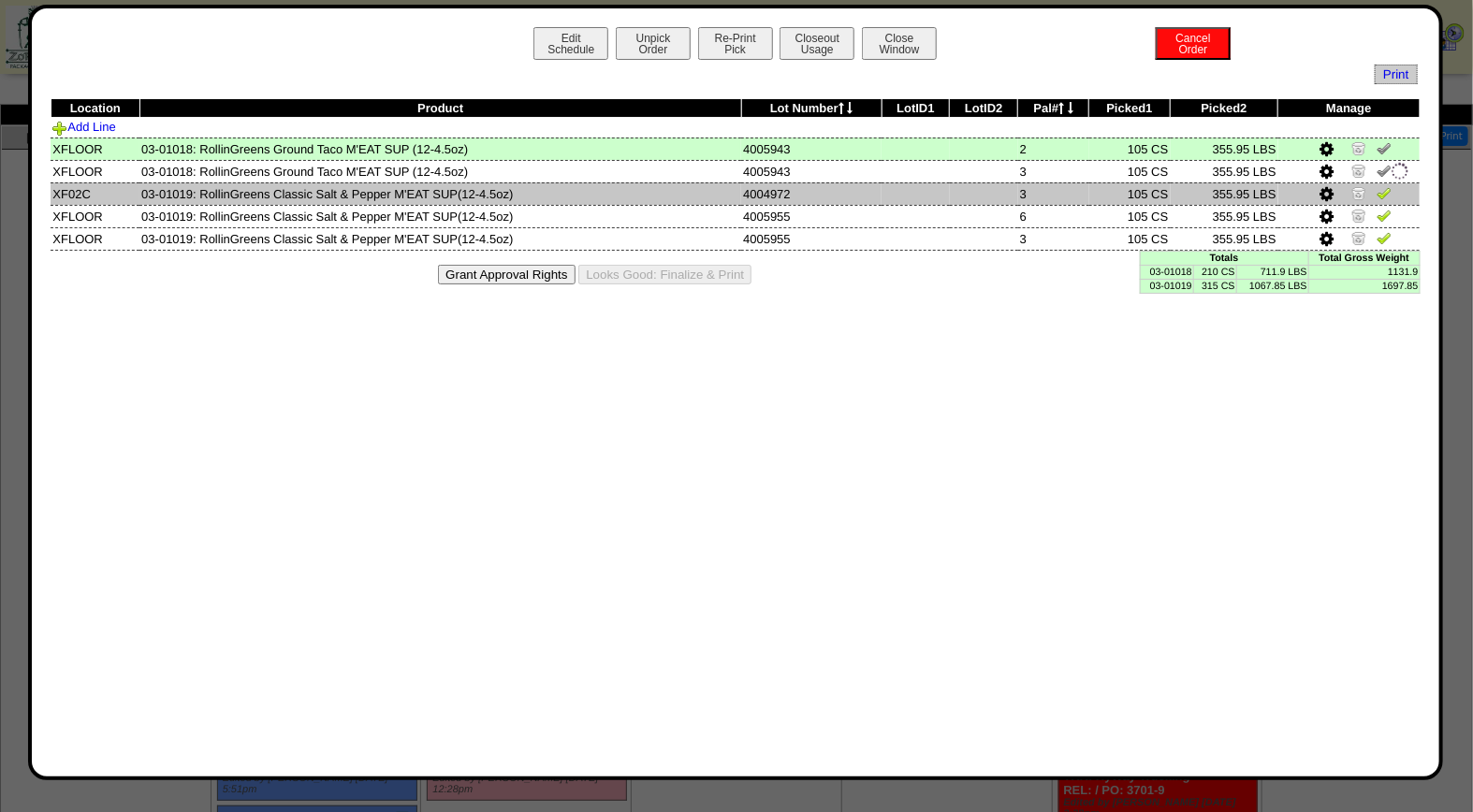
click at [1383, 195] on img at bounding box center [1384, 193] width 15 height 15
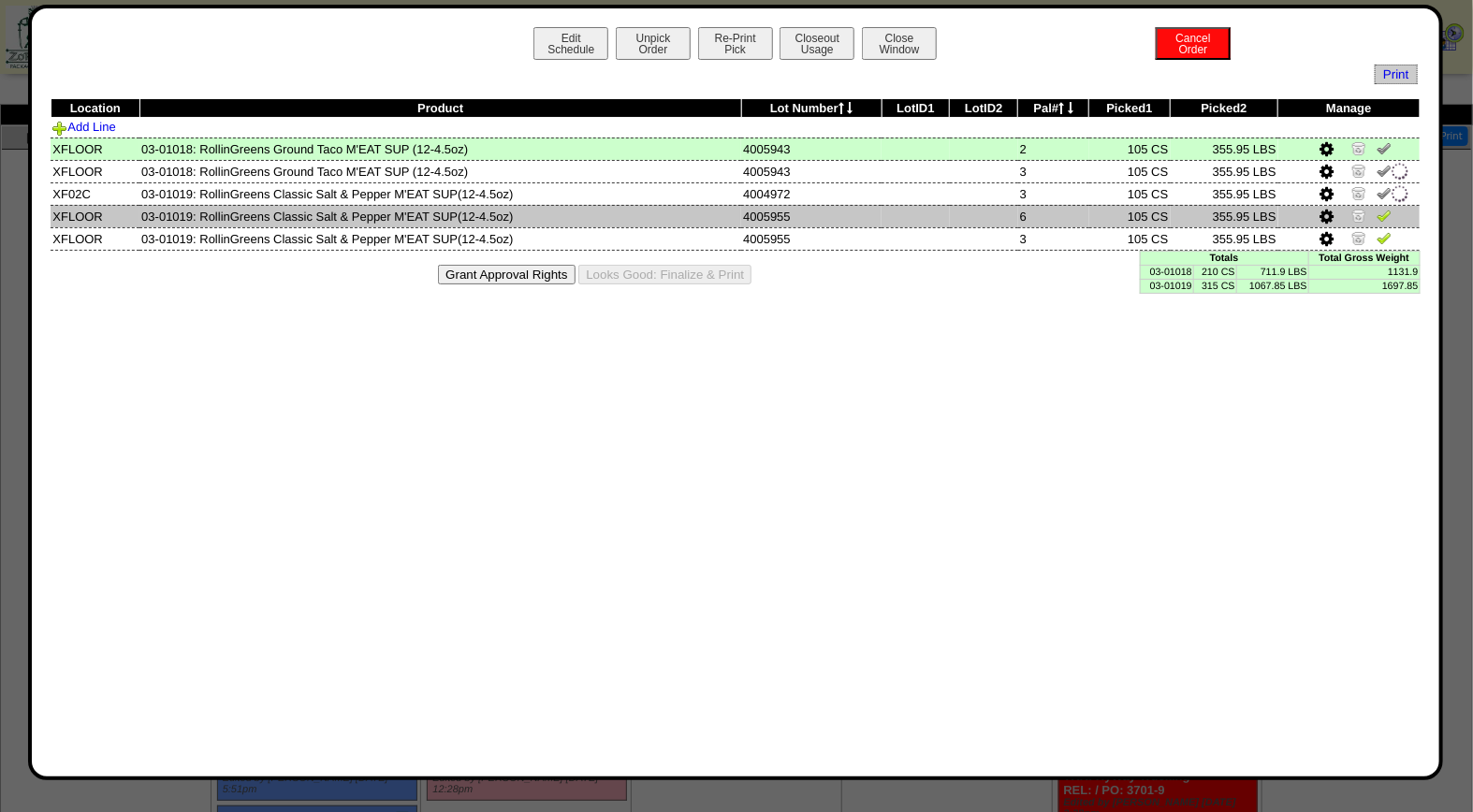
click at [1383, 218] on img at bounding box center [1384, 215] width 15 height 15
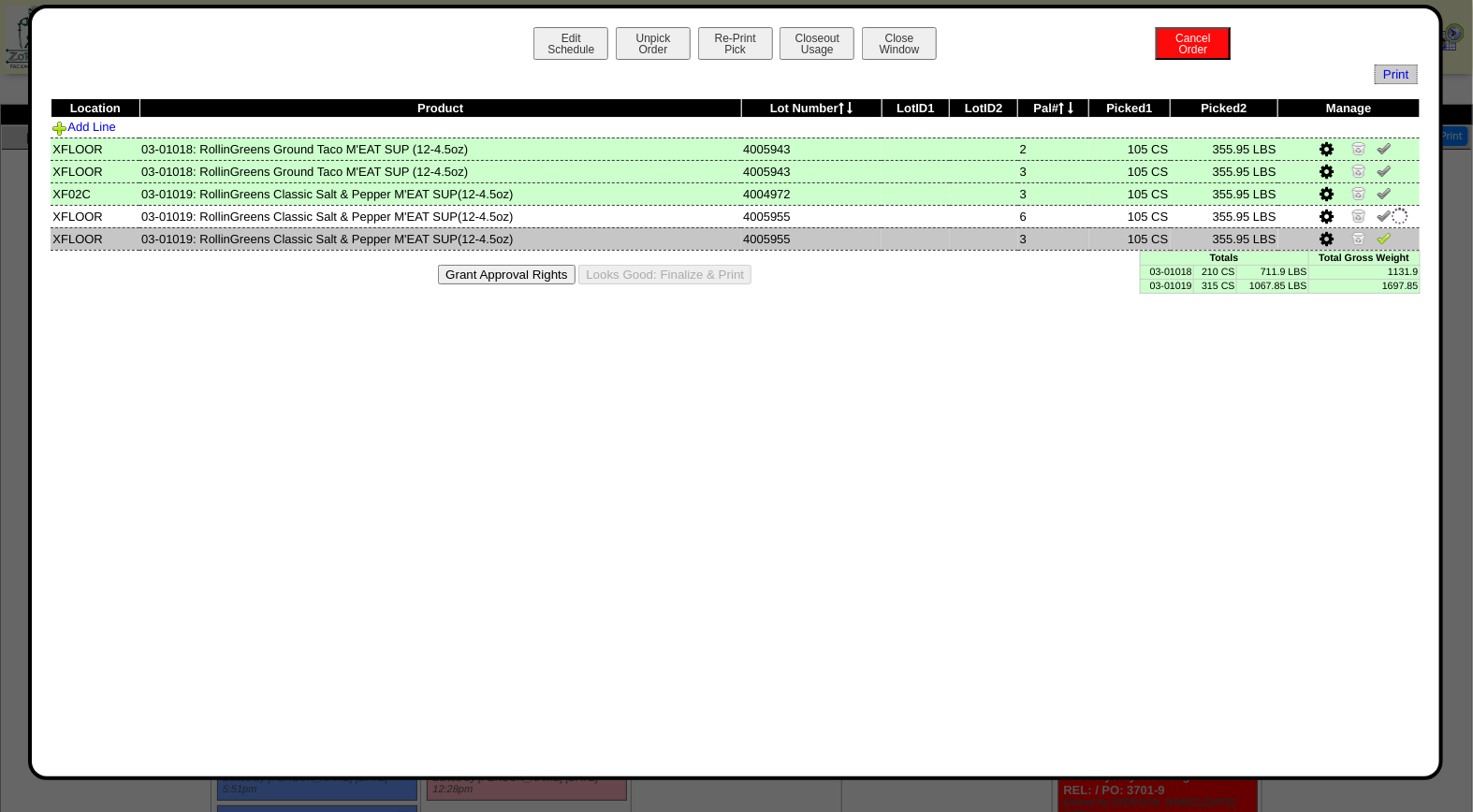
click at [1385, 235] on img at bounding box center [1384, 238] width 15 height 15
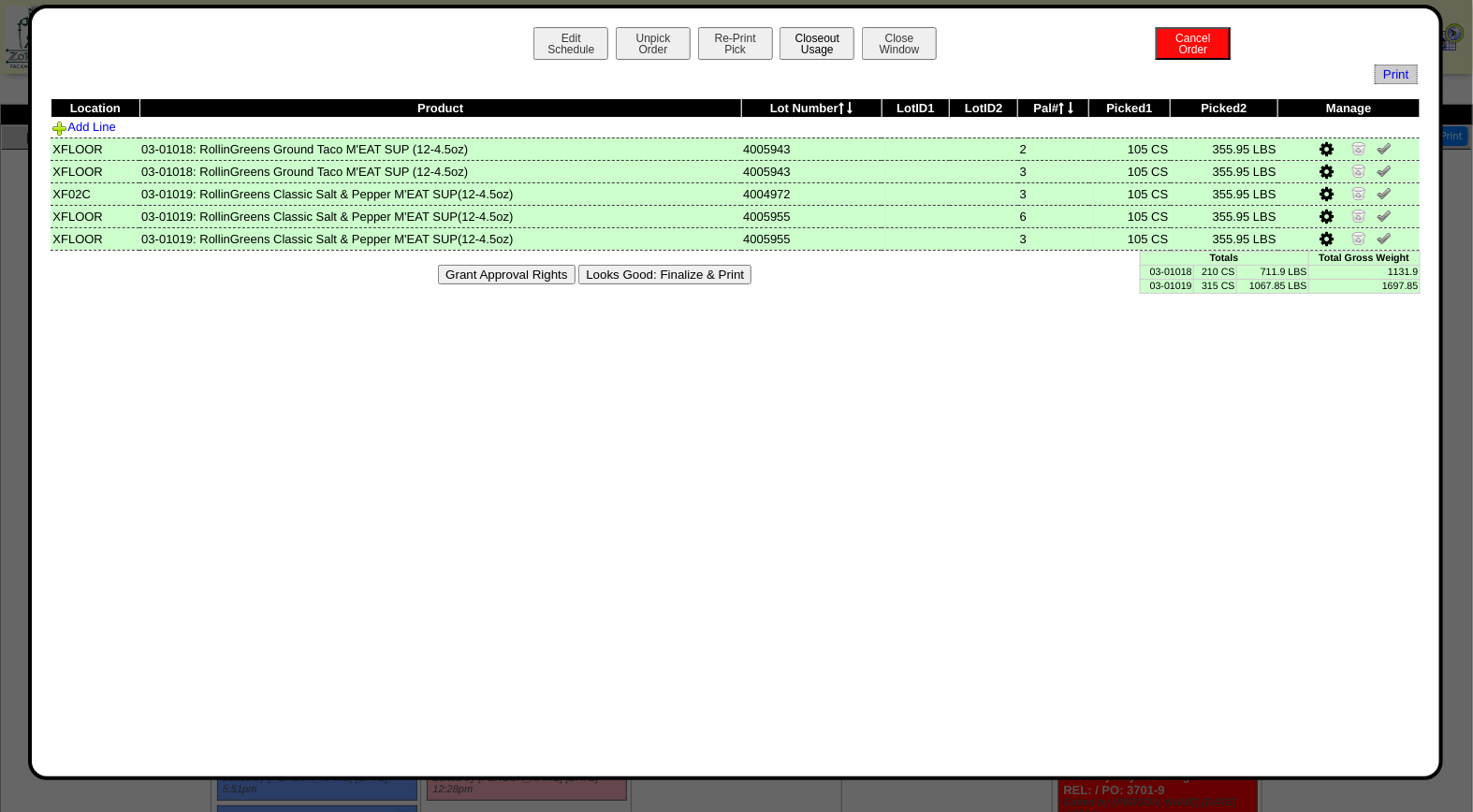
click at [837, 33] on button "Closeout Usage" at bounding box center [817, 43] width 75 height 32
click at [709, 273] on button "Looks Good: Finalize & Print" at bounding box center [664, 274] width 173 height 20
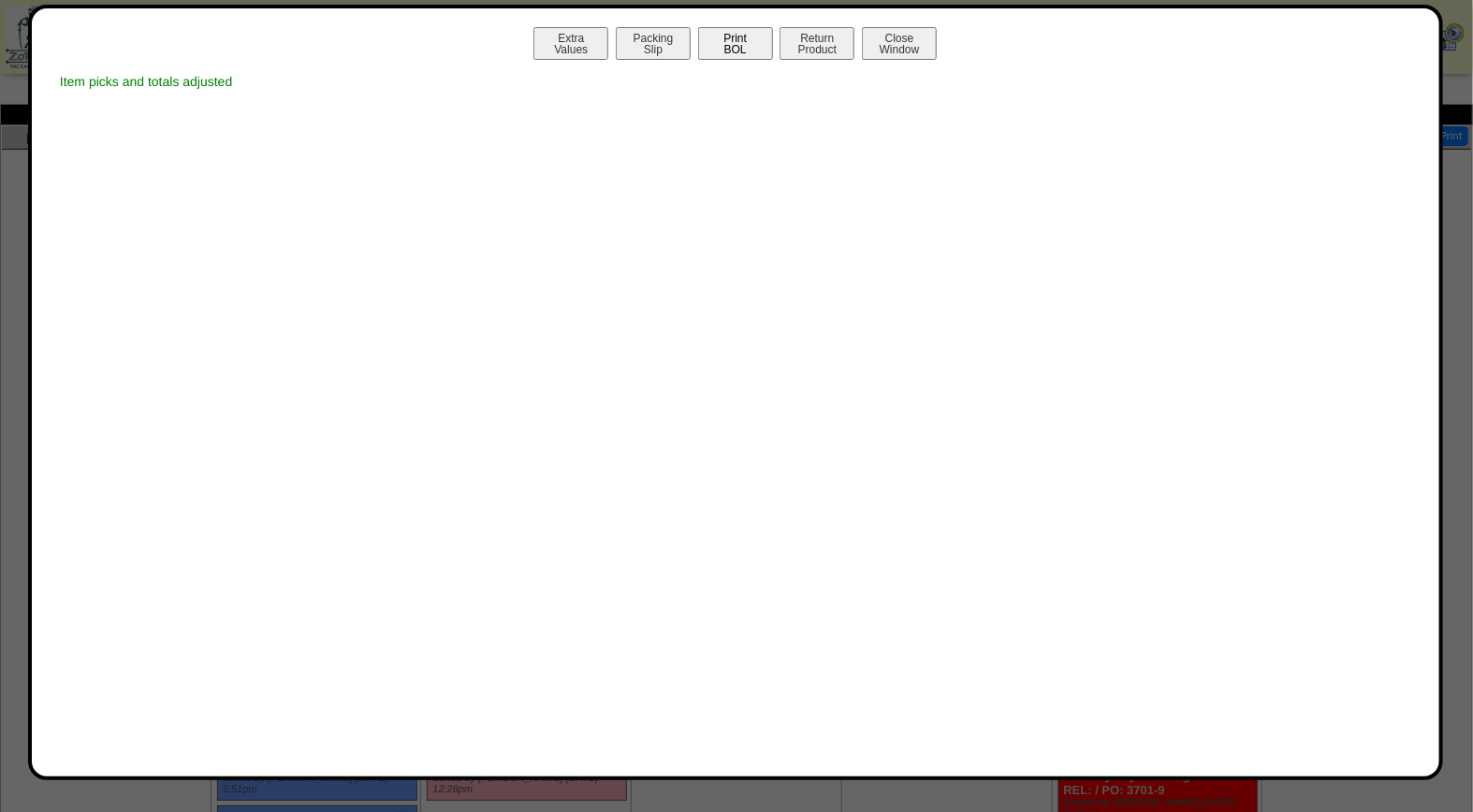
click at [736, 49] on button "Print BOL" at bounding box center [735, 43] width 75 height 32
